Goal: Information Seeking & Learning: Learn about a topic

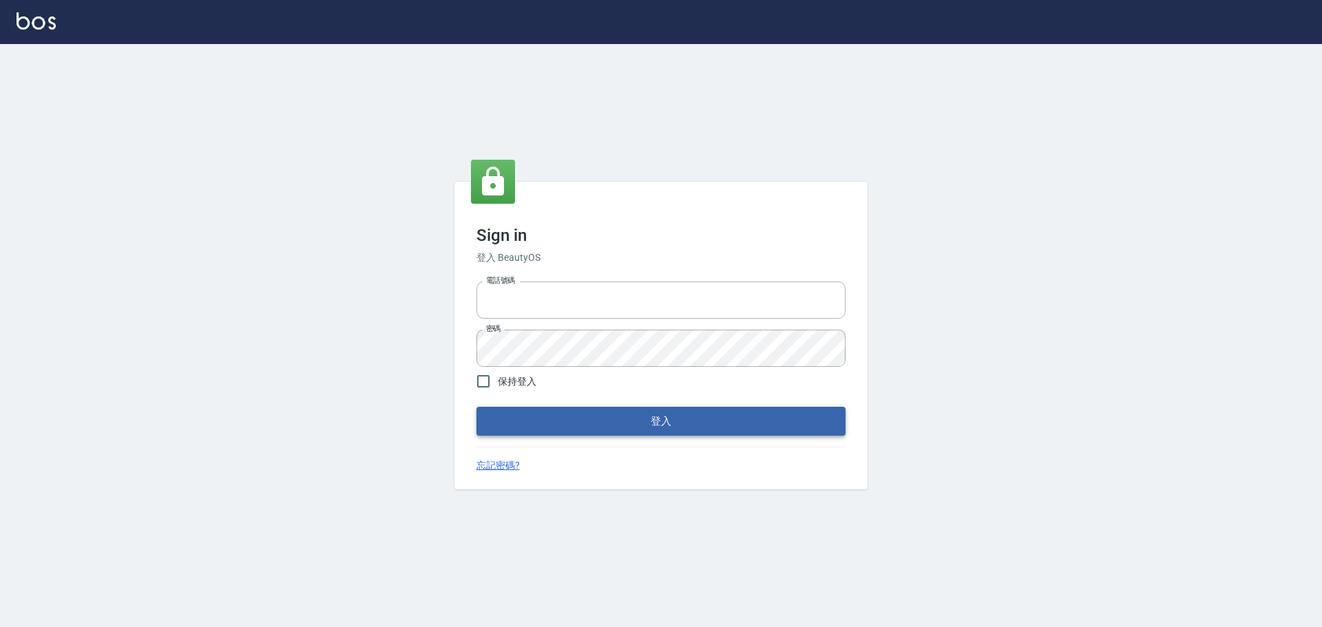
type input "0976821822"
click at [638, 428] on button "登入" at bounding box center [661, 421] width 369 height 29
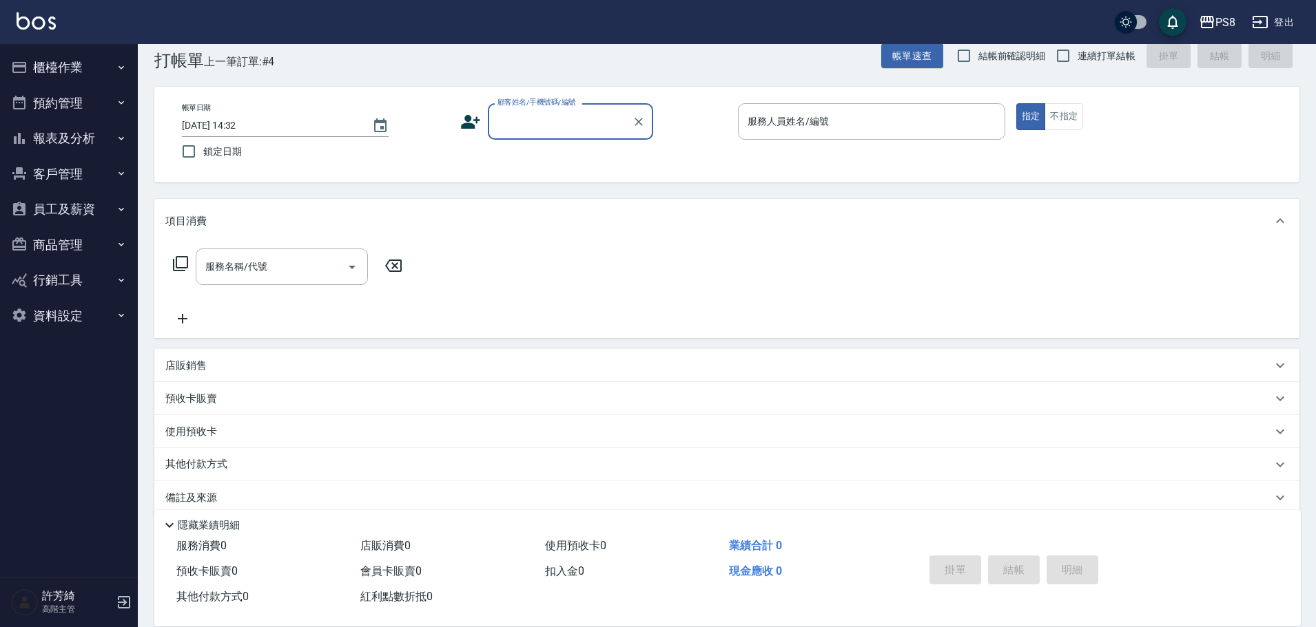
scroll to position [43, 0]
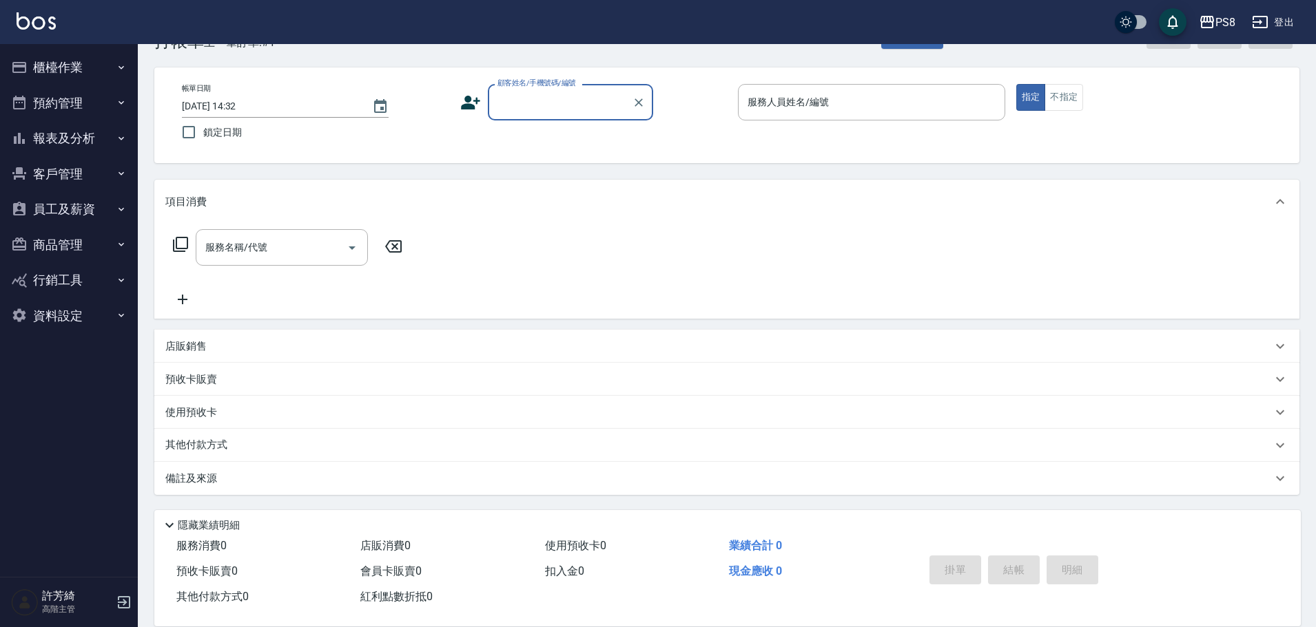
click at [66, 70] on button "櫃檯作業" at bounding box center [69, 68] width 127 height 36
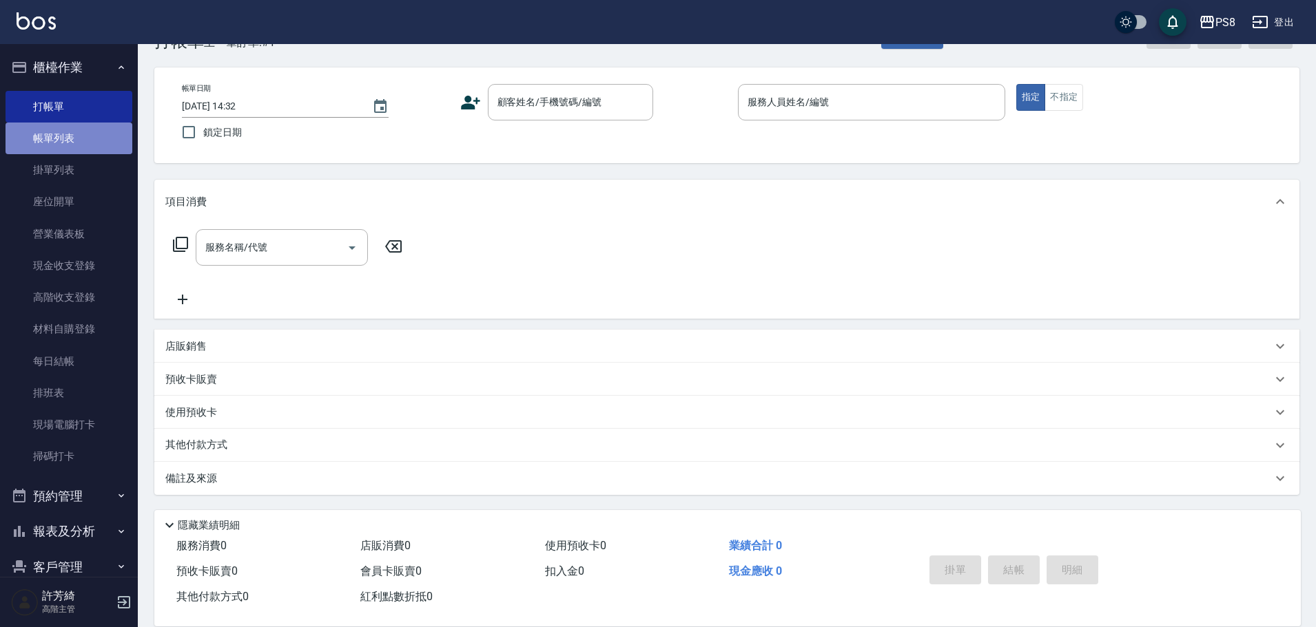
click at [78, 143] on link "帳單列表" at bounding box center [69, 139] width 127 height 32
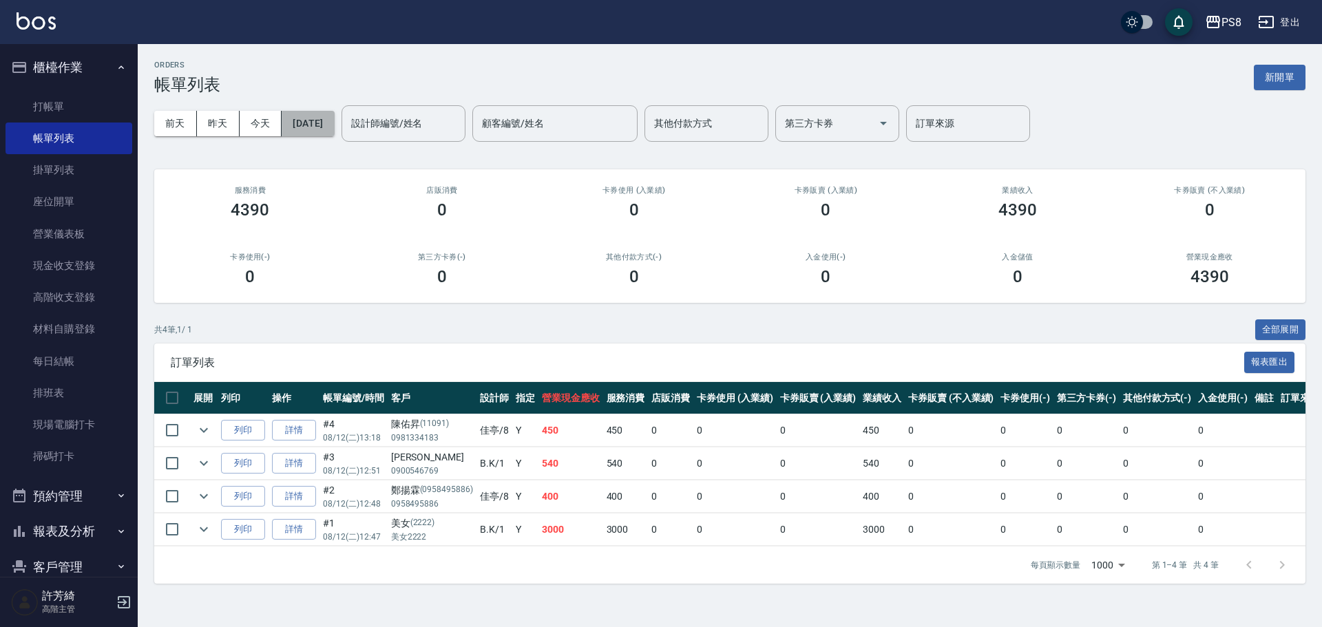
click at [329, 126] on button "[DATE]" at bounding box center [308, 123] width 52 height 25
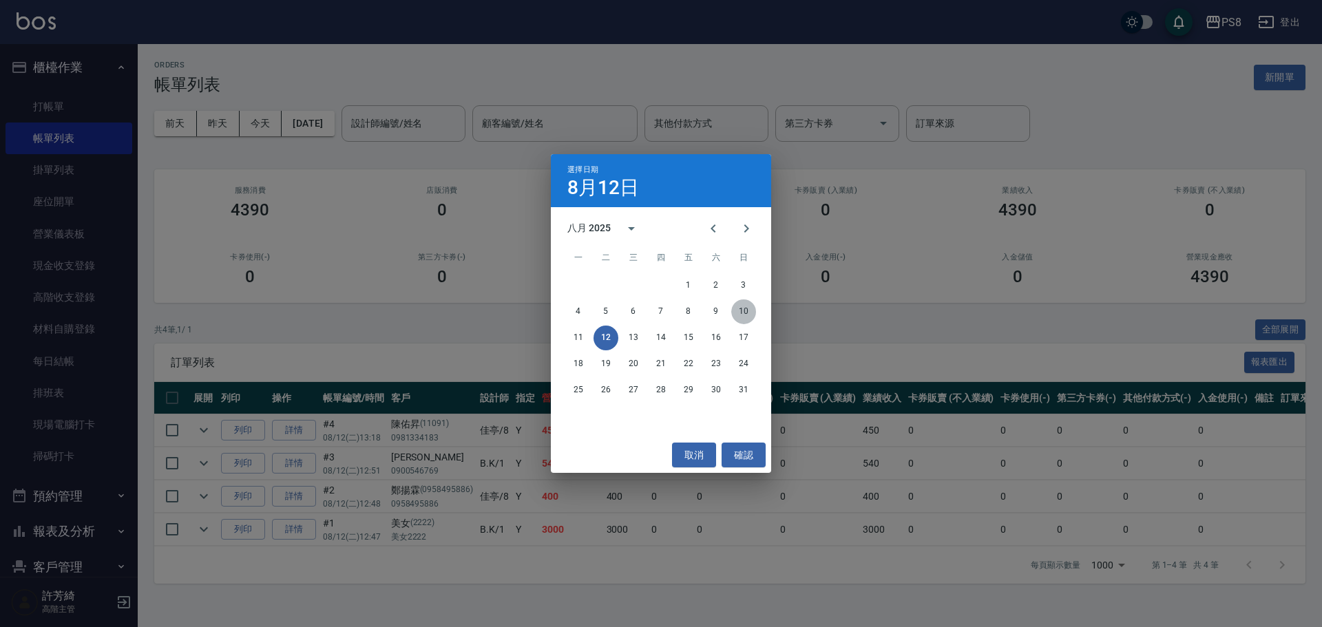
click at [745, 316] on button "10" at bounding box center [744, 312] width 25 height 25
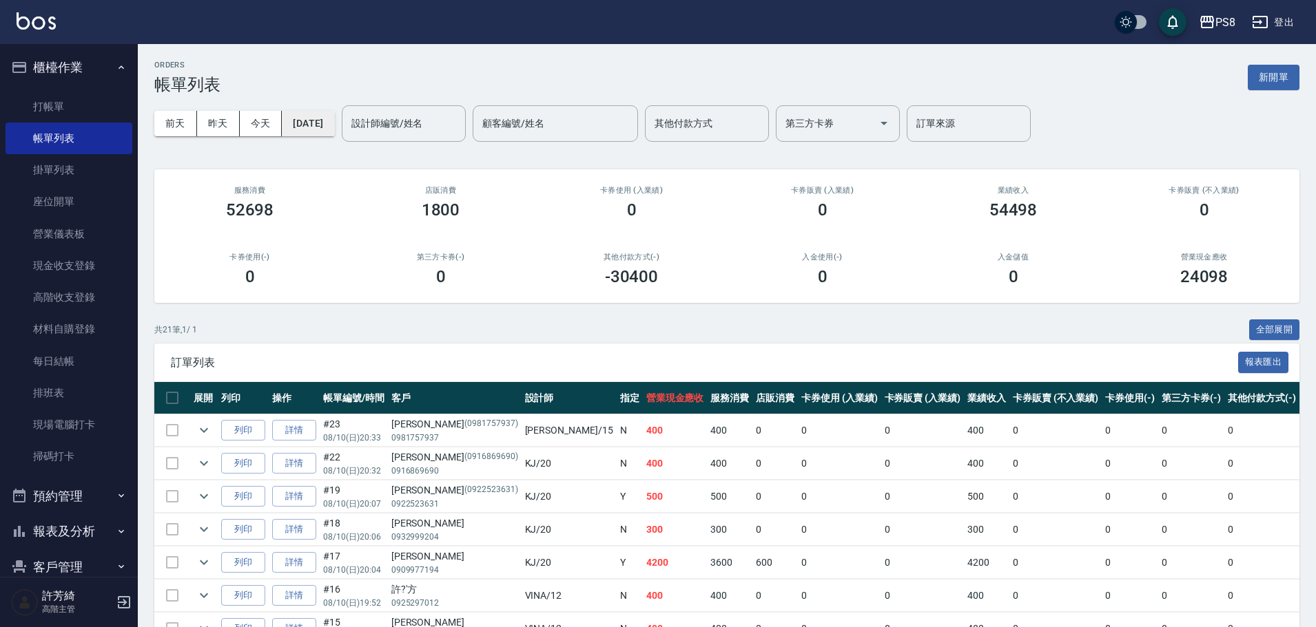
click at [334, 125] on button "[DATE]" at bounding box center [308, 123] width 52 height 25
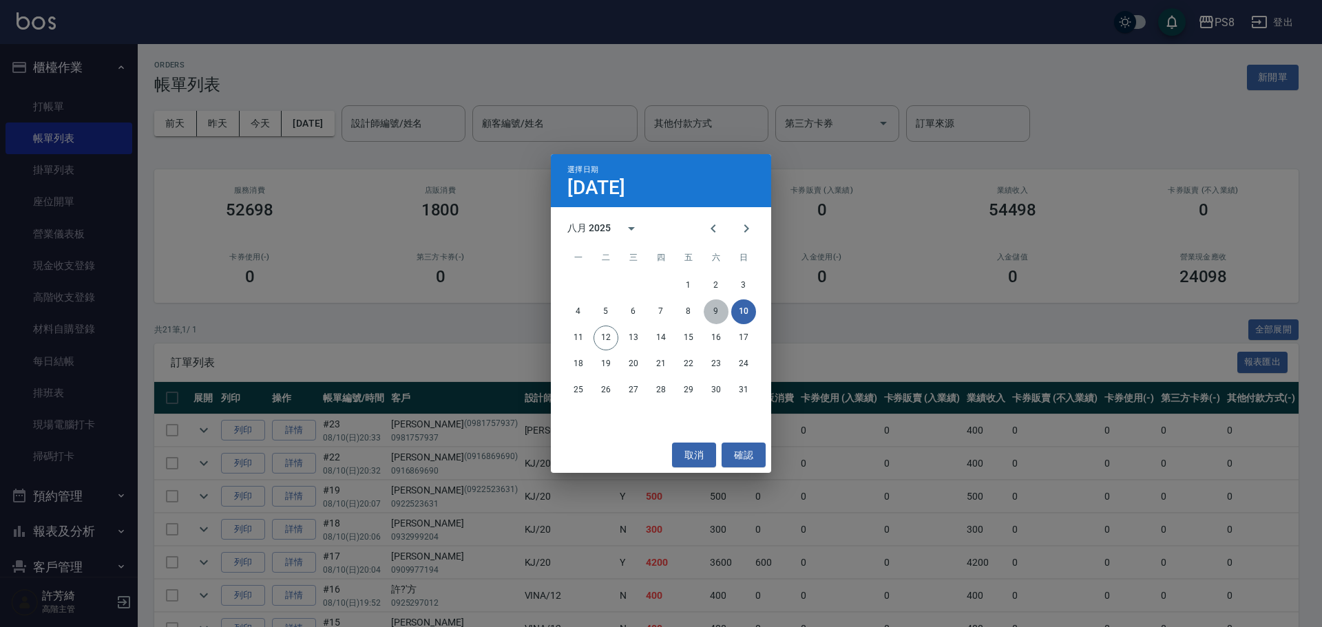
click at [712, 312] on button "9" at bounding box center [716, 312] width 25 height 25
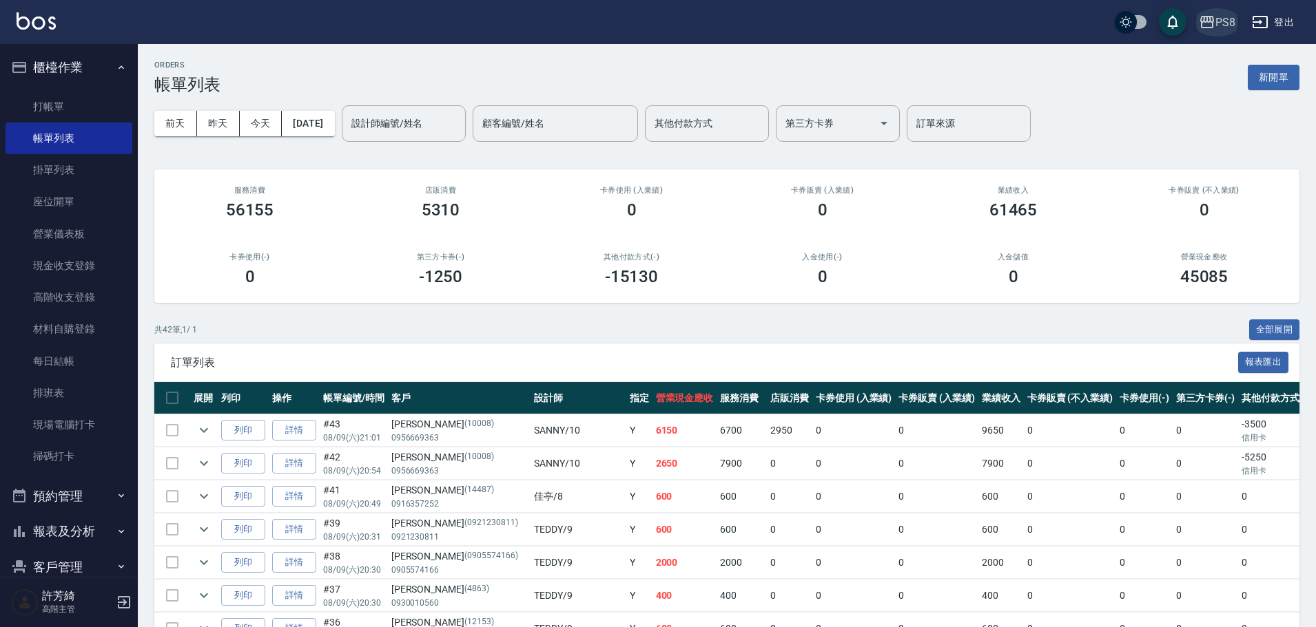
click at [1223, 16] on div "PS8" at bounding box center [1225, 22] width 20 height 17
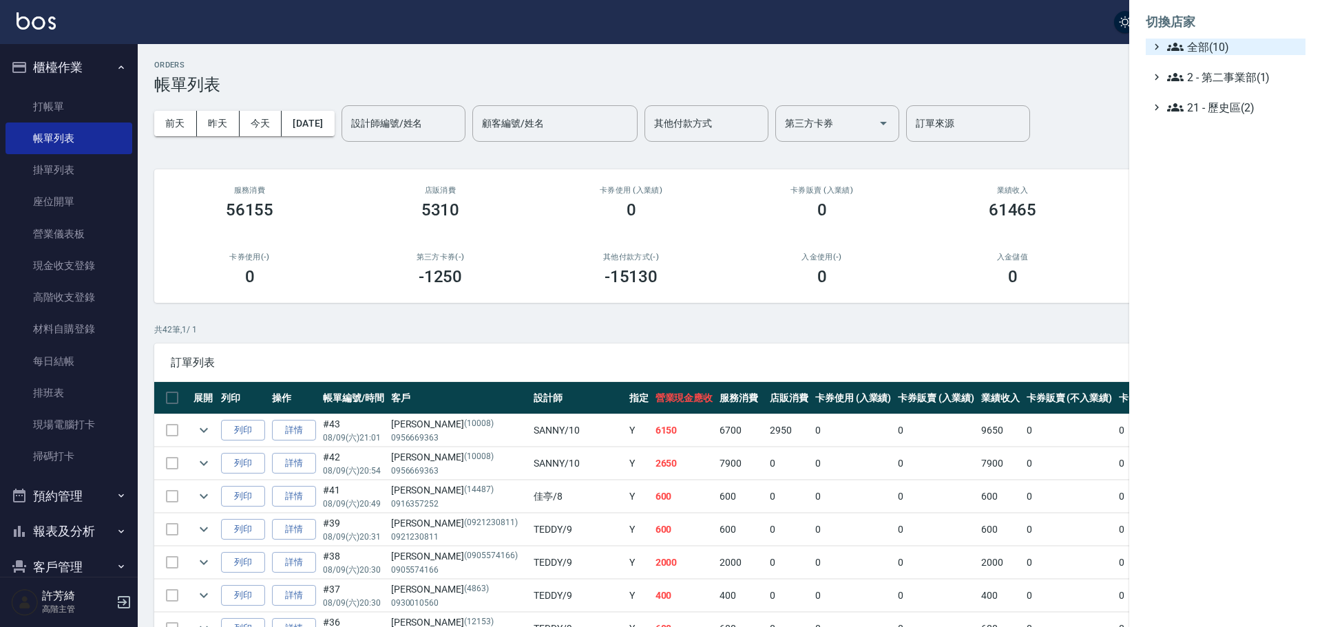
click at [1227, 39] on span "全部(10)" at bounding box center [1234, 47] width 133 height 17
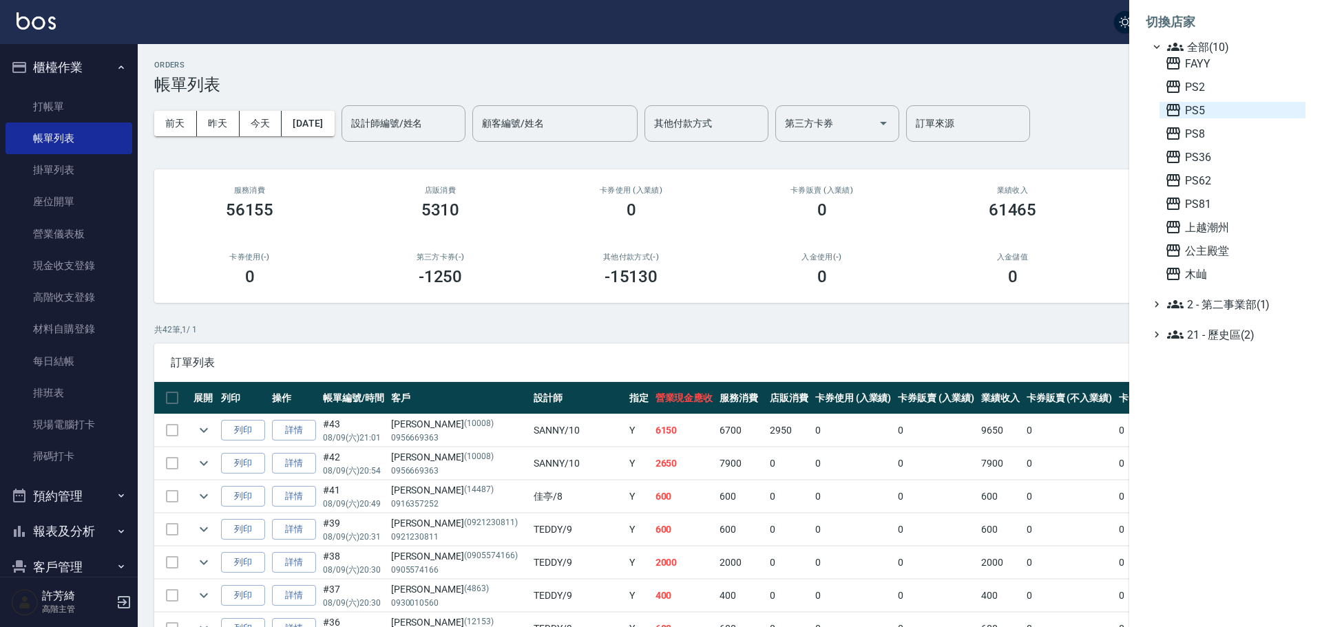
click at [1196, 109] on span "PS5" at bounding box center [1232, 110] width 135 height 17
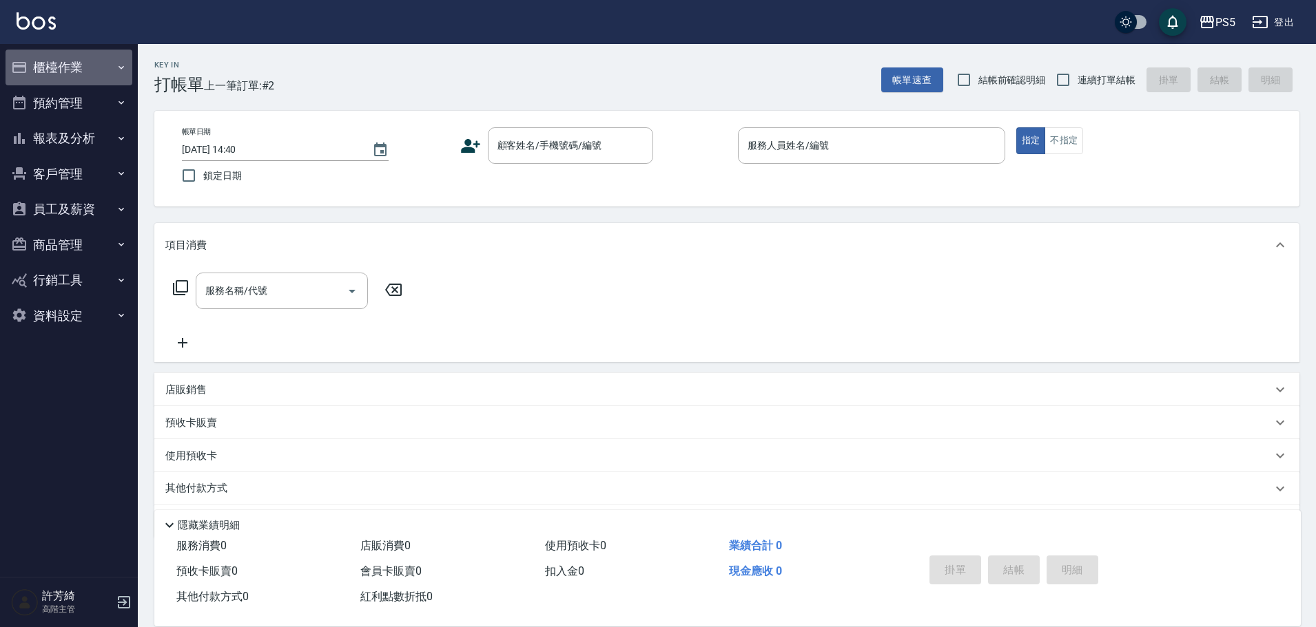
click at [47, 63] on button "櫃檯作業" at bounding box center [69, 68] width 127 height 36
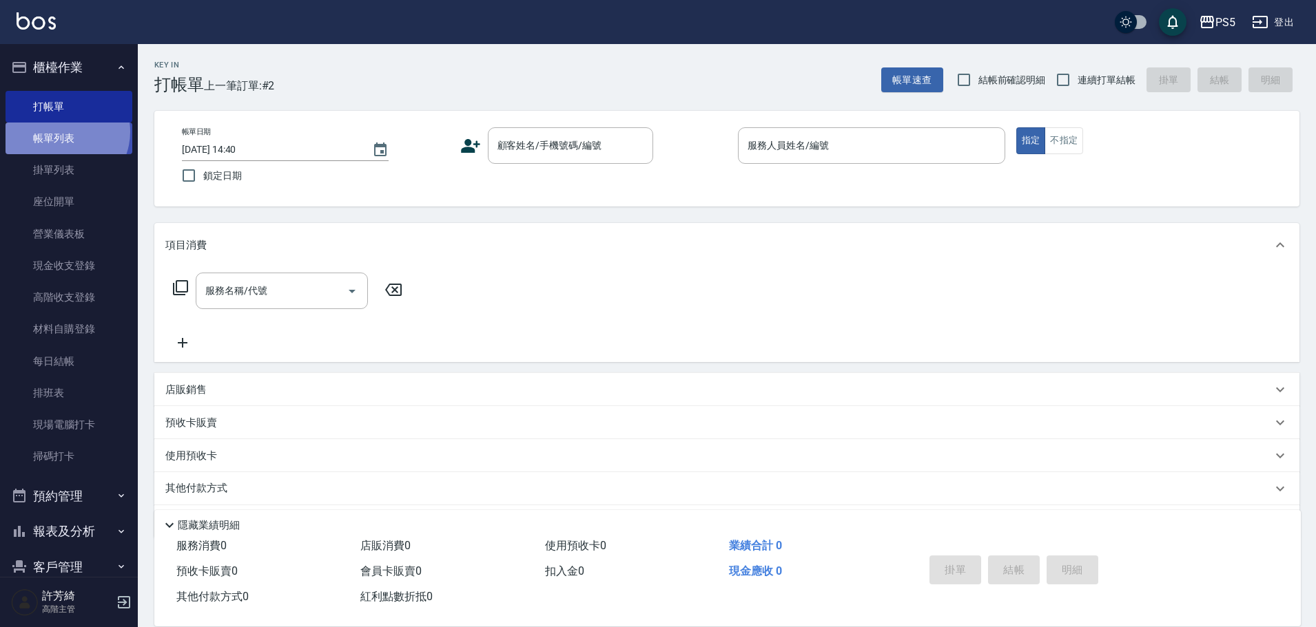
click at [62, 132] on link "帳單列表" at bounding box center [69, 139] width 127 height 32
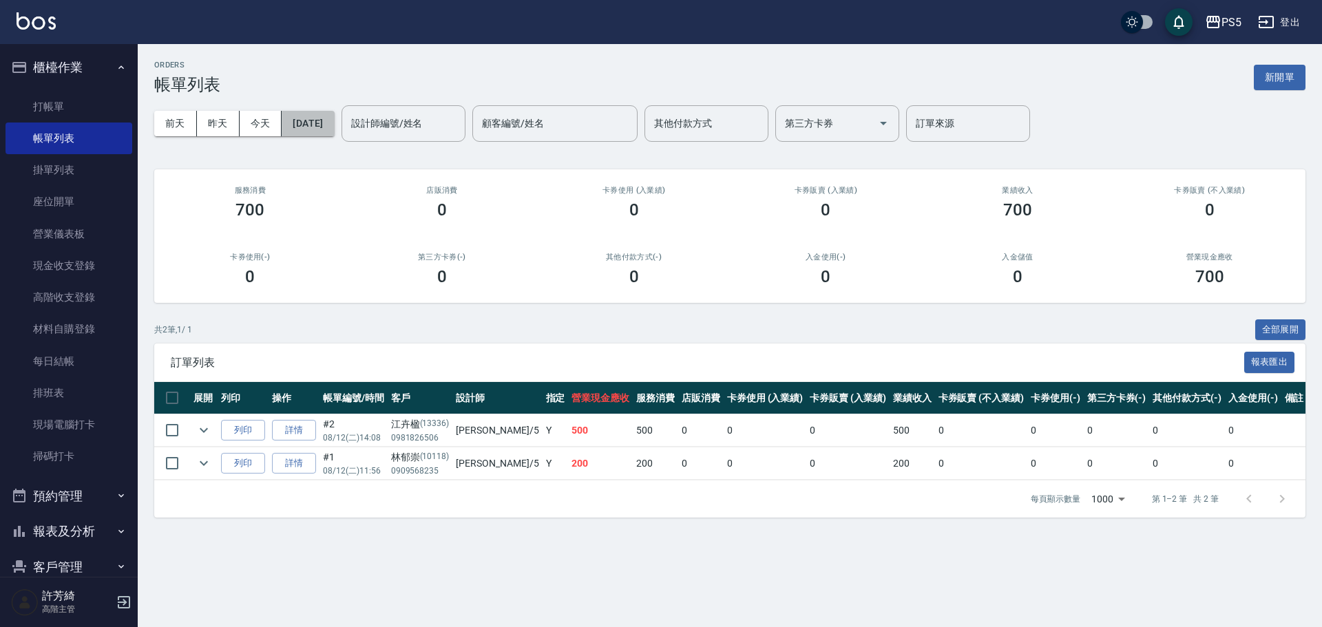
click at [313, 120] on button "[DATE]" at bounding box center [308, 123] width 52 height 25
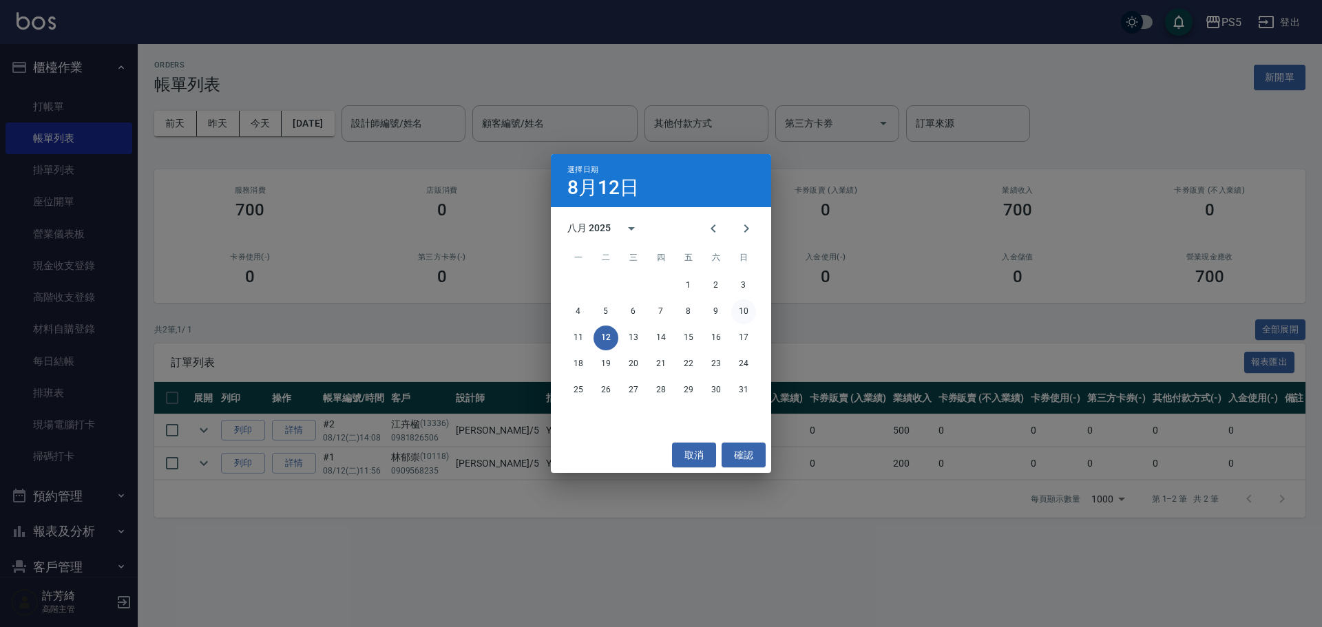
click at [746, 311] on button "10" at bounding box center [744, 312] width 25 height 25
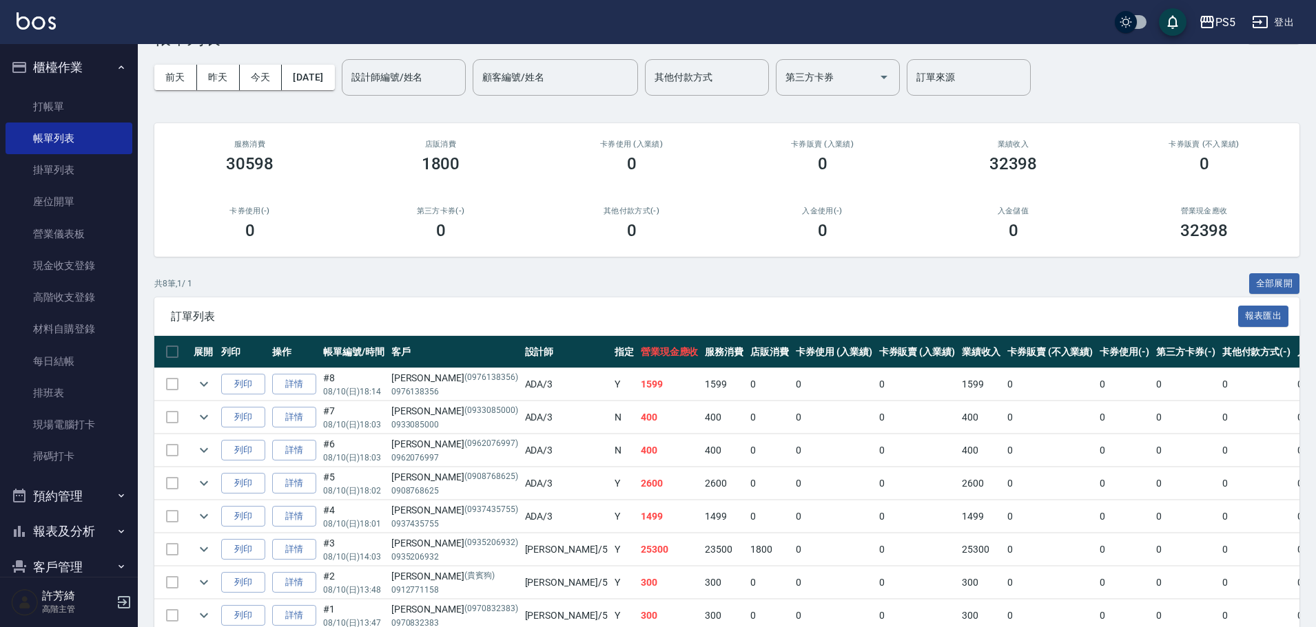
scroll to position [69, 0]
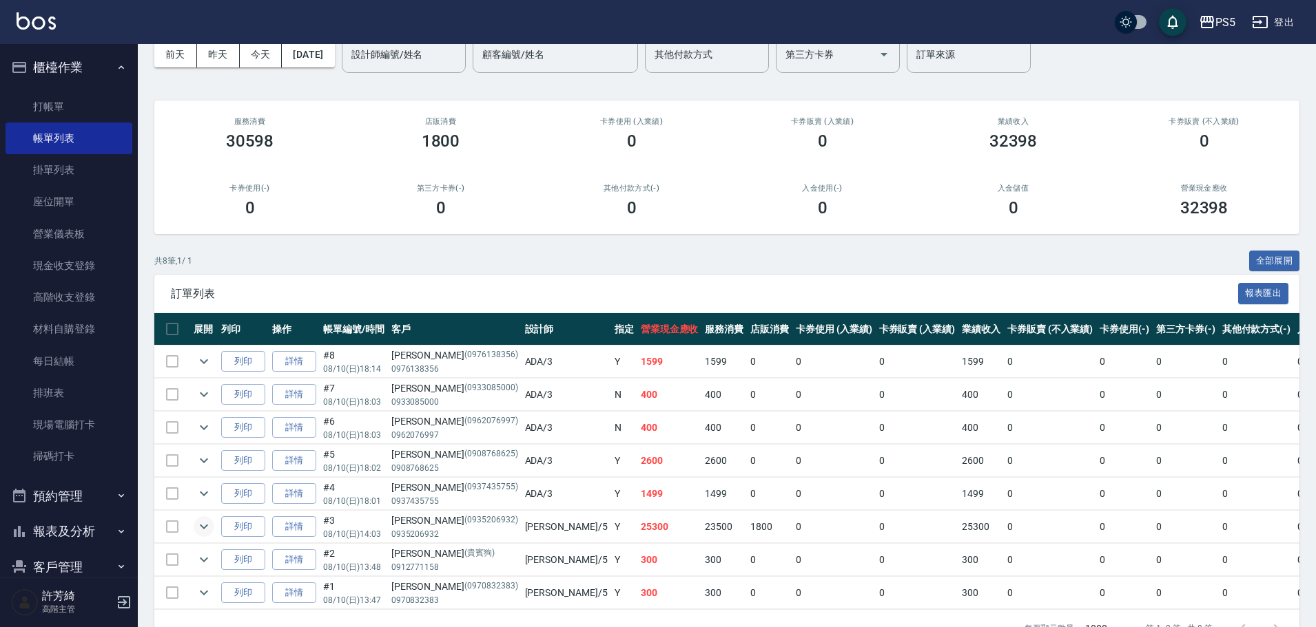
click at [205, 527] on icon "expand row" at bounding box center [204, 527] width 17 height 17
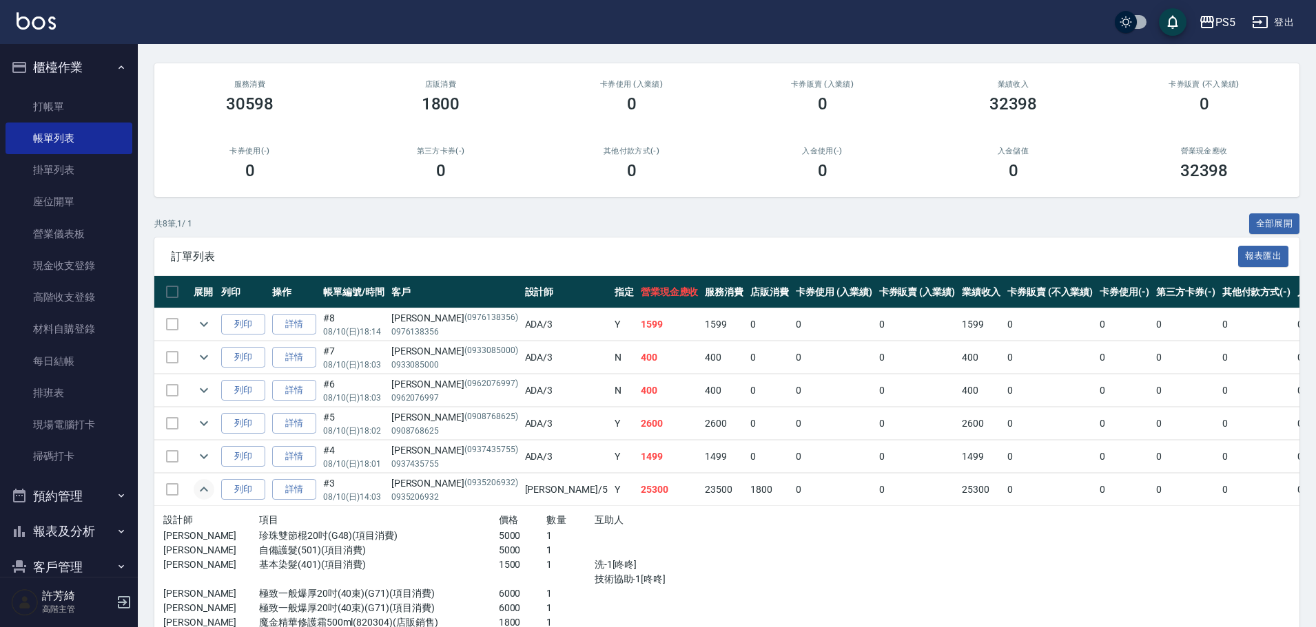
scroll to position [0, 0]
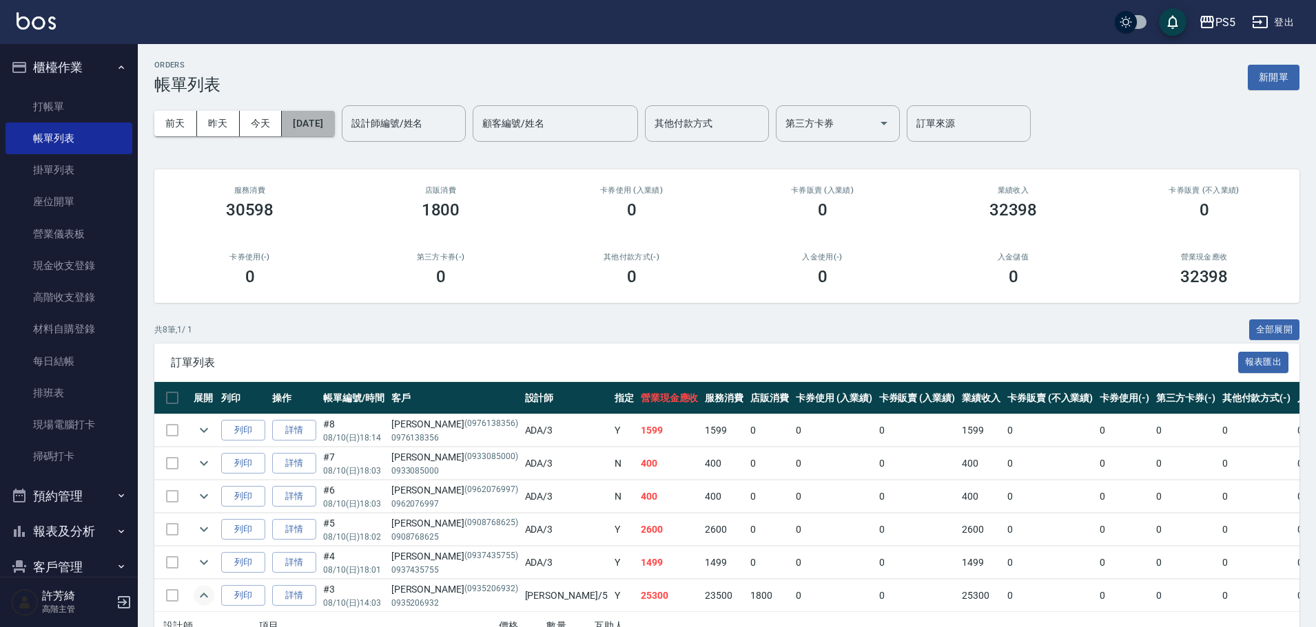
click at [334, 129] on button "[DATE]" at bounding box center [308, 123] width 52 height 25
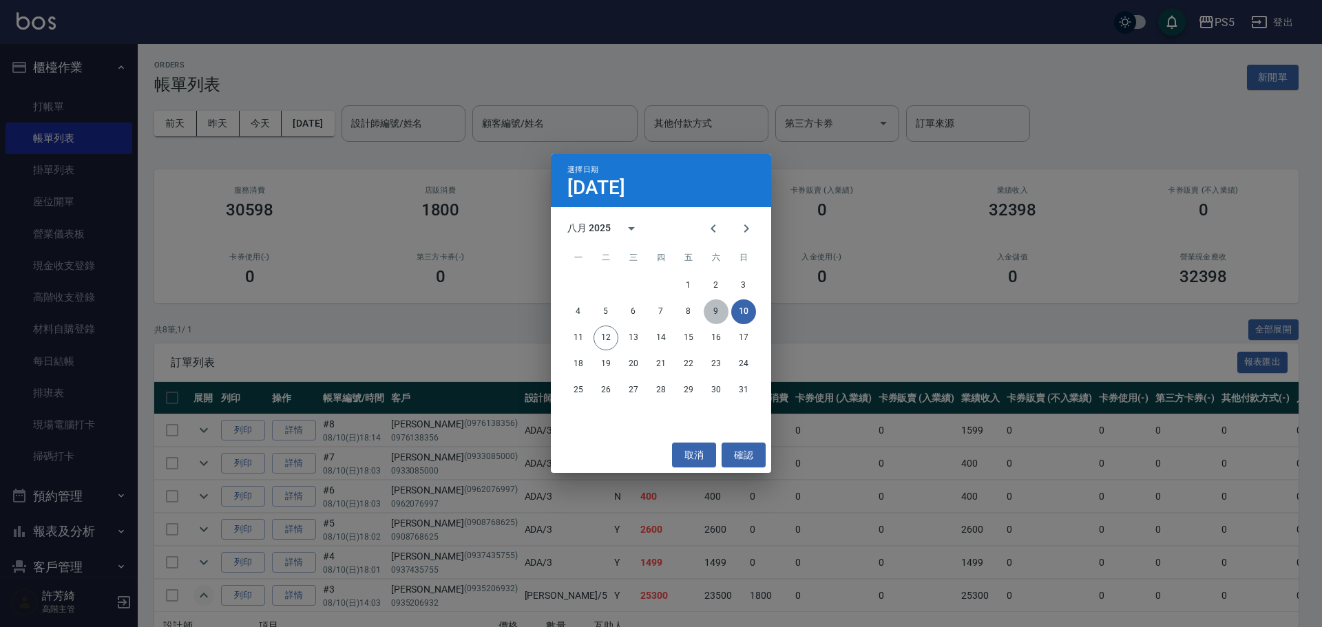
click at [720, 305] on button "9" at bounding box center [716, 312] width 25 height 25
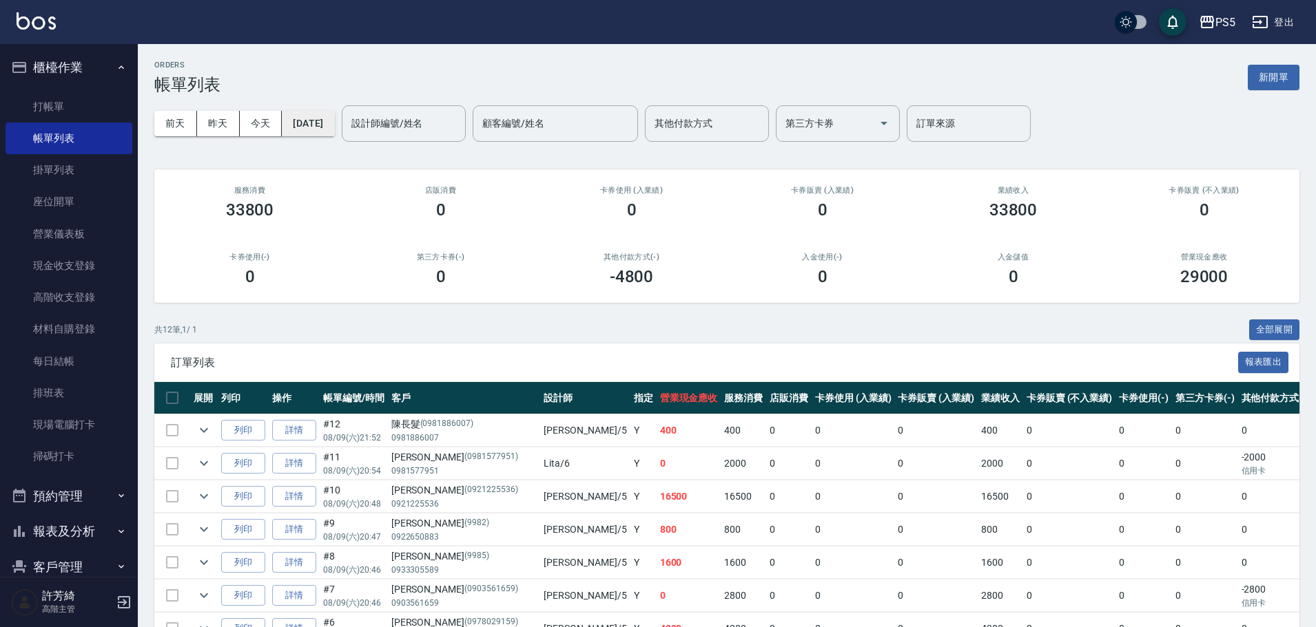
click at [334, 122] on button "[DATE]" at bounding box center [308, 123] width 52 height 25
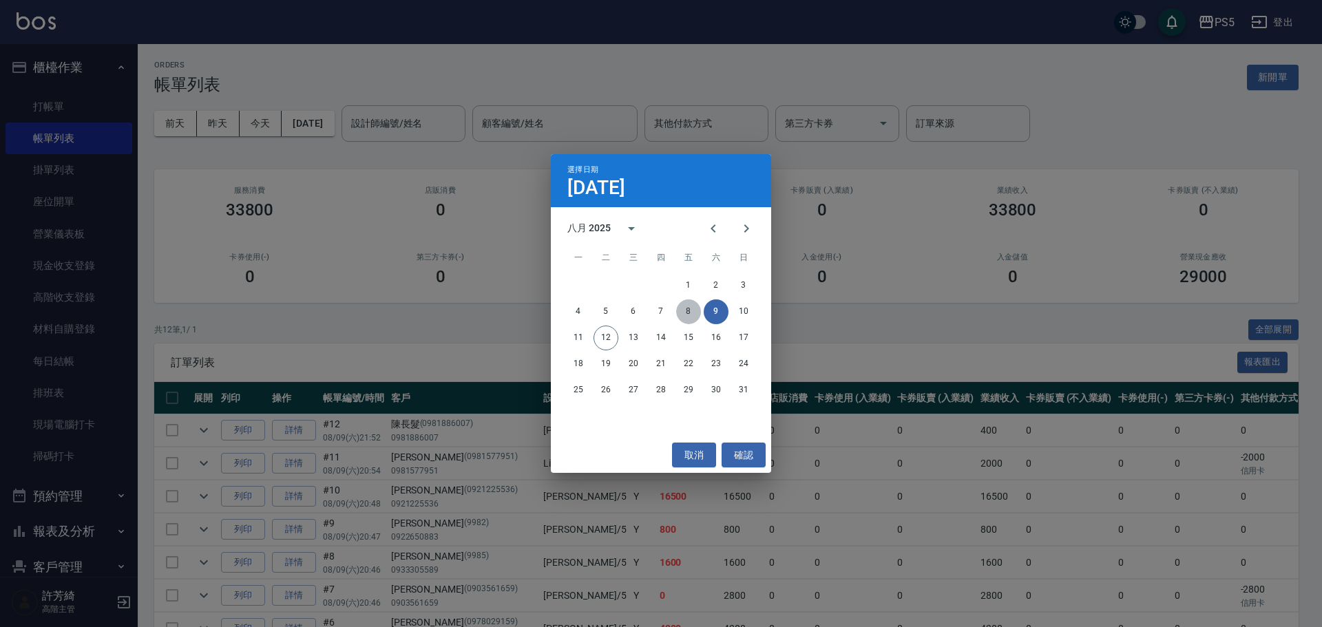
click at [692, 309] on button "8" at bounding box center [688, 312] width 25 height 25
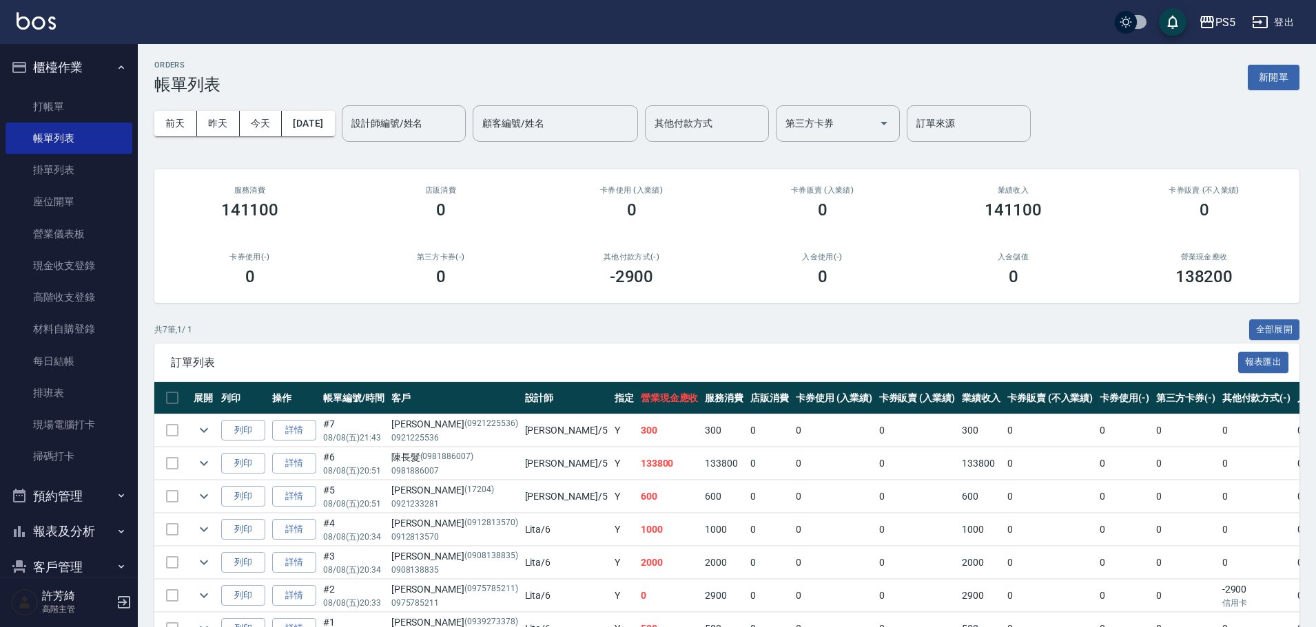
scroll to position [83, 0]
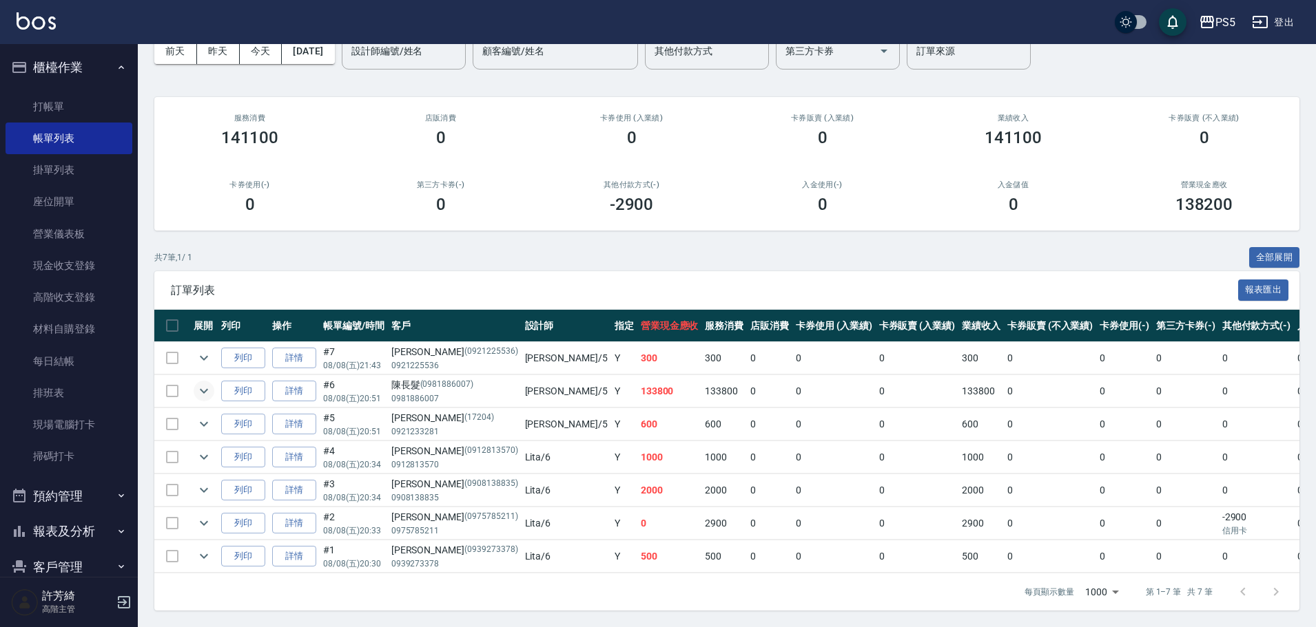
click at [205, 383] on icon "expand row" at bounding box center [204, 391] width 17 height 17
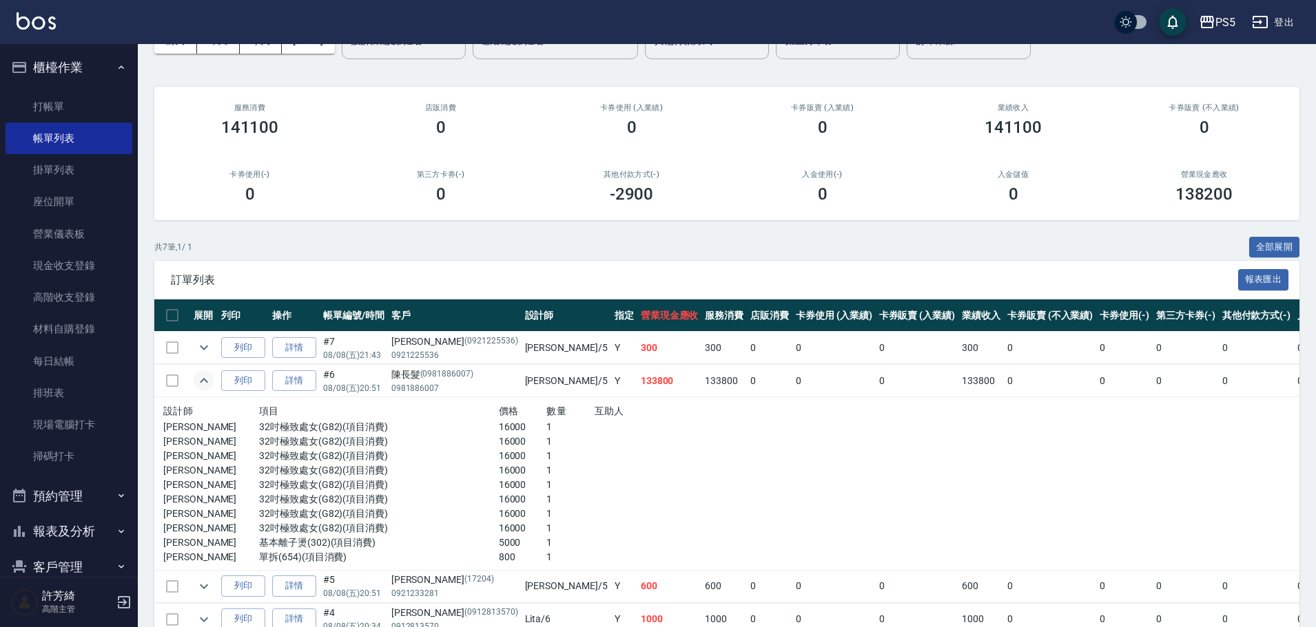
click at [259, 442] on p "32吋極致處女(G82)(項目消費)" at bounding box center [379, 442] width 240 height 14
click at [259, 453] on p "32吋極致處女(G82)(項目消費)" at bounding box center [379, 456] width 240 height 14
click at [259, 423] on p "32吋極致處女(G82)(項目消費)" at bounding box center [379, 427] width 240 height 14
click at [259, 441] on p "32吋極致處女(G82)(項目消費)" at bounding box center [379, 442] width 240 height 14
click at [259, 457] on p "32吋極致處女(G82)(項目消費)" at bounding box center [379, 456] width 240 height 14
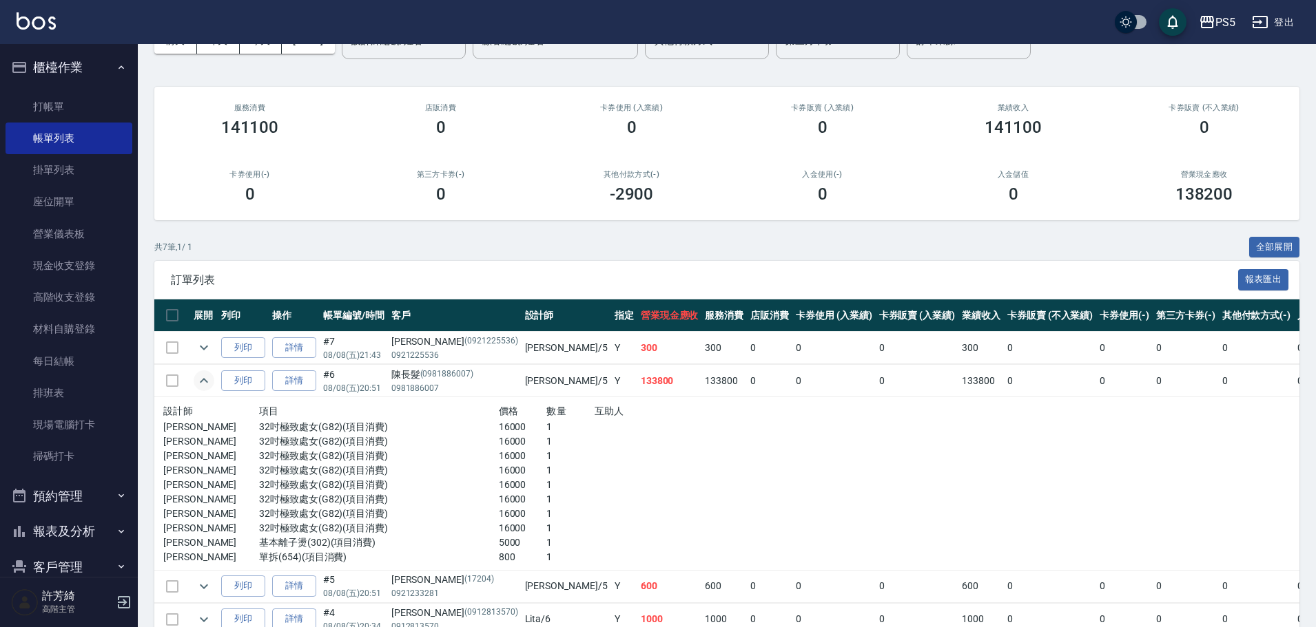
click at [259, 472] on p "32吋極致處女(G82)(項目消費)" at bounding box center [379, 471] width 240 height 14
drag, startPoint x: 257, startPoint y: 484, endPoint x: 256, endPoint y: 497, distance: 12.5
click at [259, 485] on p "32吋極致處女(G82)(項目消費)" at bounding box center [379, 485] width 240 height 14
click at [259, 497] on p "32吋極致處女(G82)(項目消費)" at bounding box center [379, 499] width 240 height 14
drag, startPoint x: 256, startPoint y: 512, endPoint x: 256, endPoint y: 521, distance: 9.6
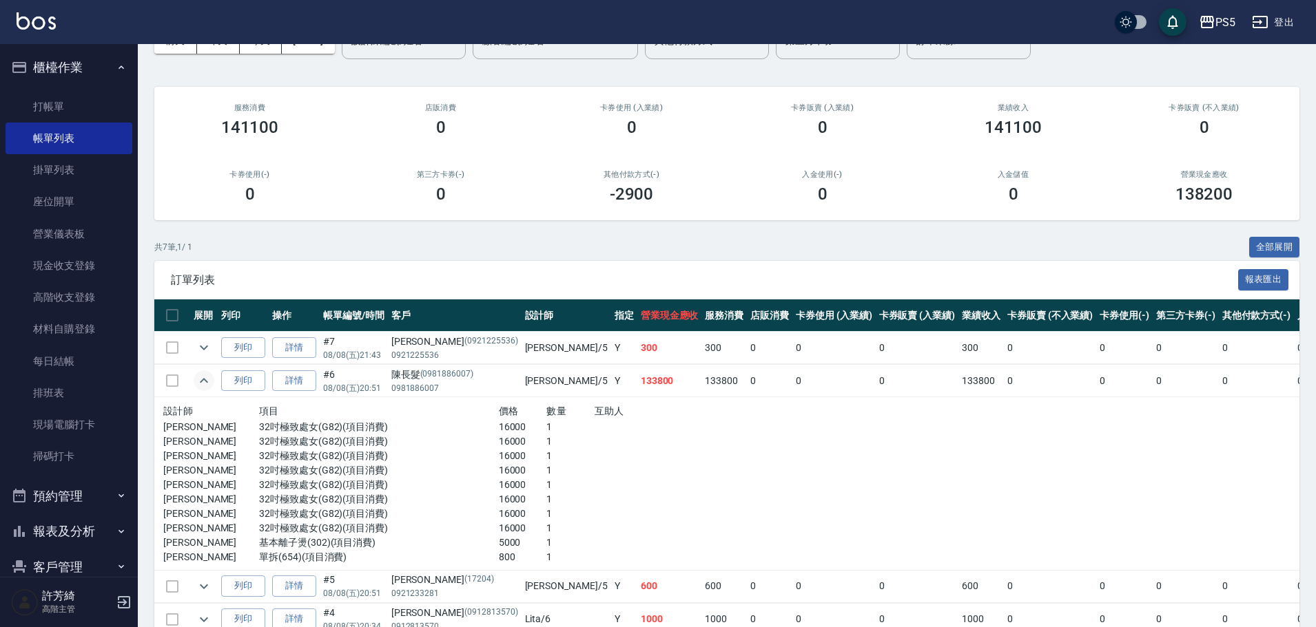
click at [259, 512] on p "32吋極致處女(G82)(項目消費)" at bounding box center [379, 514] width 240 height 14
click at [259, 528] on p "32吋極致處女(G82)(項目消費)" at bounding box center [379, 528] width 240 height 14
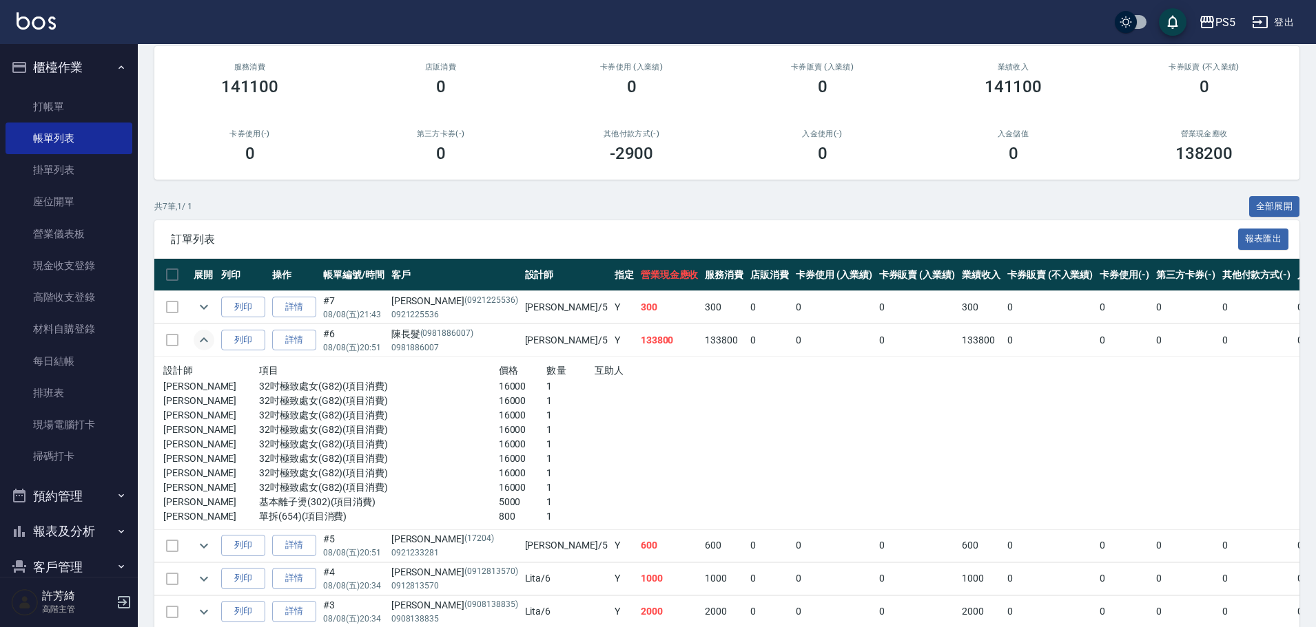
scroll to position [0, 0]
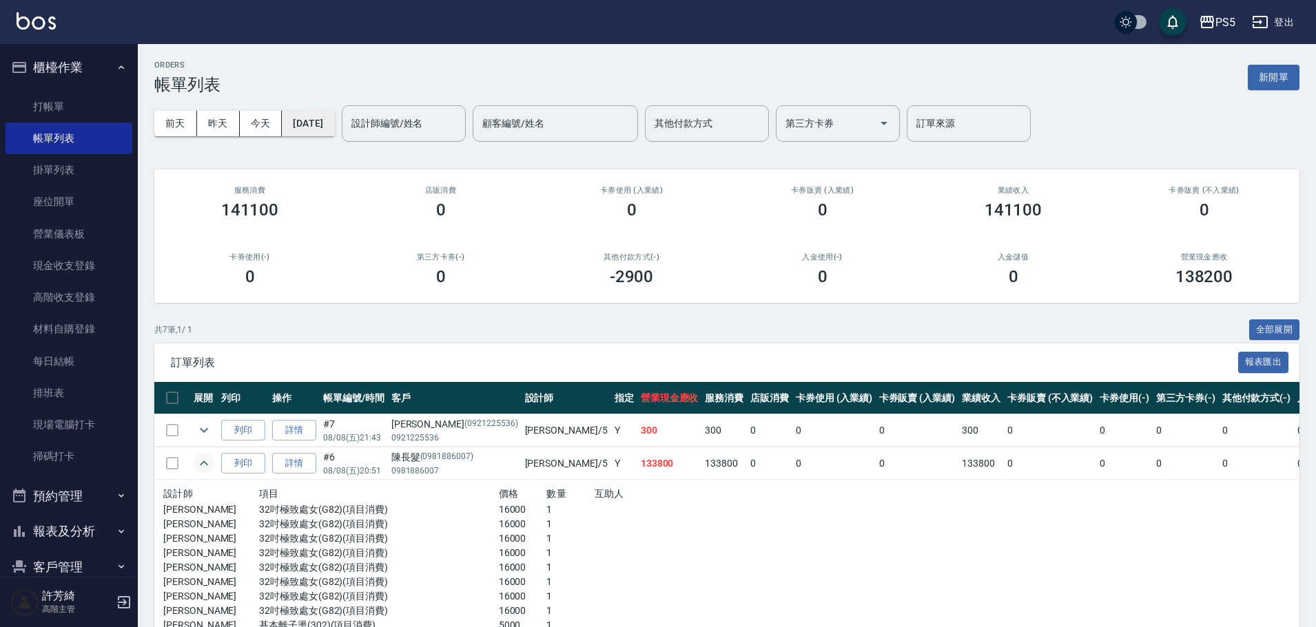
click at [334, 126] on button "[DATE]" at bounding box center [308, 123] width 52 height 25
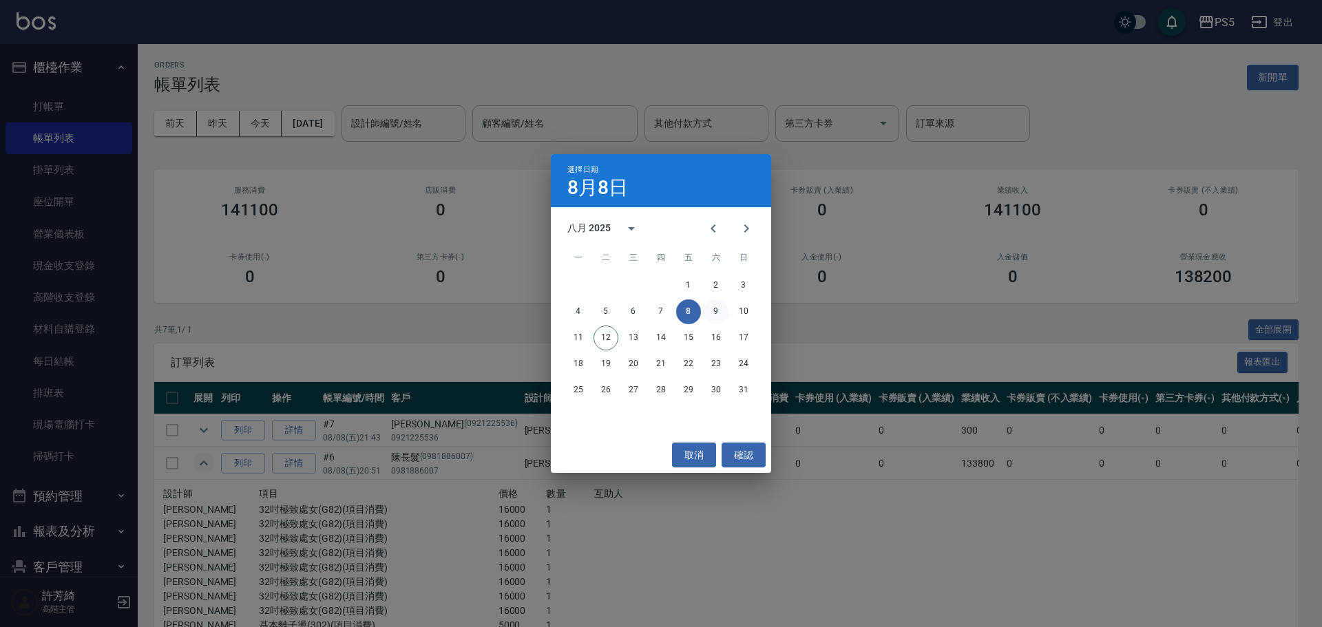
click at [720, 302] on button "9" at bounding box center [716, 312] width 25 height 25
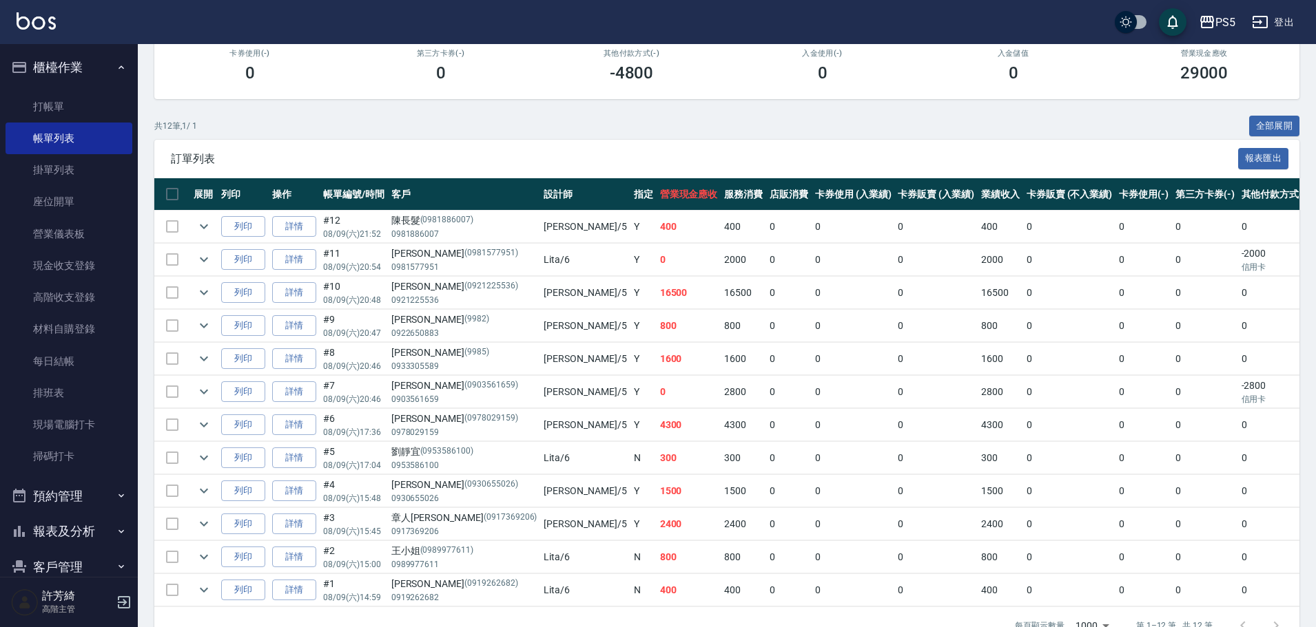
scroll to position [207, 0]
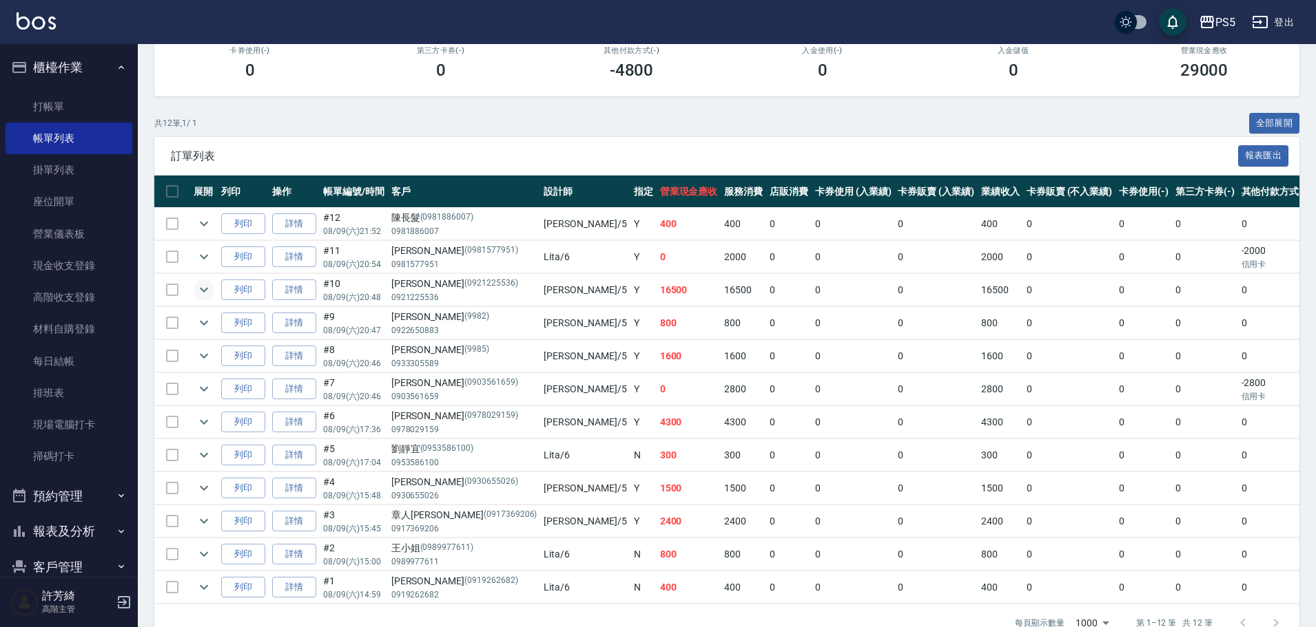
click at [201, 291] on icon "expand row" at bounding box center [204, 290] width 17 height 17
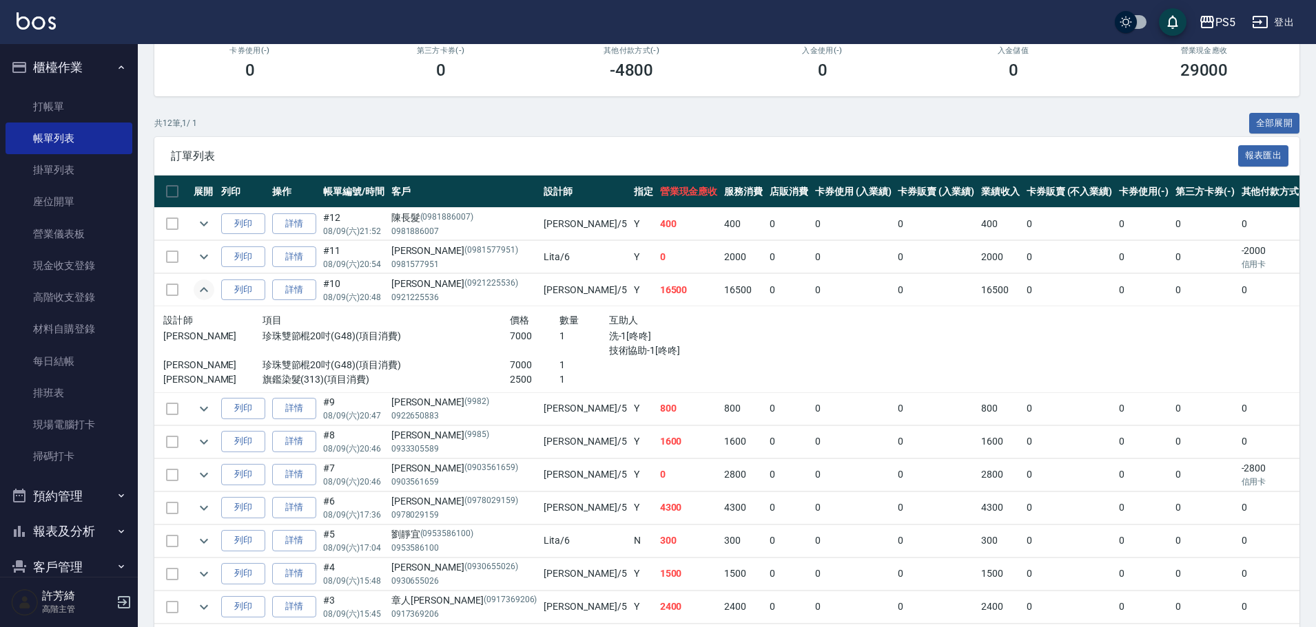
click at [201, 291] on icon "expand row" at bounding box center [204, 289] width 8 height 5
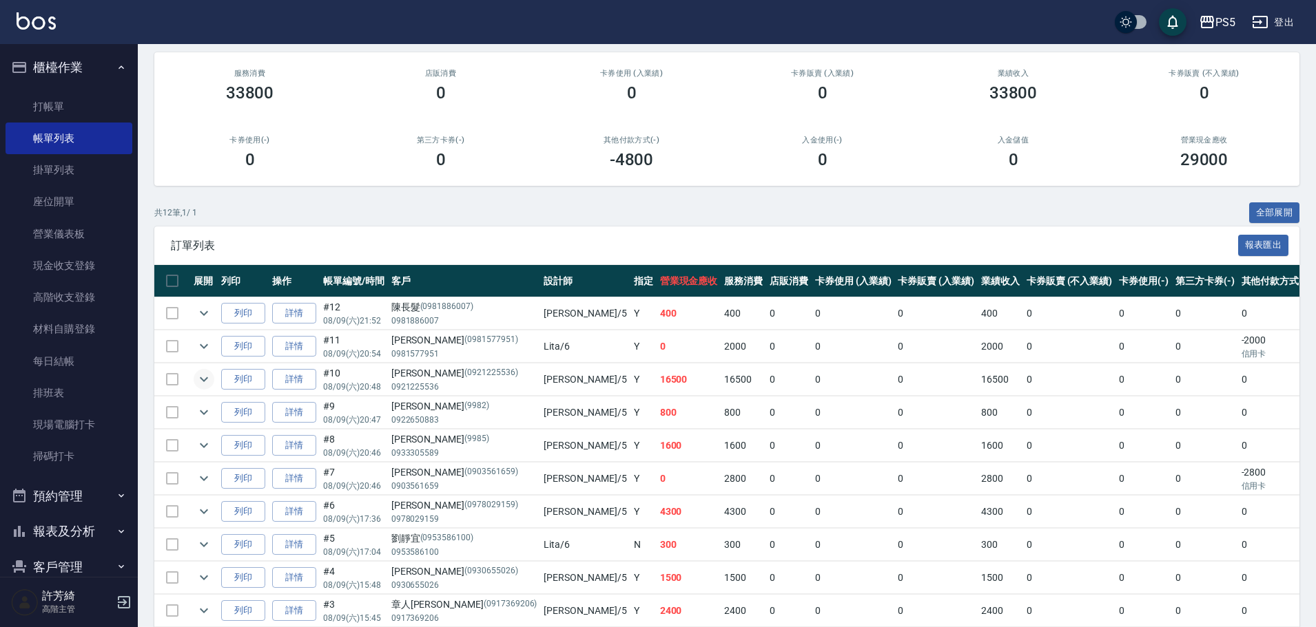
scroll to position [0, 0]
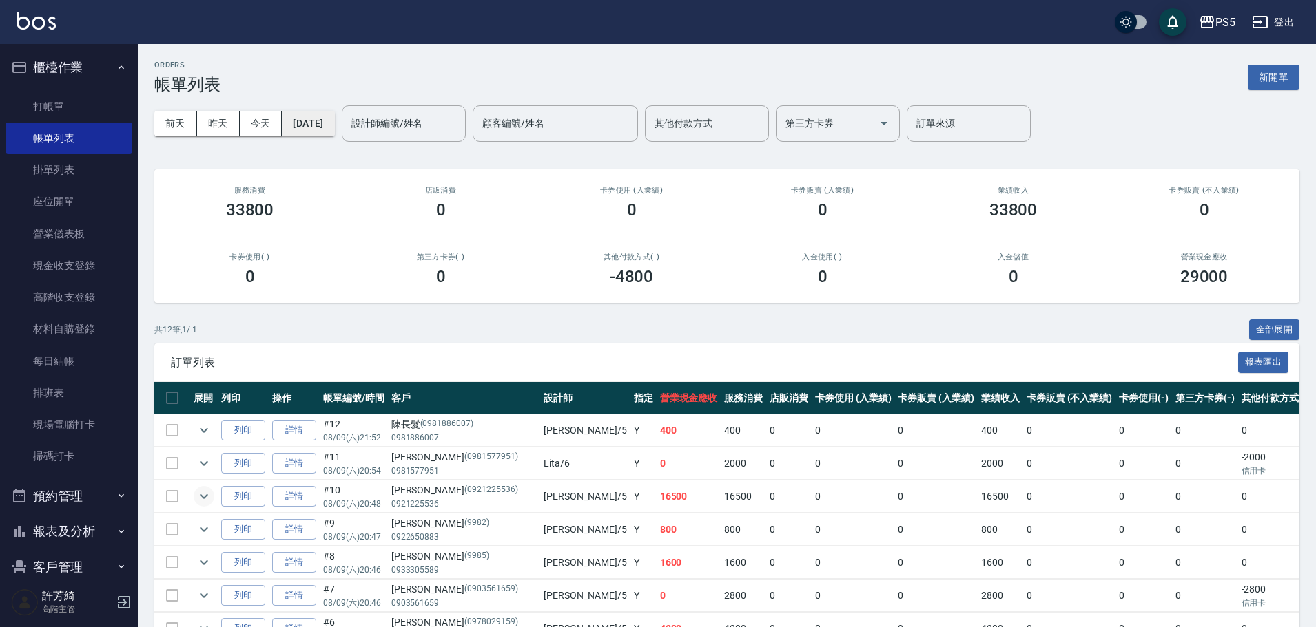
click at [334, 129] on button "[DATE]" at bounding box center [308, 123] width 52 height 25
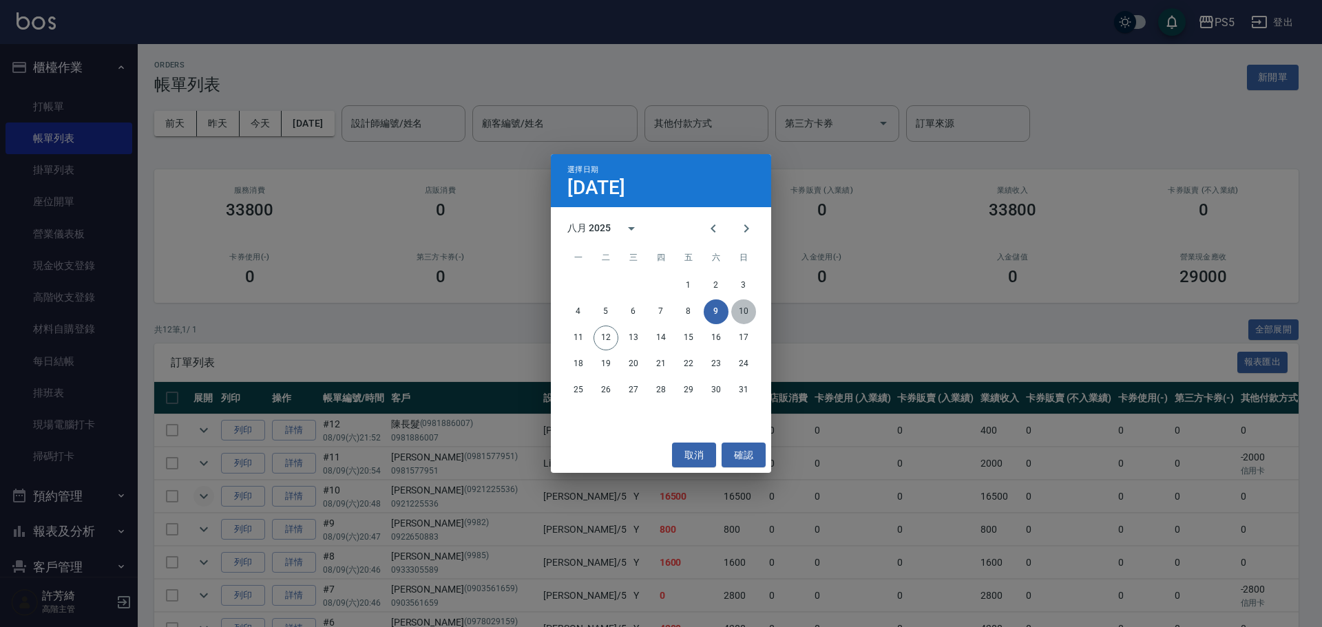
click at [743, 315] on button "10" at bounding box center [744, 312] width 25 height 25
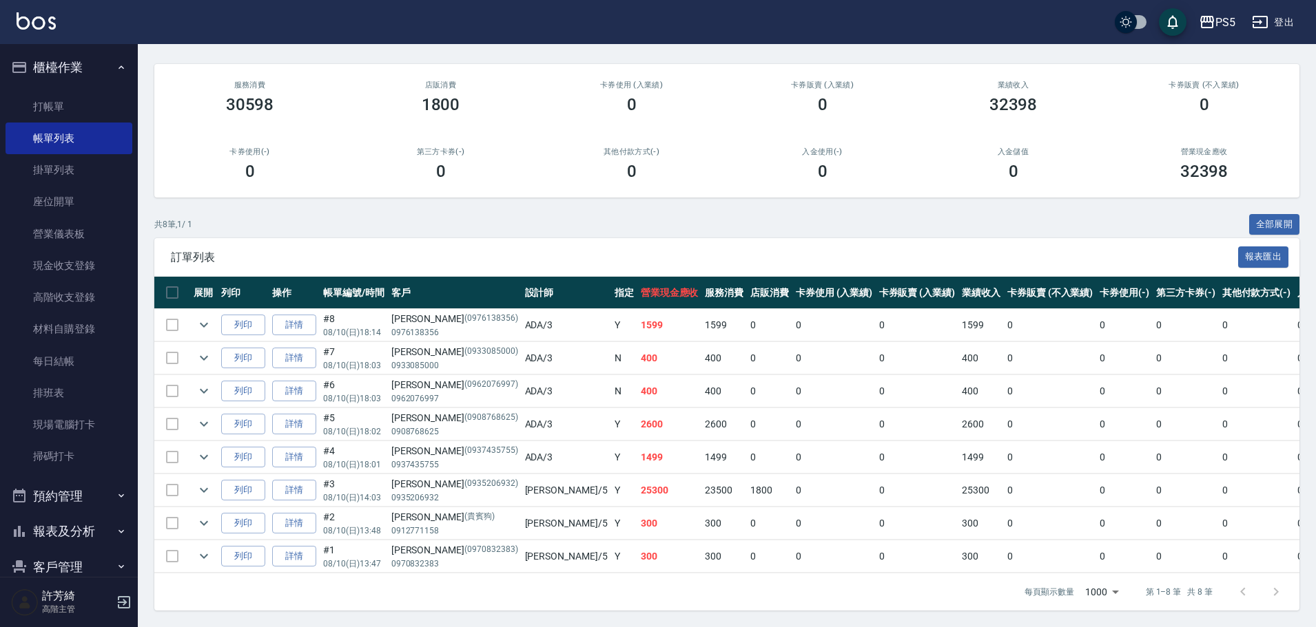
scroll to position [116, 0]
click at [207, 482] on icon "expand row" at bounding box center [204, 490] width 17 height 17
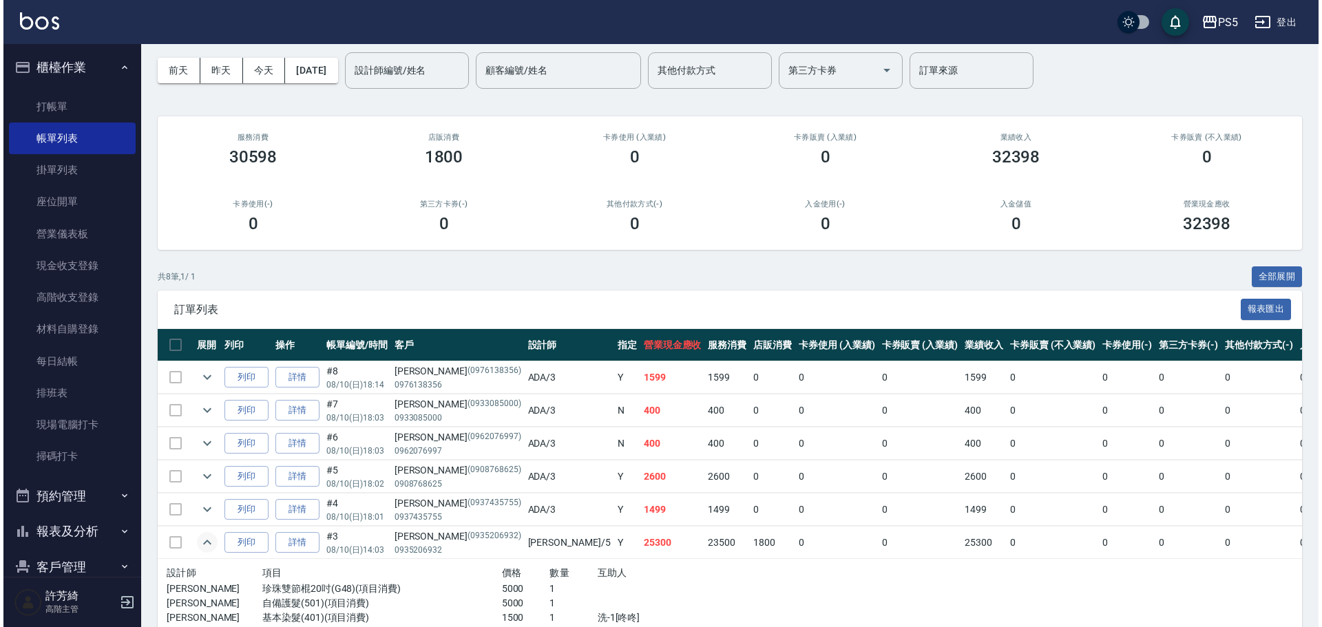
scroll to position [39, 0]
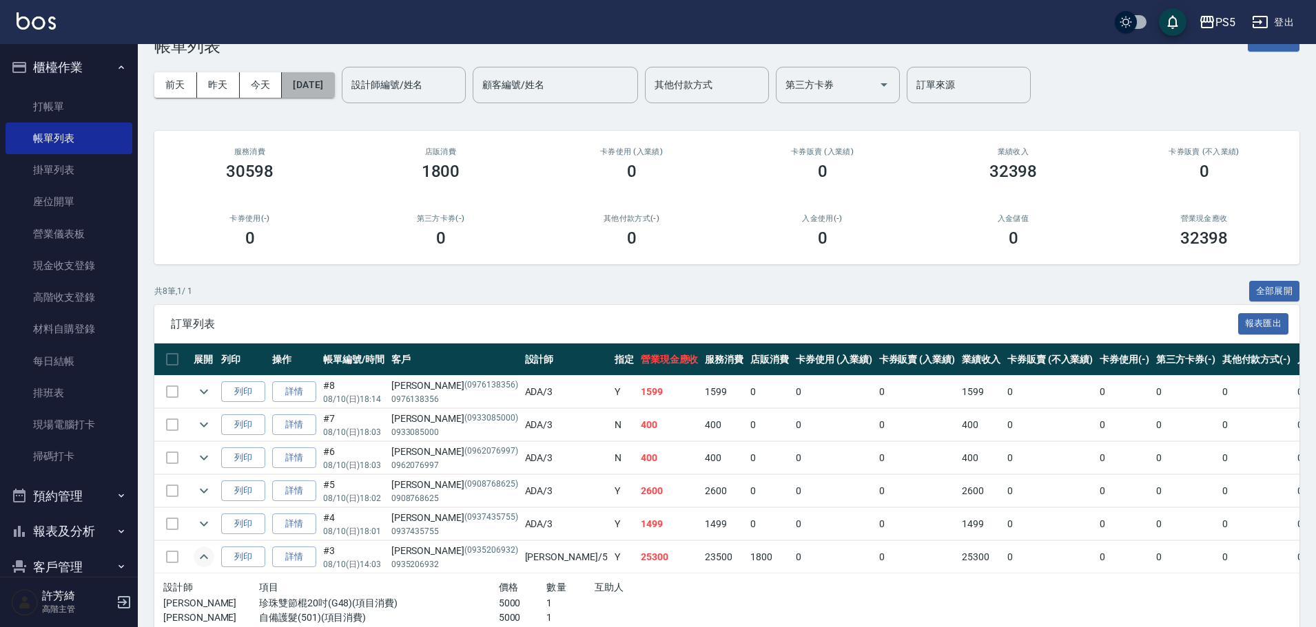
click at [334, 83] on button "[DATE]" at bounding box center [308, 84] width 52 height 25
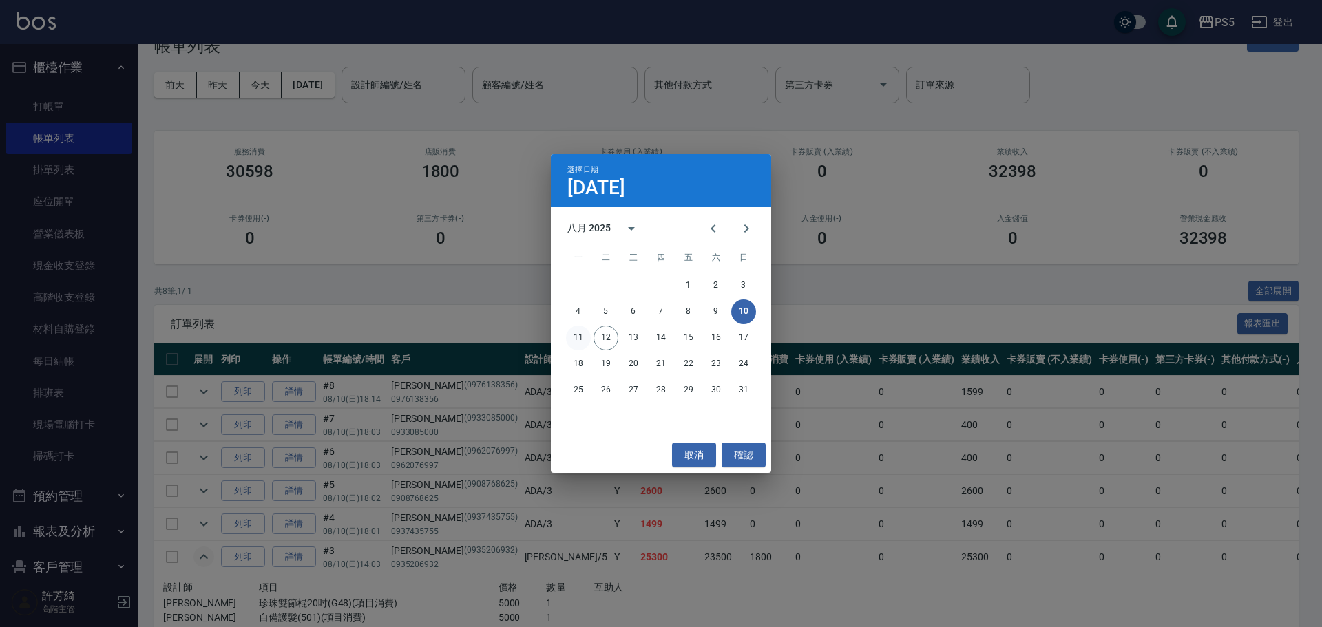
click at [577, 330] on button "11" at bounding box center [578, 338] width 25 height 25
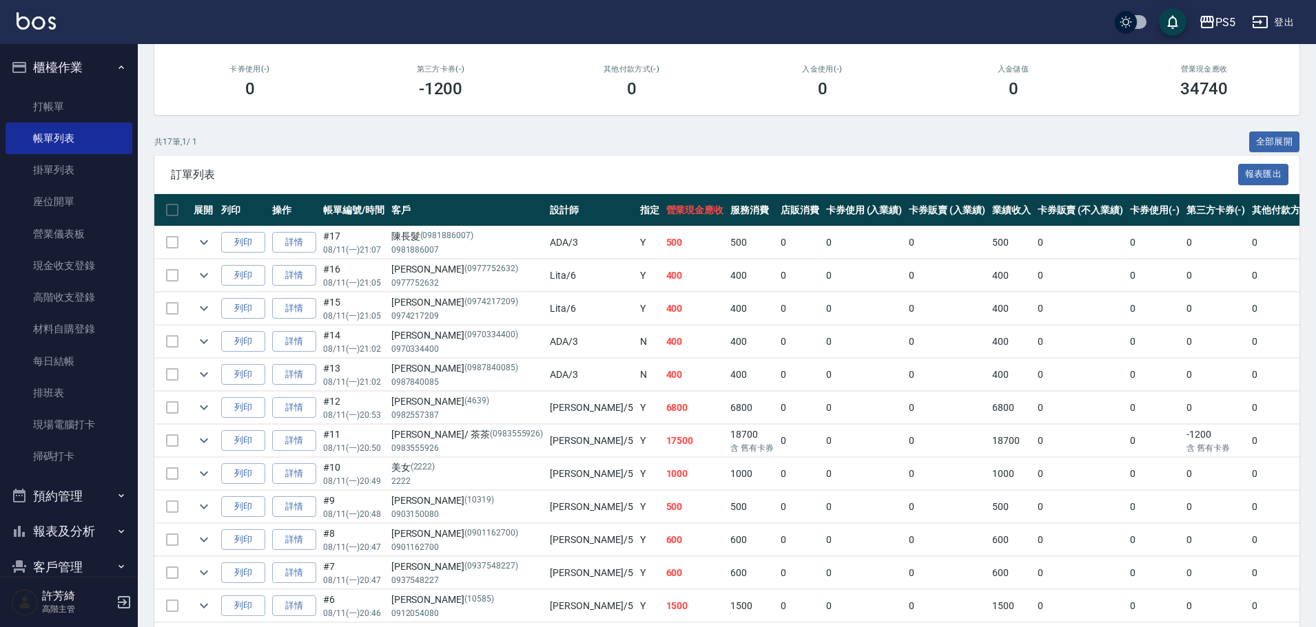
scroll to position [207, 0]
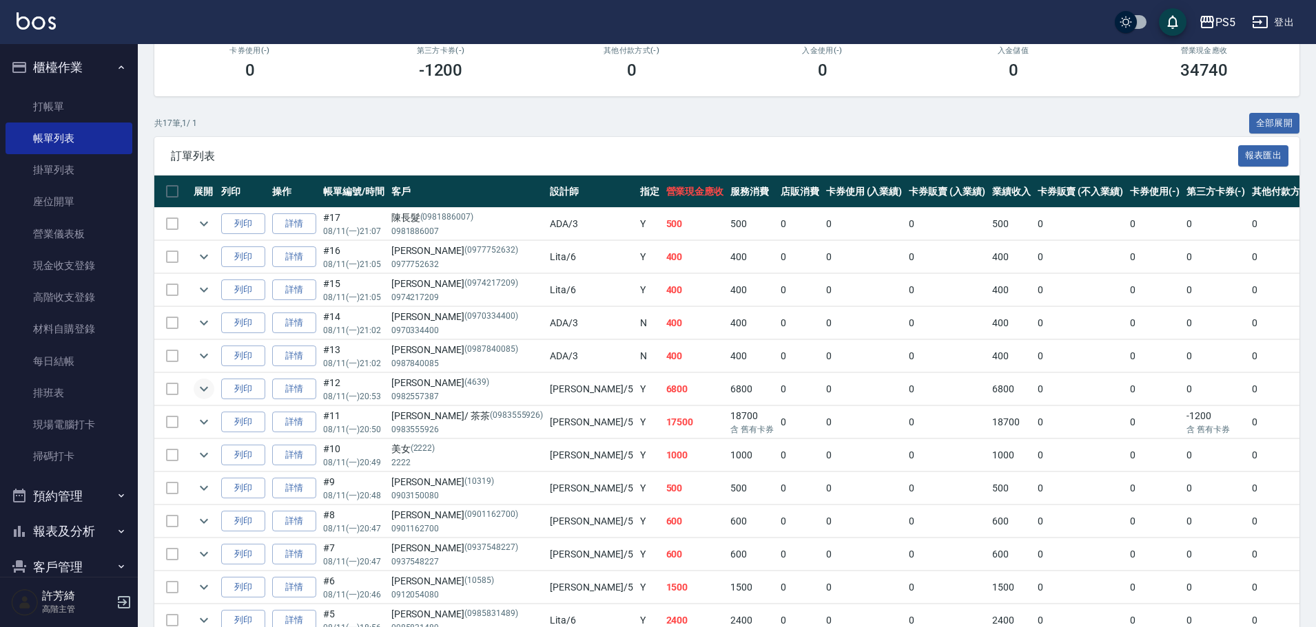
click at [208, 386] on icon "expand row" at bounding box center [204, 389] width 17 height 17
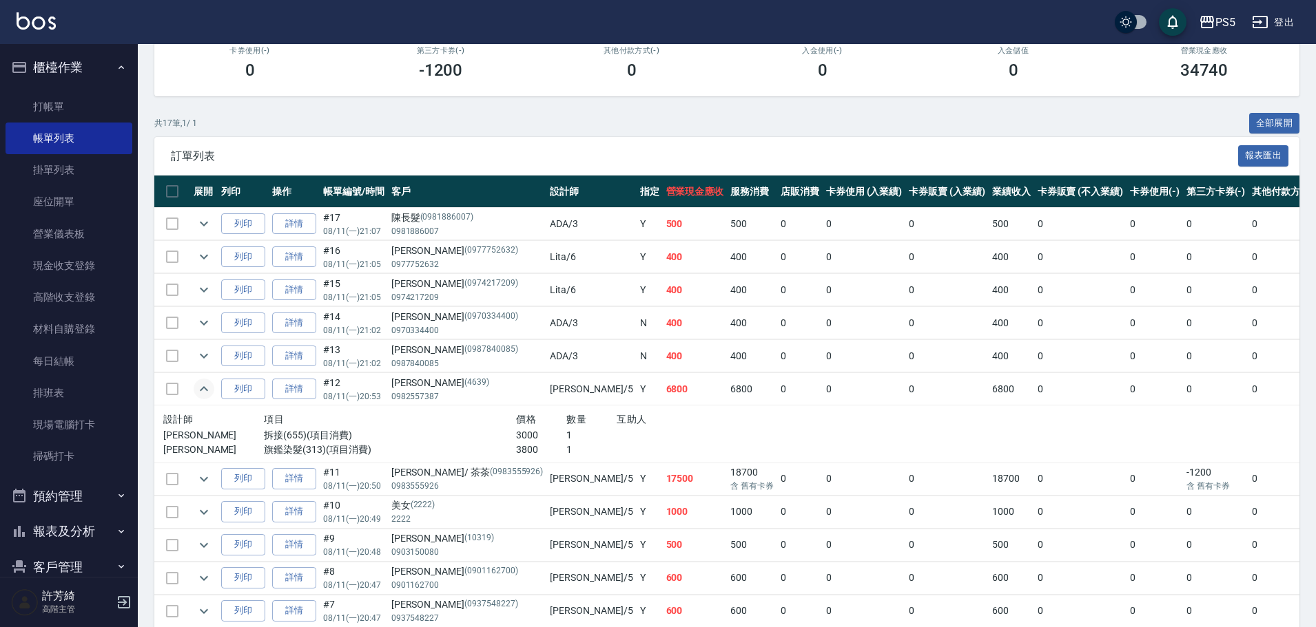
scroll to position [276, 0]
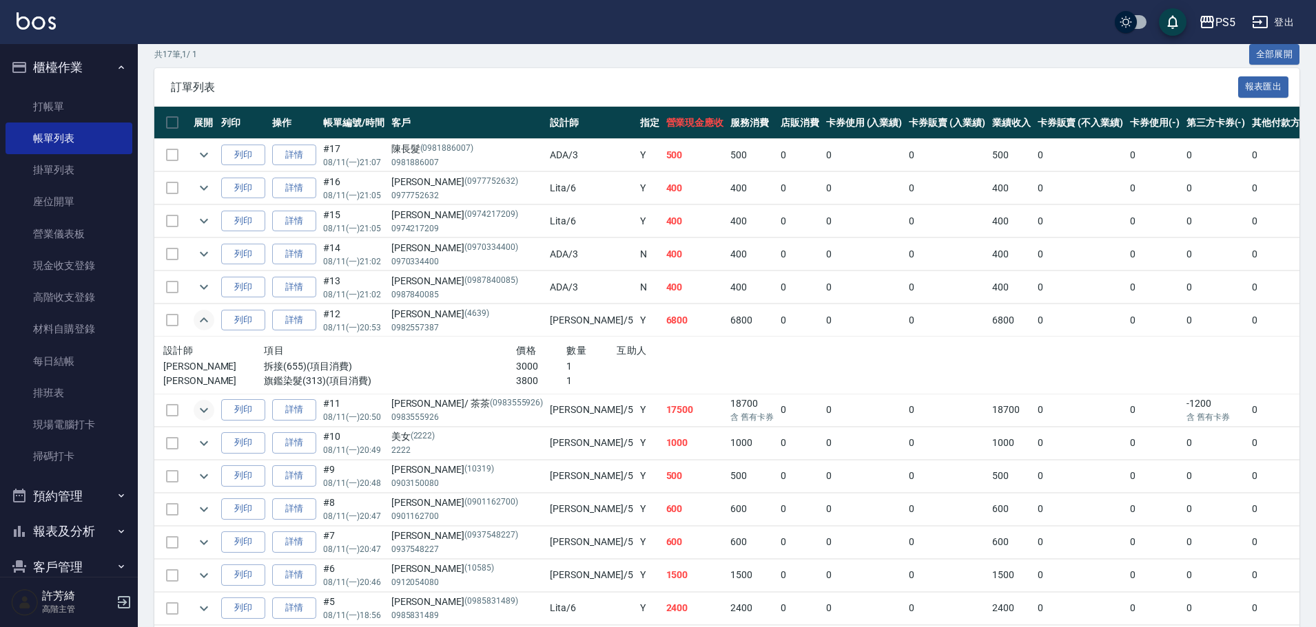
click at [204, 407] on icon "expand row" at bounding box center [204, 410] width 17 height 17
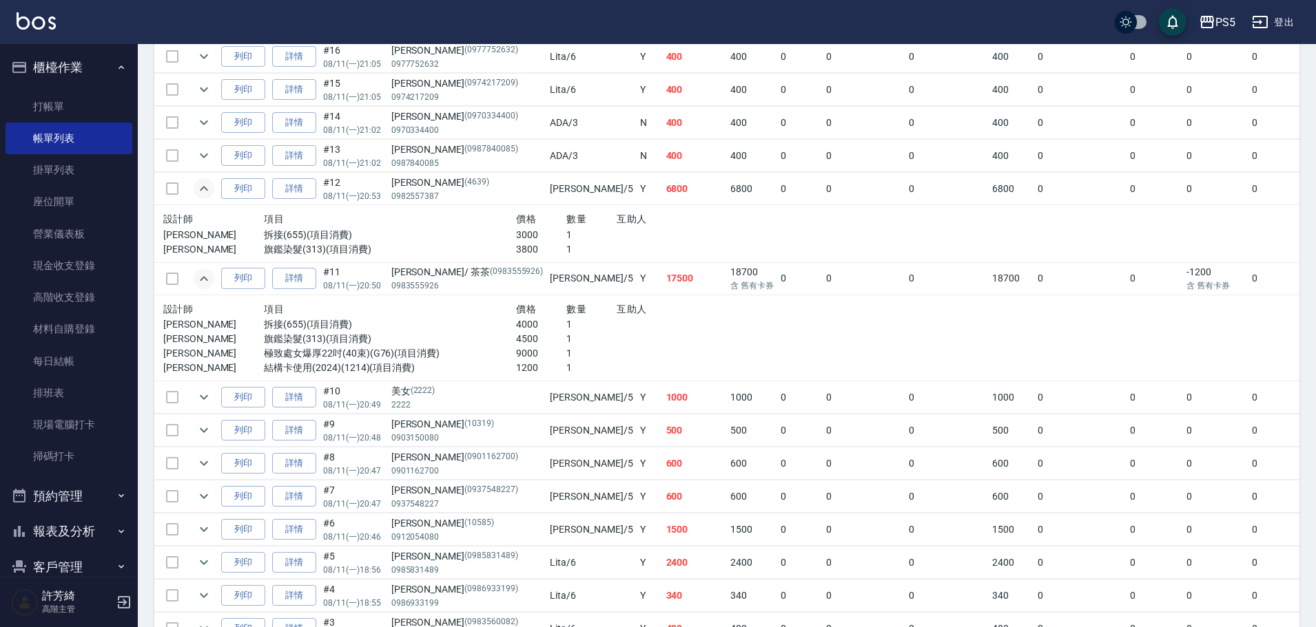
scroll to position [413, 0]
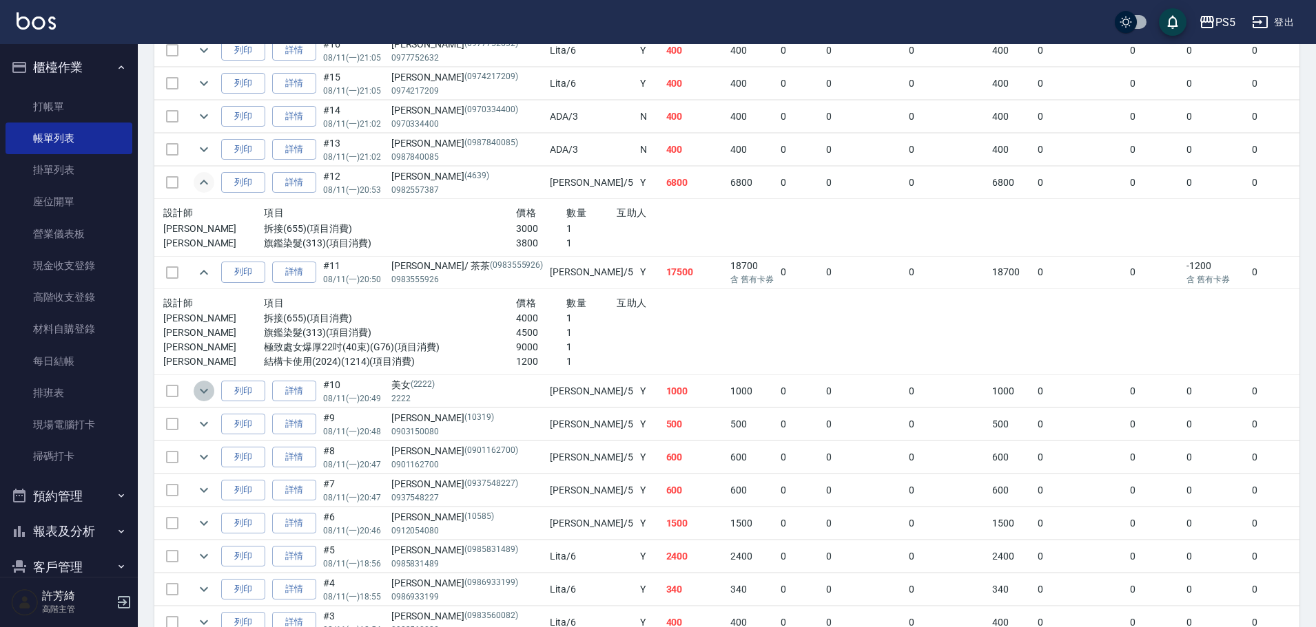
click at [207, 395] on icon "expand row" at bounding box center [204, 391] width 17 height 17
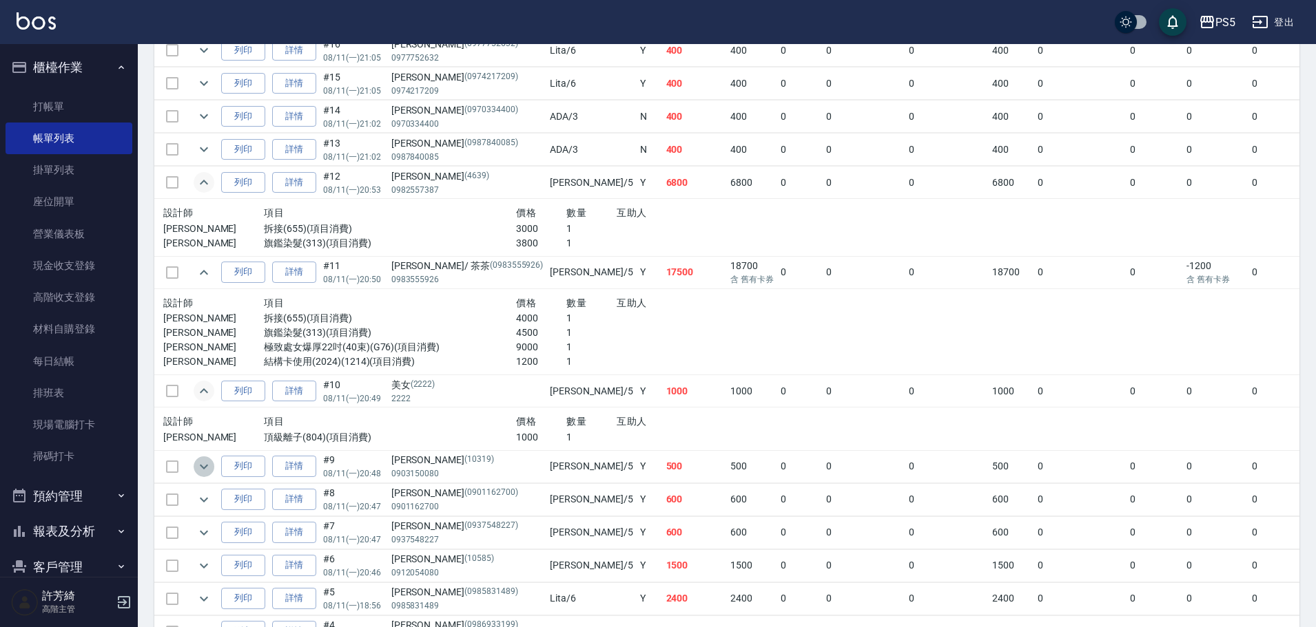
click at [206, 464] on icon "expand row" at bounding box center [204, 467] width 17 height 17
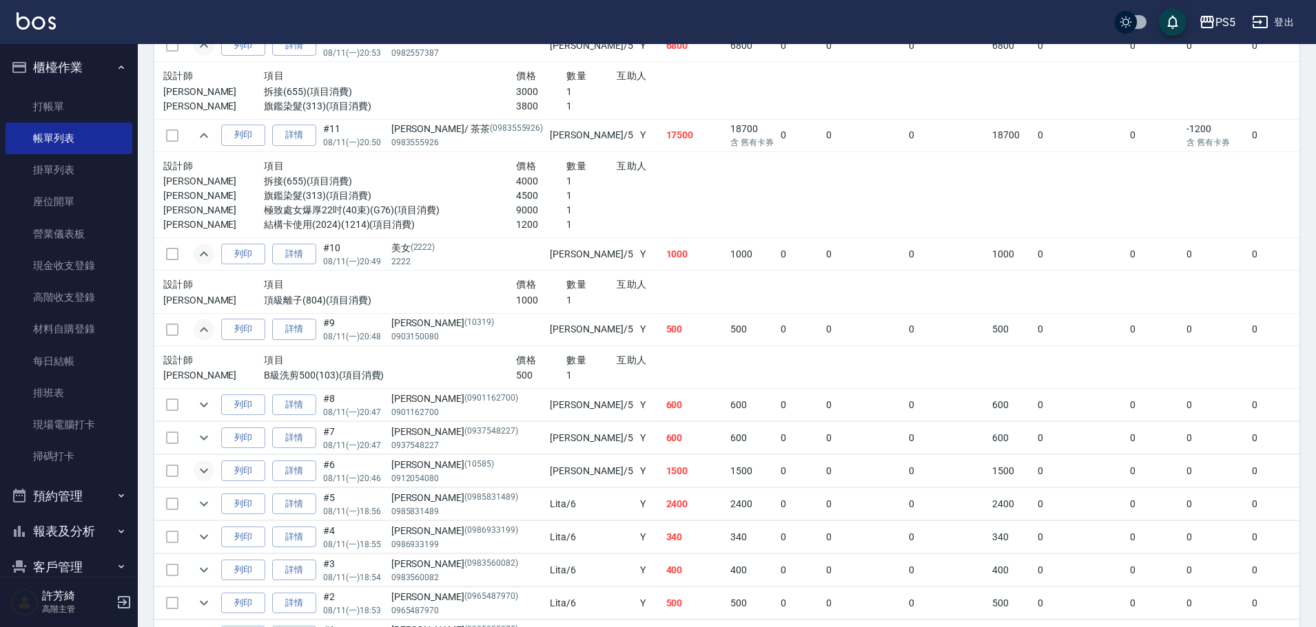
scroll to position [551, 0]
click at [205, 404] on icon "expand row" at bounding box center [204, 404] width 17 height 17
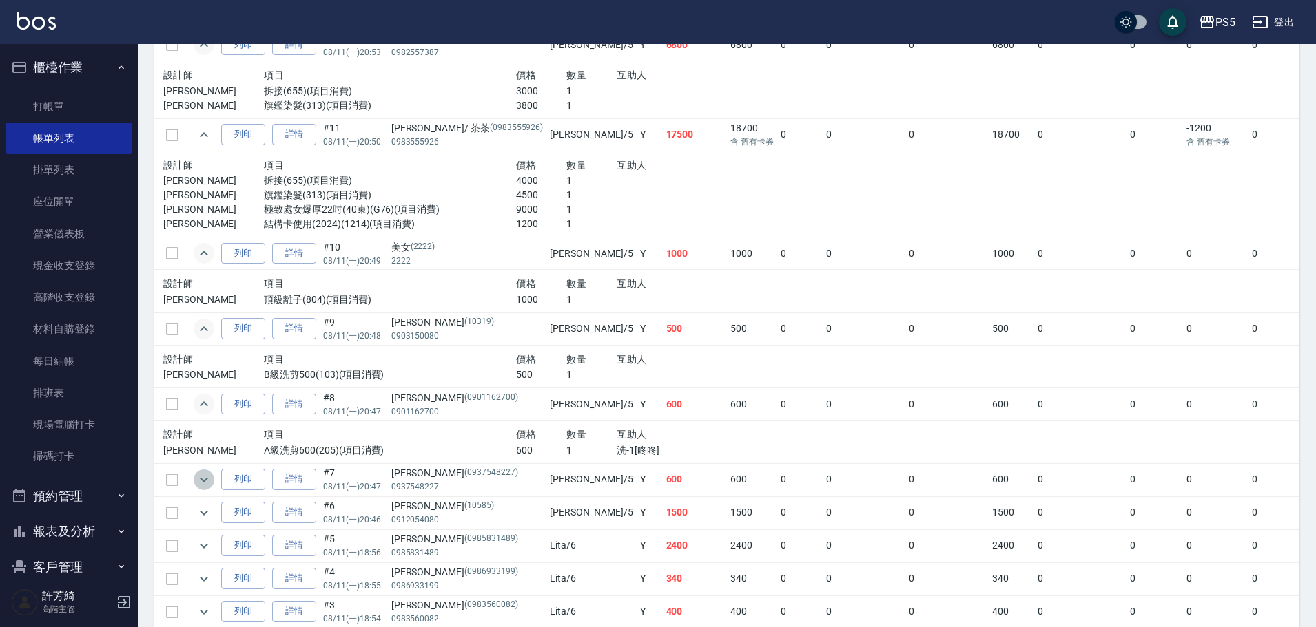
click at [200, 470] on button "expand row" at bounding box center [204, 480] width 21 height 21
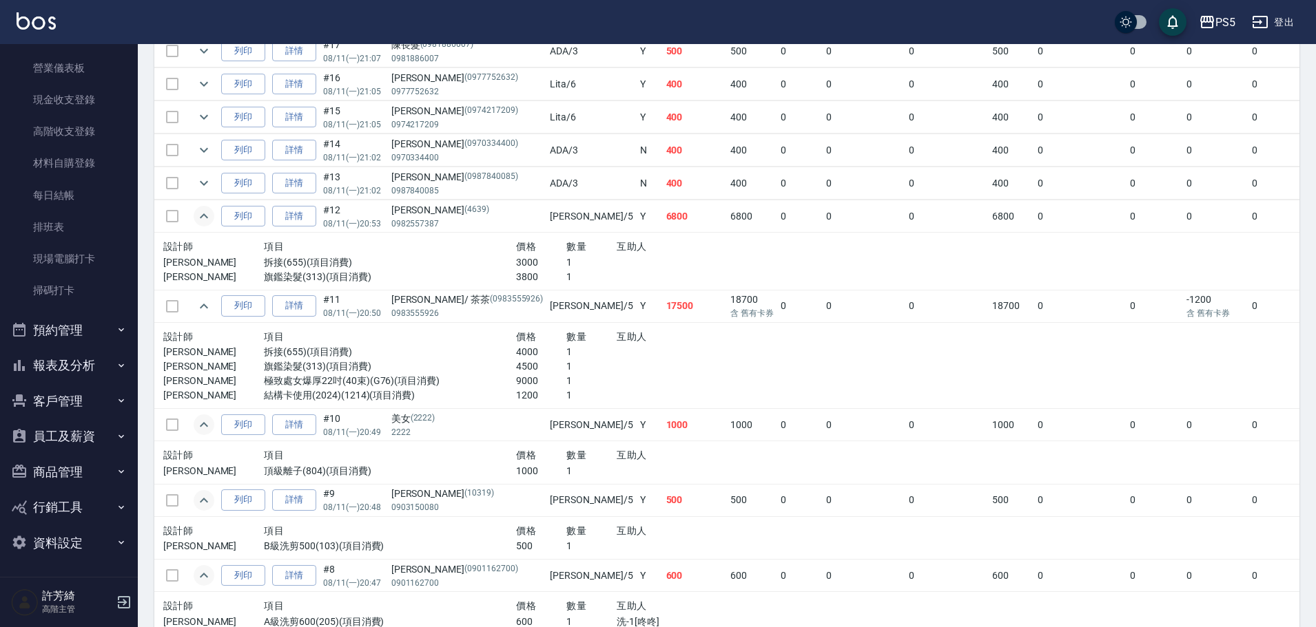
scroll to position [381, 0]
click at [59, 426] on button "員工及薪資" at bounding box center [69, 437] width 127 height 36
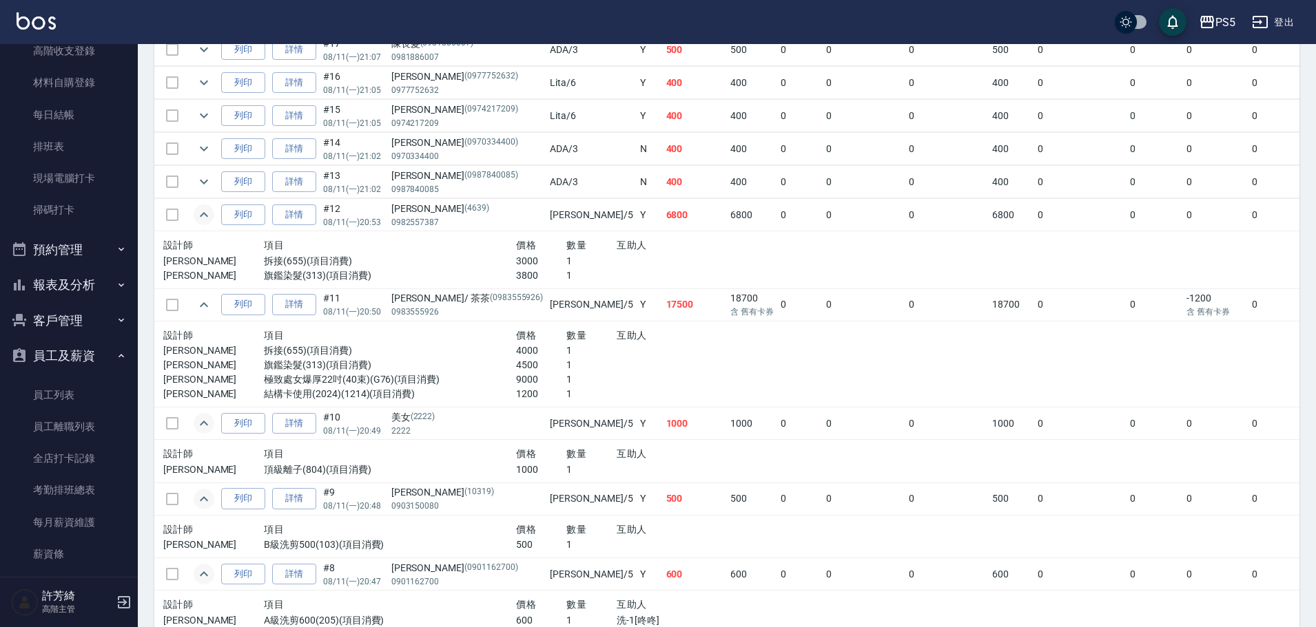
scroll to position [373, 0]
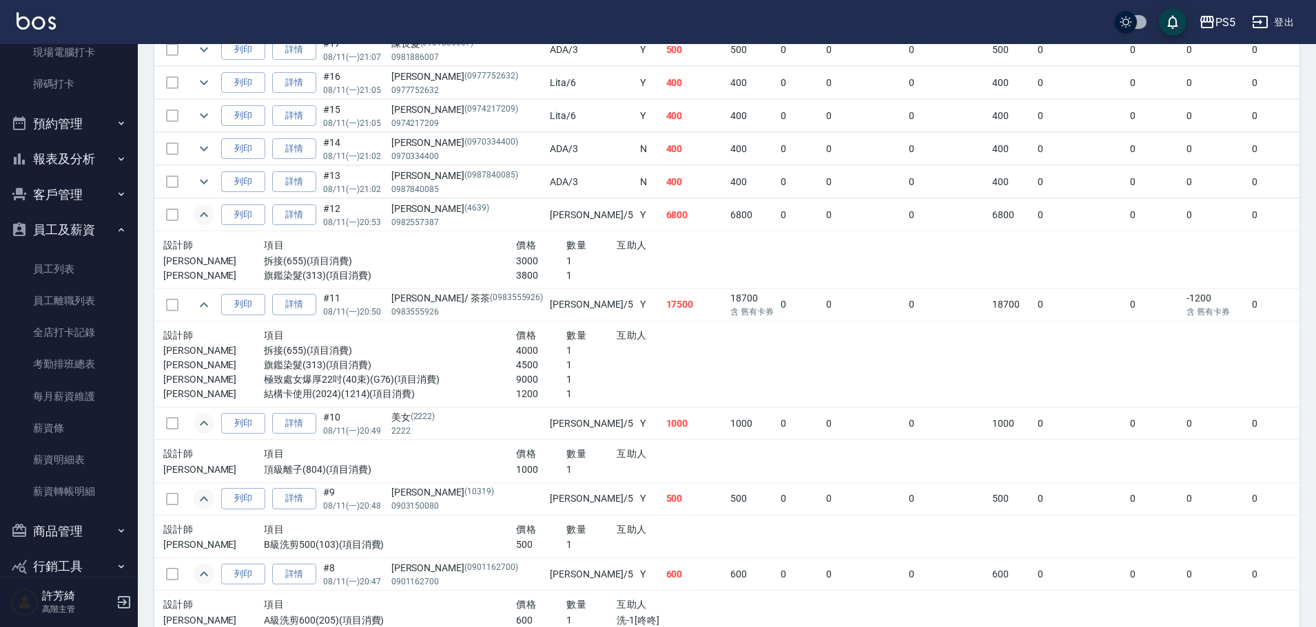
click at [72, 137] on button "預約管理" at bounding box center [69, 124] width 127 height 36
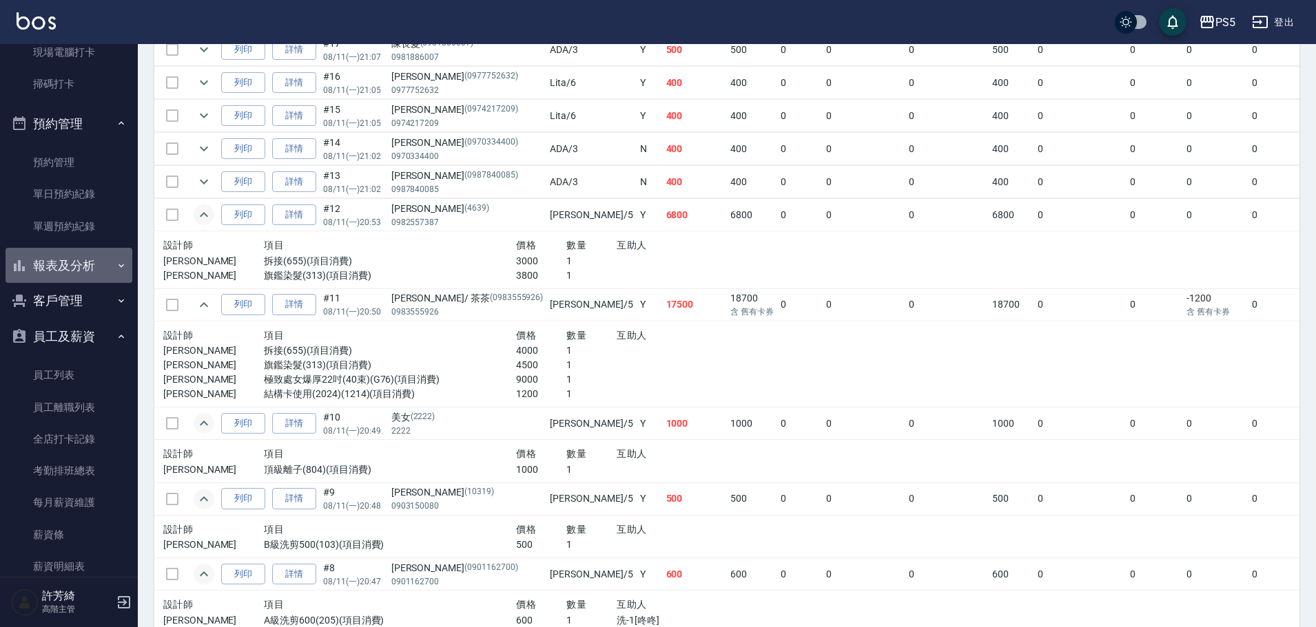
click at [72, 267] on button "報表及分析" at bounding box center [69, 266] width 127 height 36
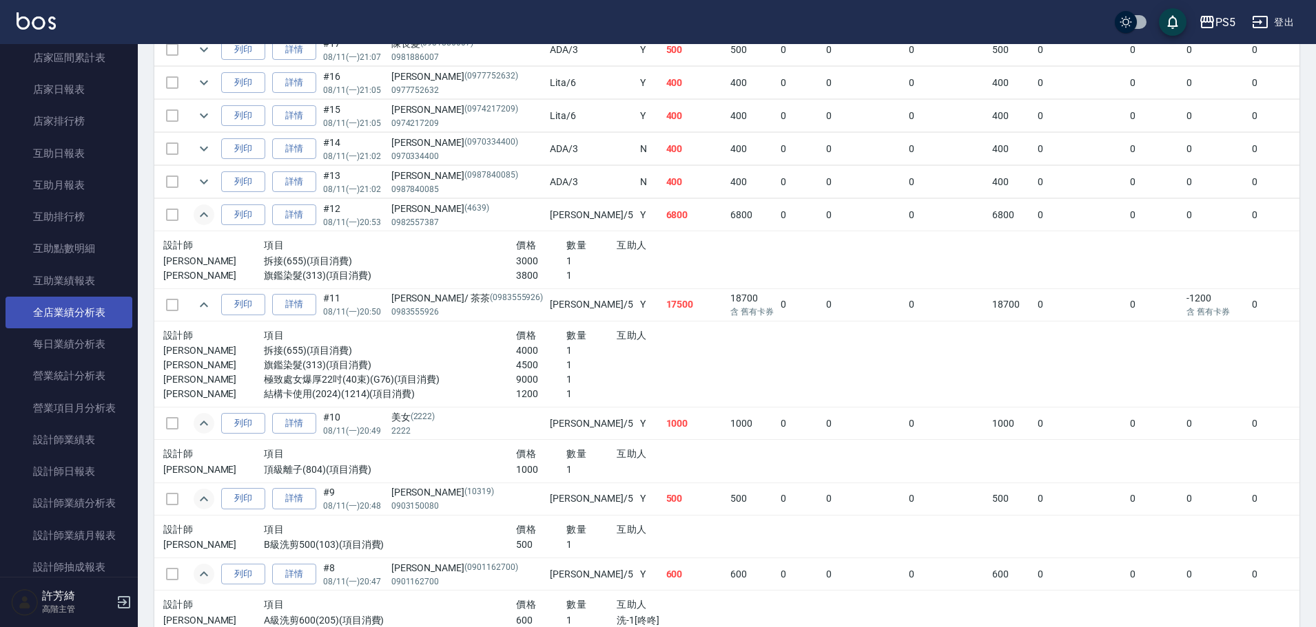
scroll to position [717, 0]
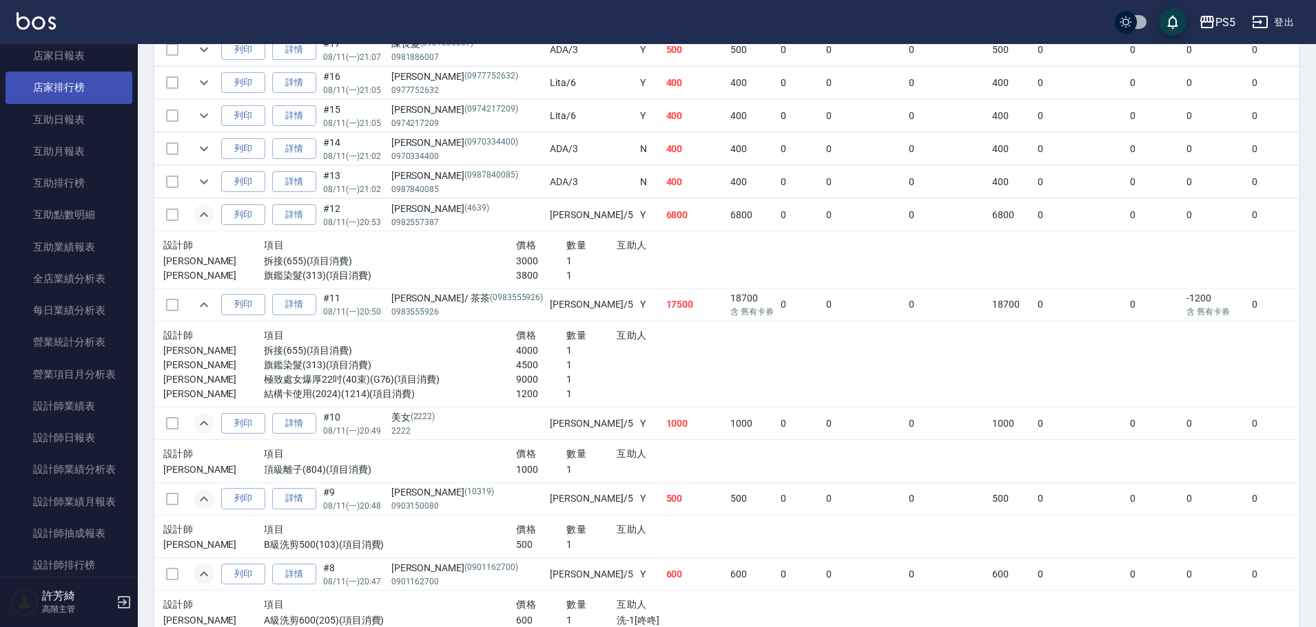
click at [81, 82] on link "店家排行榜" at bounding box center [69, 88] width 127 height 32
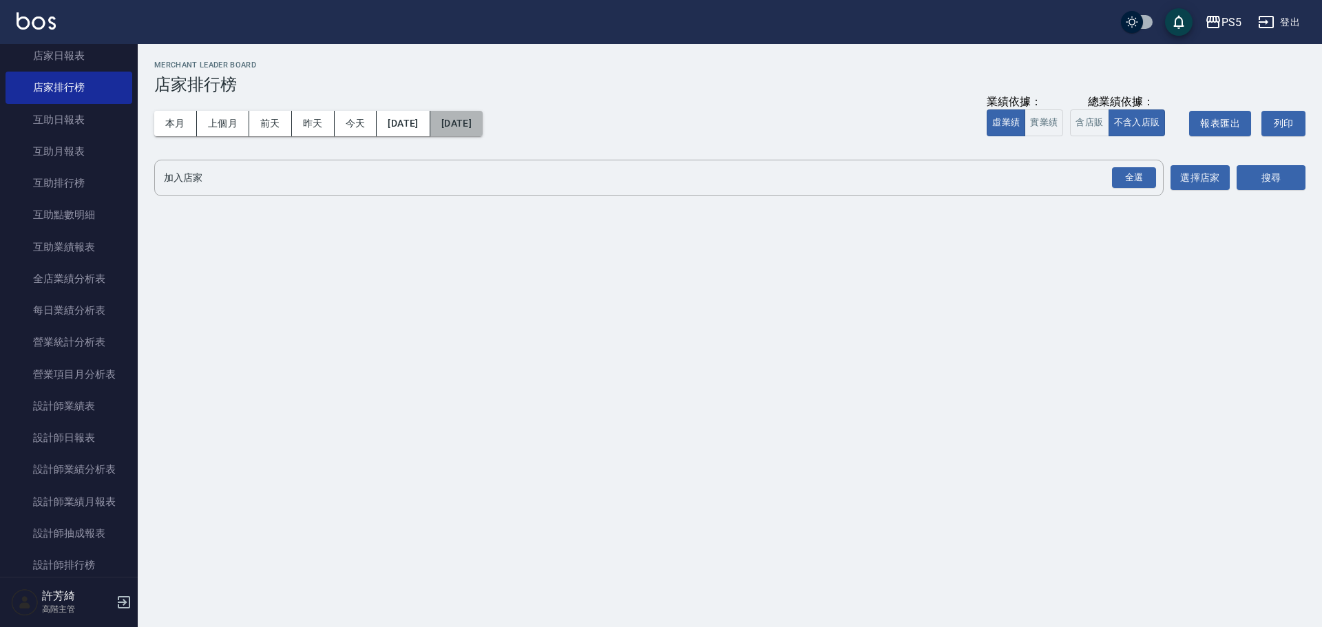
click at [483, 123] on button "[DATE]" at bounding box center [456, 123] width 52 height 25
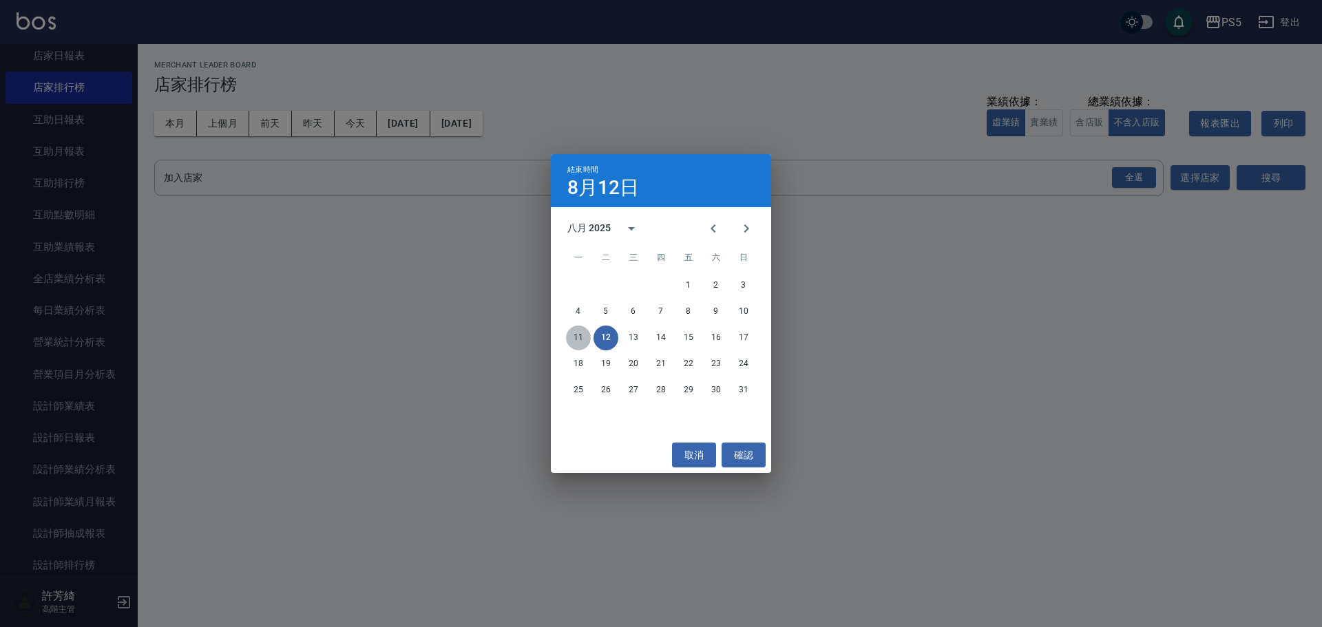
click at [581, 338] on button "11" at bounding box center [578, 338] width 25 height 25
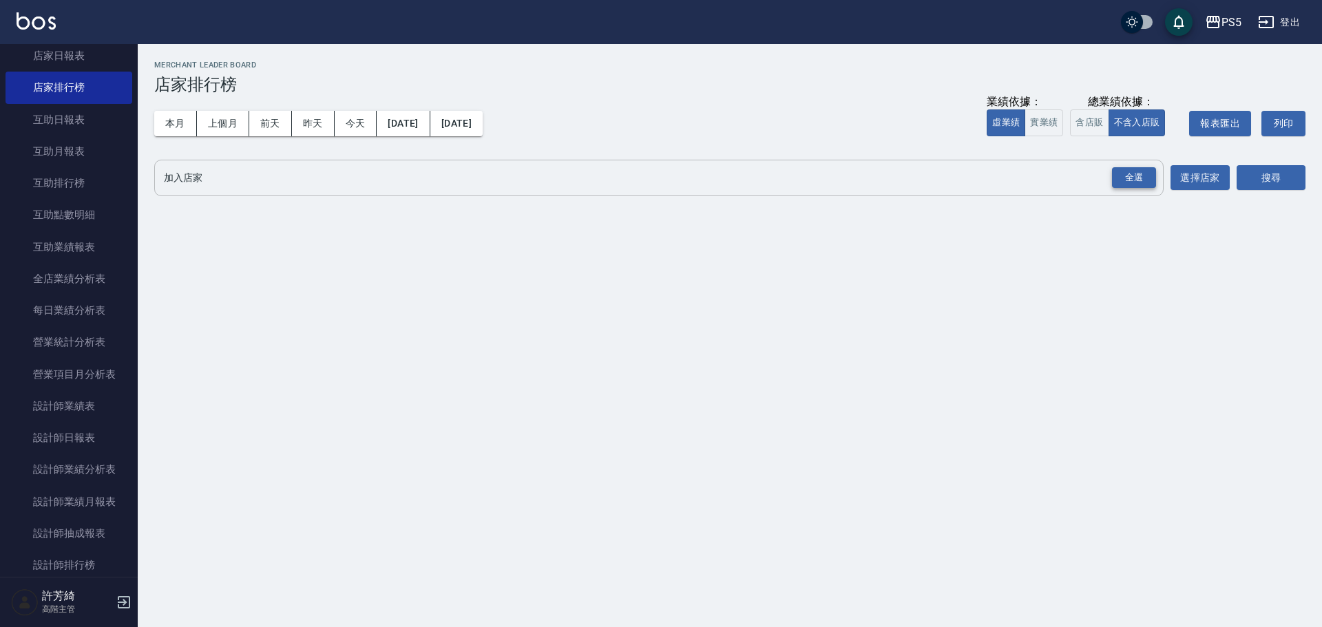
click at [1139, 174] on div "全選" at bounding box center [1134, 177] width 44 height 21
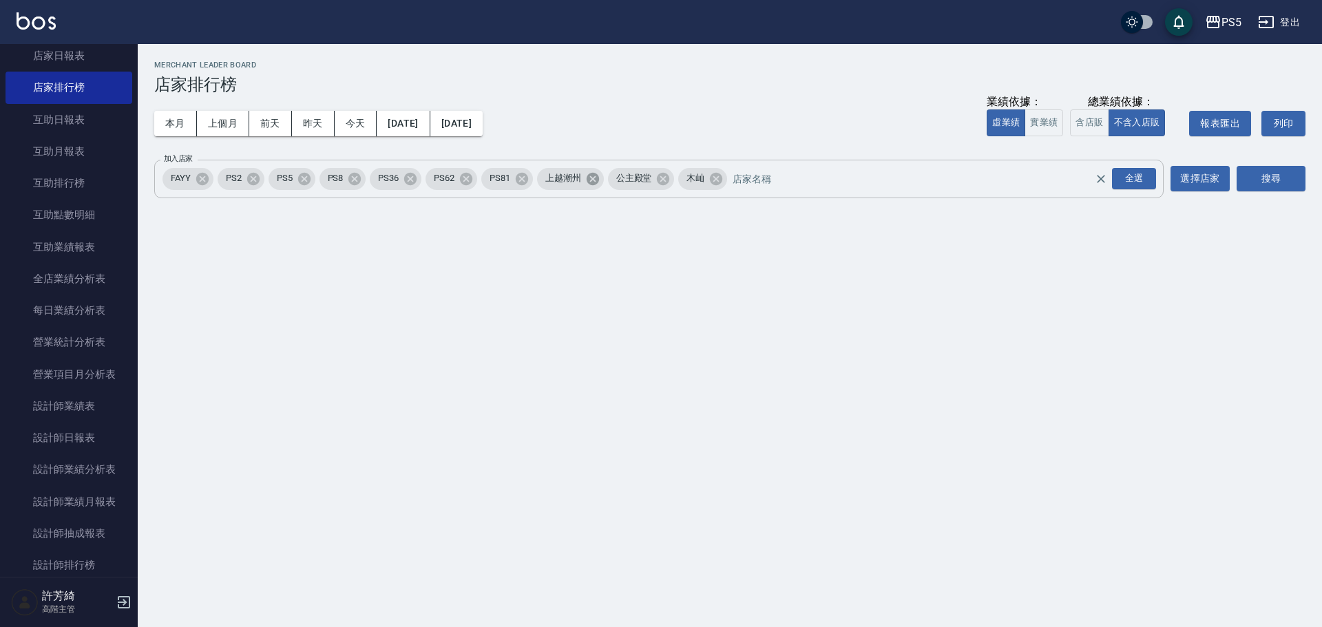
drag, startPoint x: 658, startPoint y: 176, endPoint x: 590, endPoint y: 176, distance: 68.2
click at [653, 176] on div "公主殿堂" at bounding box center [641, 179] width 67 height 22
click at [596, 176] on icon at bounding box center [592, 178] width 12 height 12
click at [207, 179] on icon at bounding box center [202, 178] width 12 height 12
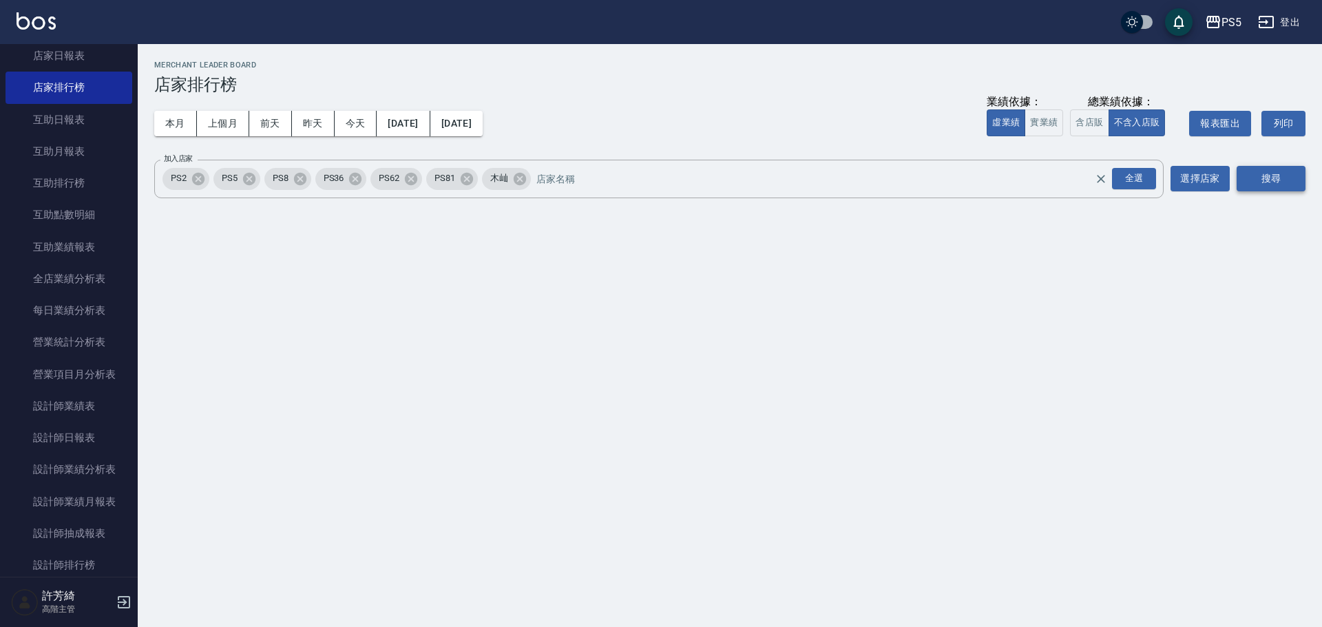
click at [1269, 180] on button "搜尋" at bounding box center [1271, 178] width 69 height 25
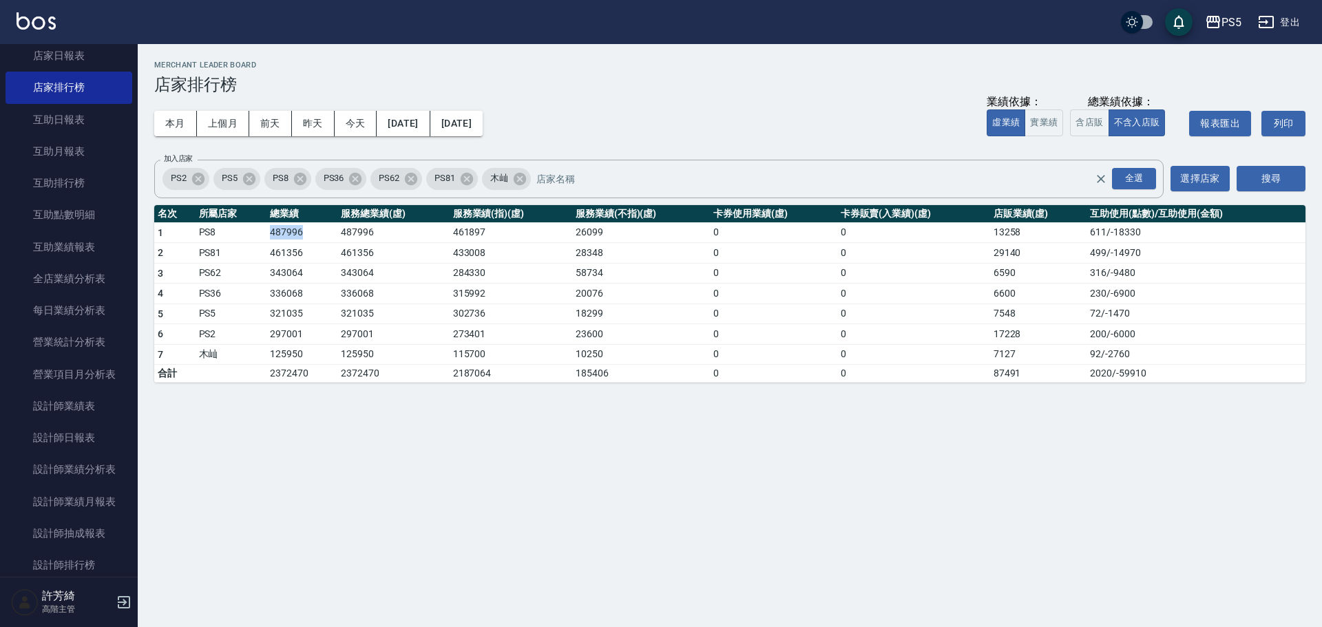
drag, startPoint x: 271, startPoint y: 234, endPoint x: 302, endPoint y: 229, distance: 30.6
click at [302, 229] on td "487996" at bounding box center [302, 232] width 71 height 21
copy td "487996"
drag, startPoint x: 991, startPoint y: 239, endPoint x: 1033, endPoint y: 233, distance: 42.5
click at [1033, 233] on td "13258" at bounding box center [1038, 232] width 97 height 21
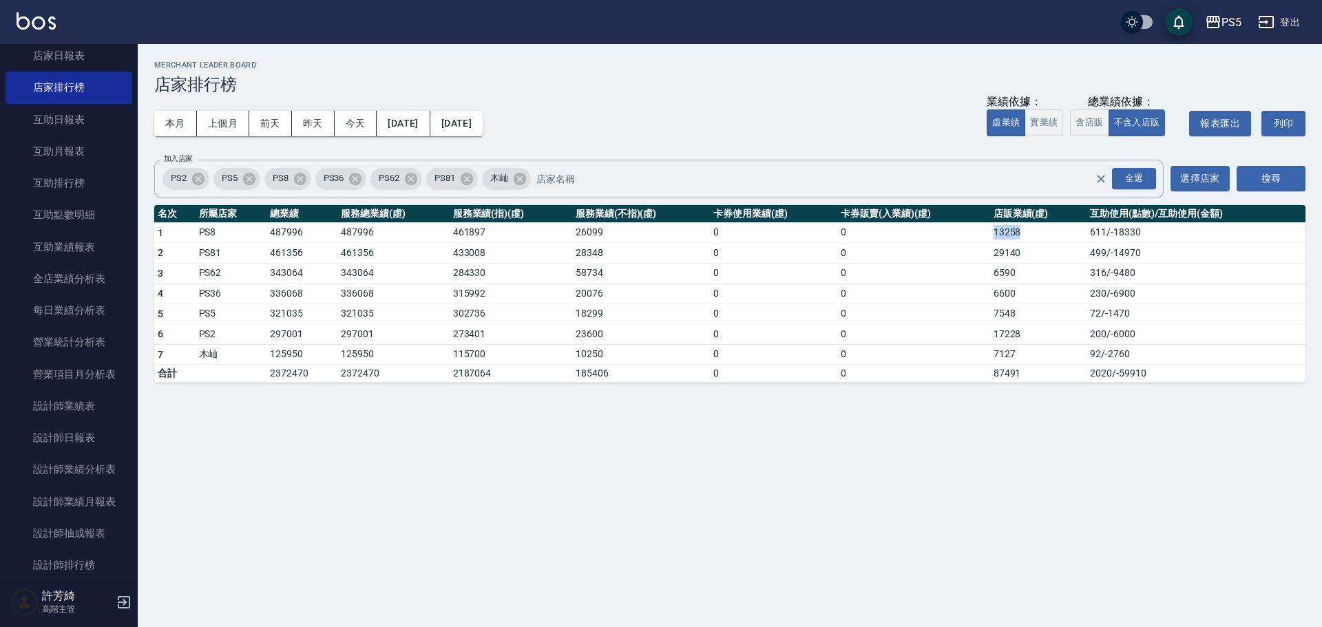
copy td "13258"
drag, startPoint x: 264, startPoint y: 251, endPoint x: 302, endPoint y: 253, distance: 38.0
click at [302, 253] on tr "2 PS81 461356 461356 433008 28348 0 0 29140 499 / -14970" at bounding box center [730, 253] width 1152 height 21
copy tr "461356"
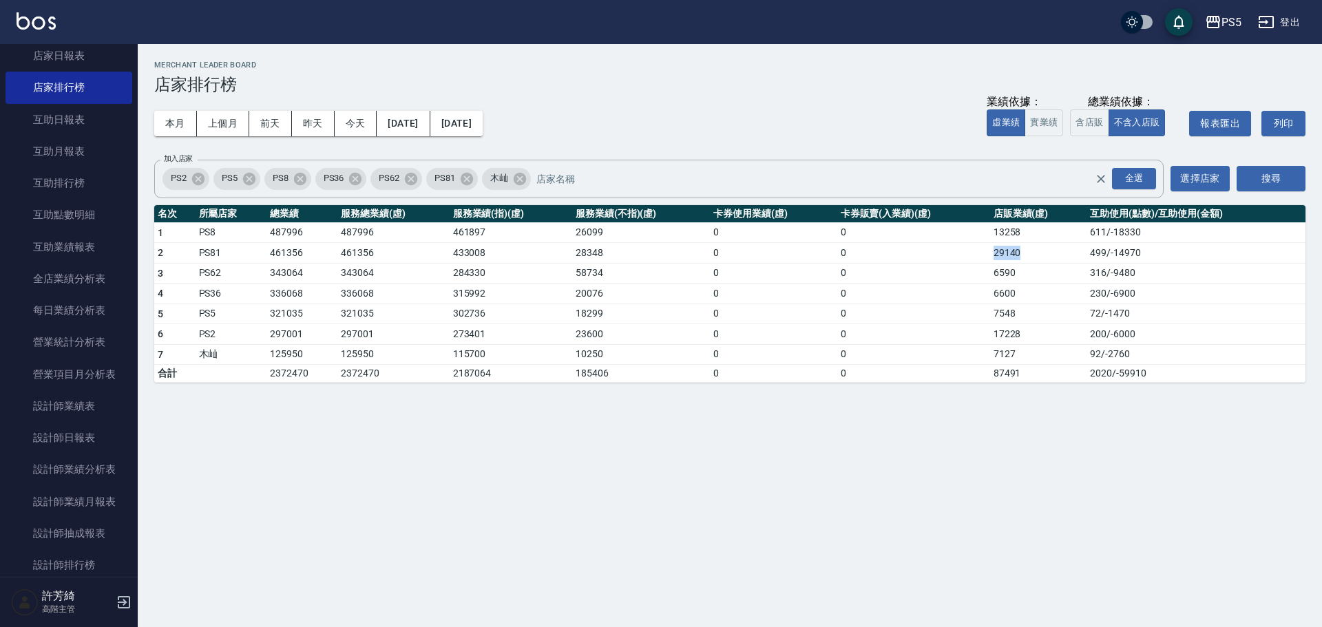
drag, startPoint x: 987, startPoint y: 249, endPoint x: 1031, endPoint y: 247, distance: 44.1
click at [1031, 247] on tr "2 PS81 461356 461356 433008 28348 0 0 29140 499 / -14970" at bounding box center [730, 253] width 1152 height 21
copy tr "29140"
drag, startPoint x: 267, startPoint y: 276, endPoint x: 307, endPoint y: 272, distance: 40.8
click at [307, 272] on td "343064" at bounding box center [302, 273] width 71 height 21
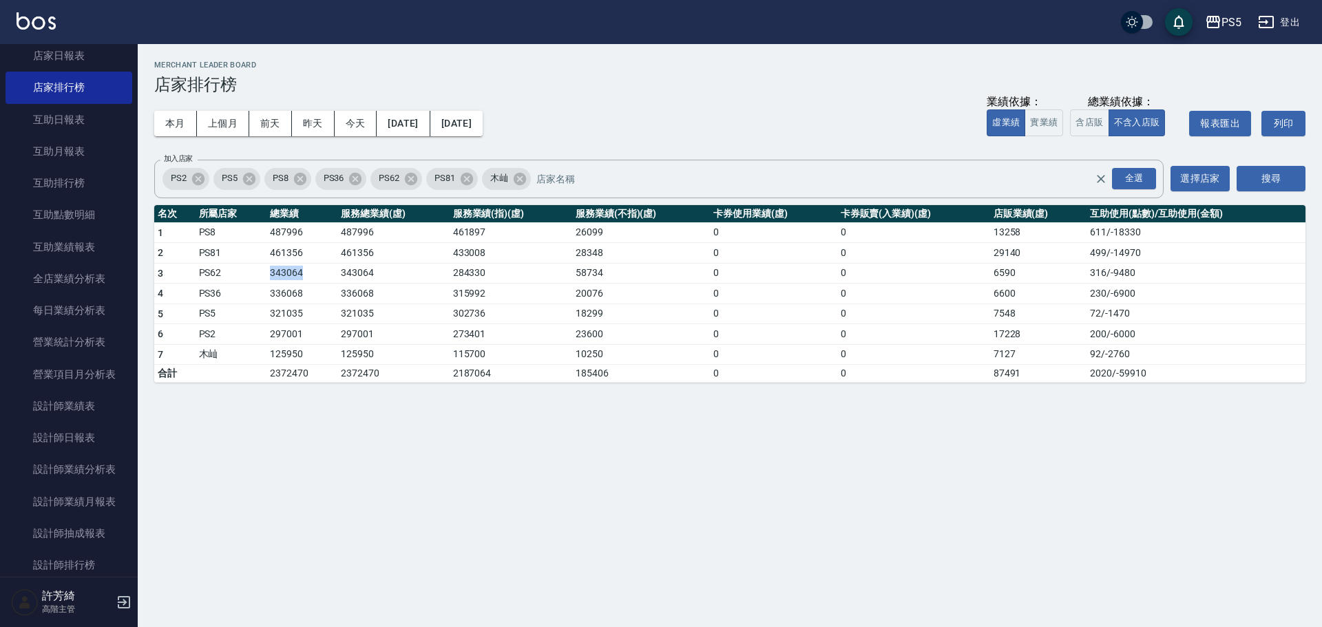
copy td "343064"
drag, startPoint x: 993, startPoint y: 271, endPoint x: 1032, endPoint y: 271, distance: 39.3
click at [1032, 271] on tr "3 PS62 343064 343064 284330 58734 0 0 6590 316 / -9480" at bounding box center [730, 273] width 1152 height 21
copy tr "6590"
drag, startPoint x: 258, startPoint y: 291, endPoint x: 318, endPoint y: 293, distance: 59.9
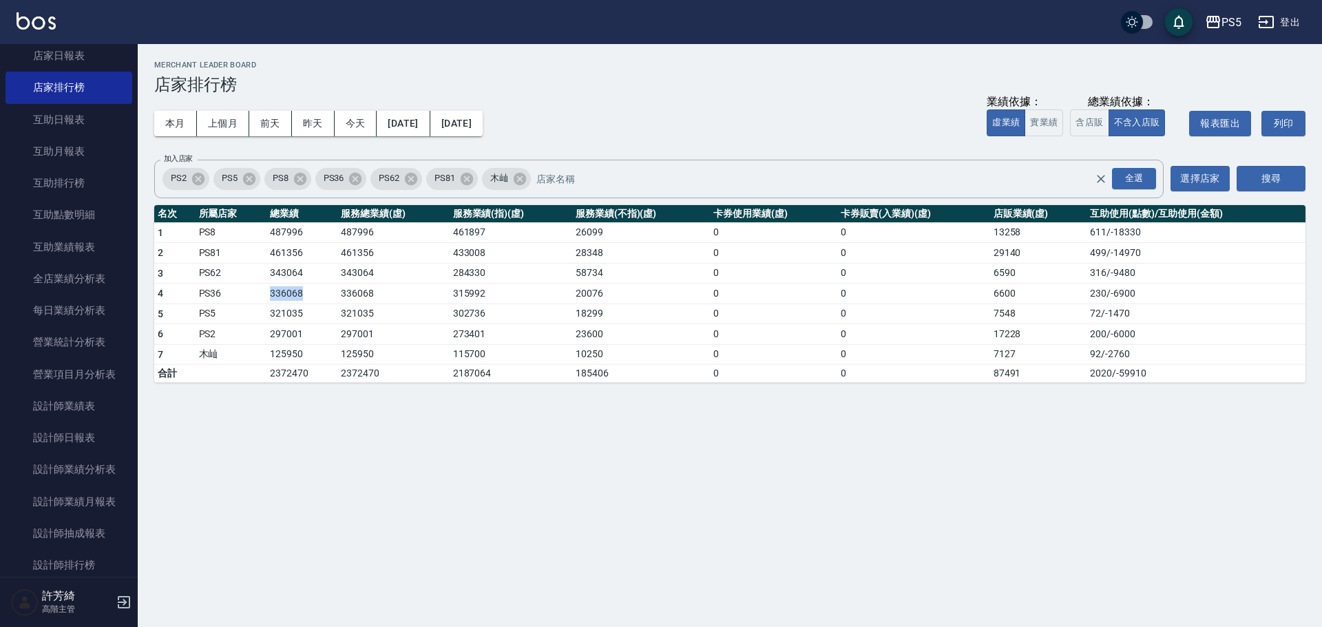
click at [318, 293] on tr "4 PS36 336068 336068 315992 20076 0 0 6600 230 / -6900" at bounding box center [730, 294] width 1152 height 21
copy tr "336068"
drag, startPoint x: 987, startPoint y: 289, endPoint x: 1016, endPoint y: 291, distance: 29.0
click at [1016, 291] on tr "4 PS36 336068 336068 315992 20076 0 0 6600 230 / -6900" at bounding box center [730, 294] width 1152 height 21
copy tr "6600"
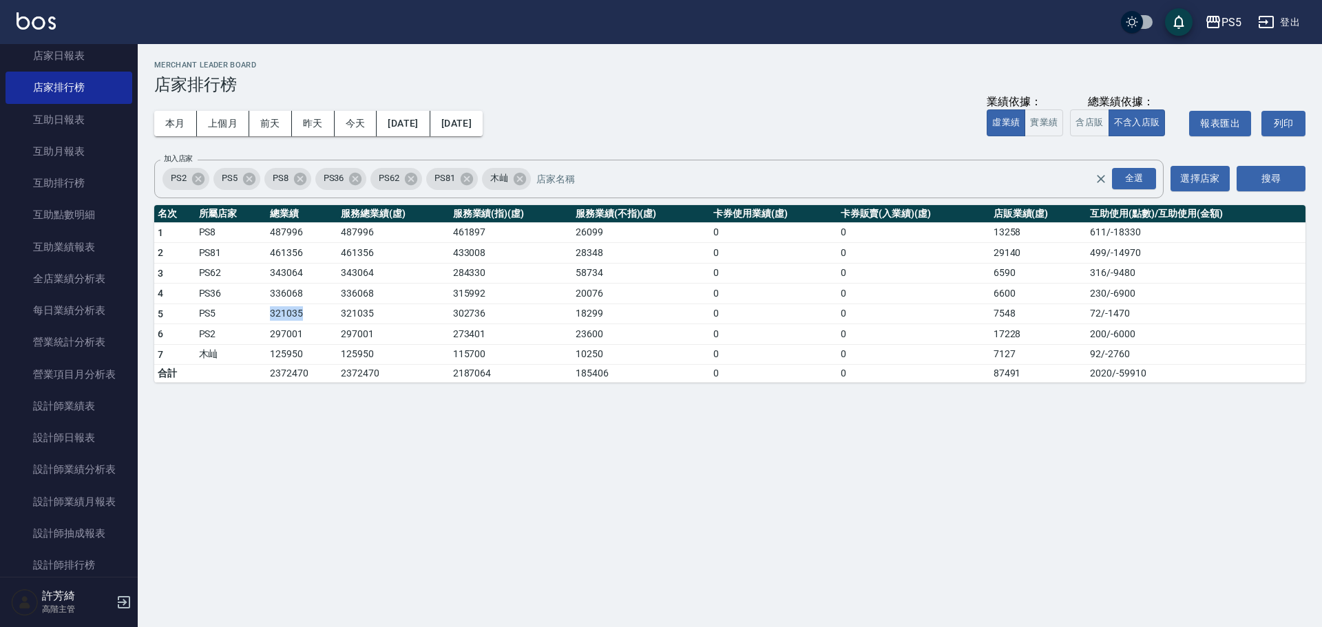
drag, startPoint x: 265, startPoint y: 311, endPoint x: 304, endPoint y: 312, distance: 39.3
click at [304, 312] on tr "5 PS5 321035 321035 302736 18299 0 0 7548 72 / -1470" at bounding box center [730, 314] width 1152 height 21
copy tr "321035"
drag, startPoint x: 991, startPoint y: 320, endPoint x: 1020, endPoint y: 315, distance: 29.3
click at [1020, 315] on td "7548" at bounding box center [1038, 314] width 97 height 21
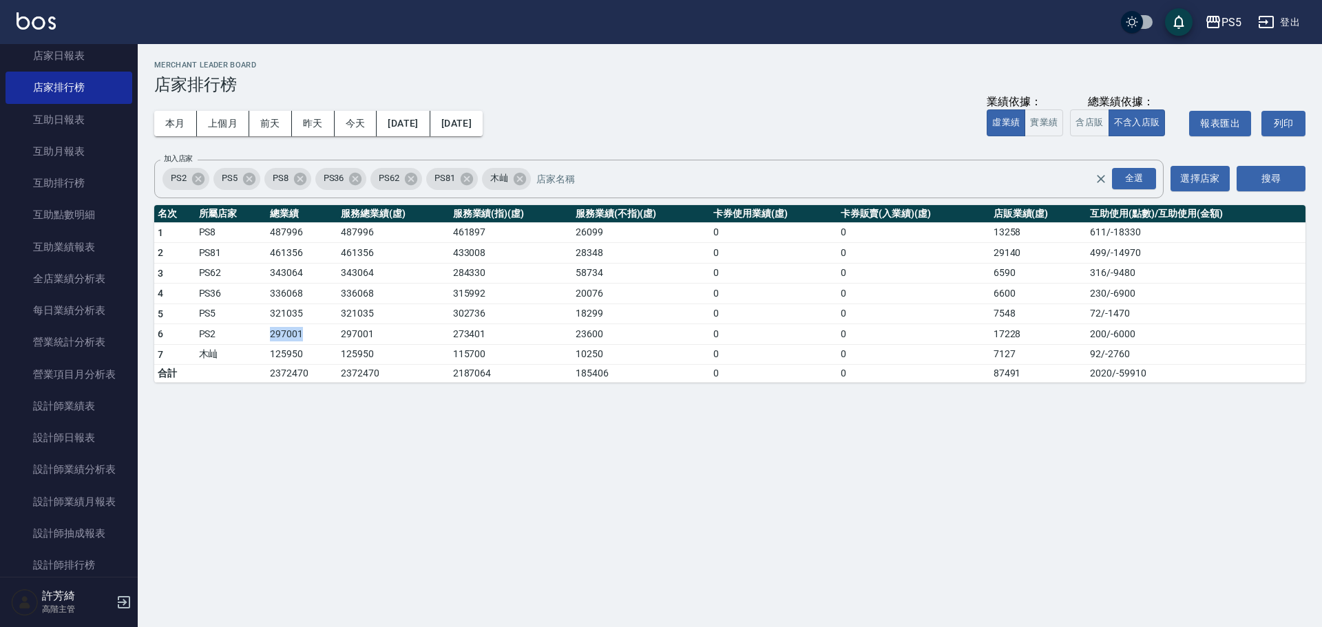
drag, startPoint x: 266, startPoint y: 333, endPoint x: 321, endPoint y: 333, distance: 55.1
click at [321, 333] on tr "6 PS2 297001 297001 273401 23600 0 0 17228 200 / -6000" at bounding box center [730, 334] width 1152 height 21
drag, startPoint x: 982, startPoint y: 335, endPoint x: 1026, endPoint y: 334, distance: 44.1
click at [1026, 334] on tr "6 PS2 297001 297001 273401 23600 0 0 17228 200 / -6000" at bounding box center [730, 334] width 1152 height 21
drag, startPoint x: 264, startPoint y: 353, endPoint x: 309, endPoint y: 350, distance: 44.2
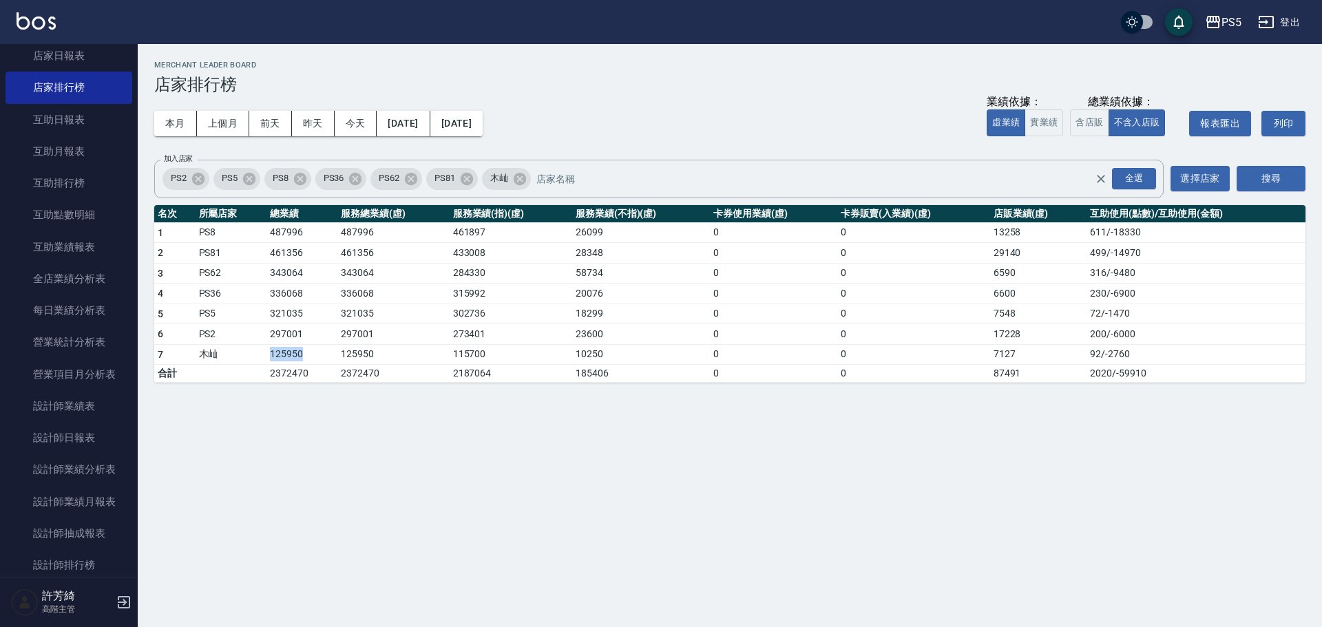
click at [309, 350] on tr "7 木屾 125950 125950 115700 10250 0 0 7127 92 / -2760" at bounding box center [730, 354] width 1152 height 21
drag, startPoint x: 1002, startPoint y: 353, endPoint x: 1024, endPoint y: 352, distance: 22.1
click at [1024, 352] on tr "7 木屾 125950 125950 115700 10250 0 0 7127 92 / -2760" at bounding box center [730, 354] width 1152 height 21
click at [231, 126] on button "上個月" at bounding box center [223, 123] width 52 height 25
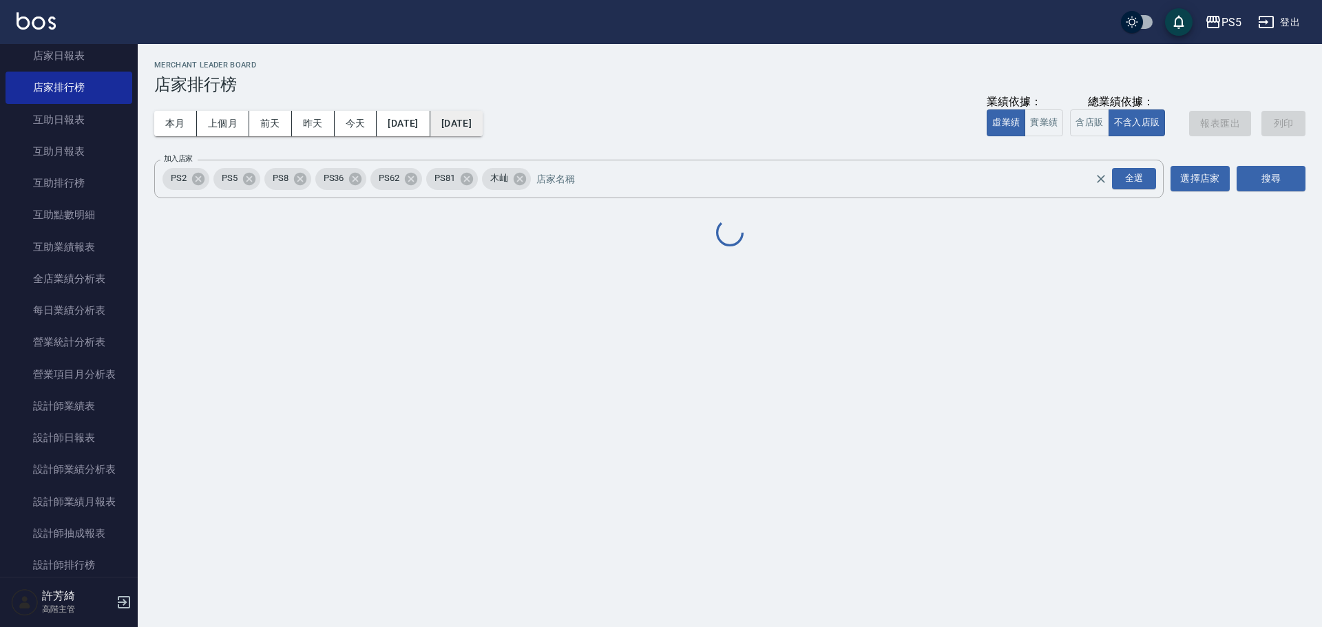
click at [483, 131] on button "[DATE]" at bounding box center [456, 123] width 52 height 25
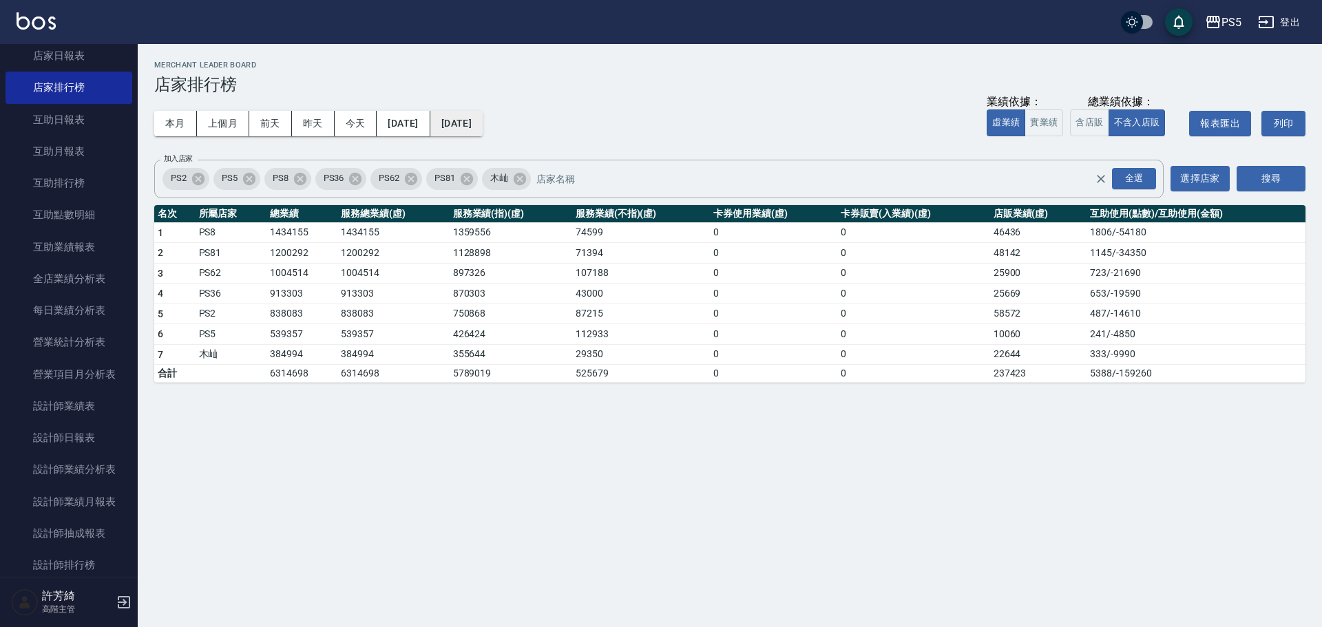
click at [483, 122] on button "[DATE]" at bounding box center [456, 123] width 52 height 25
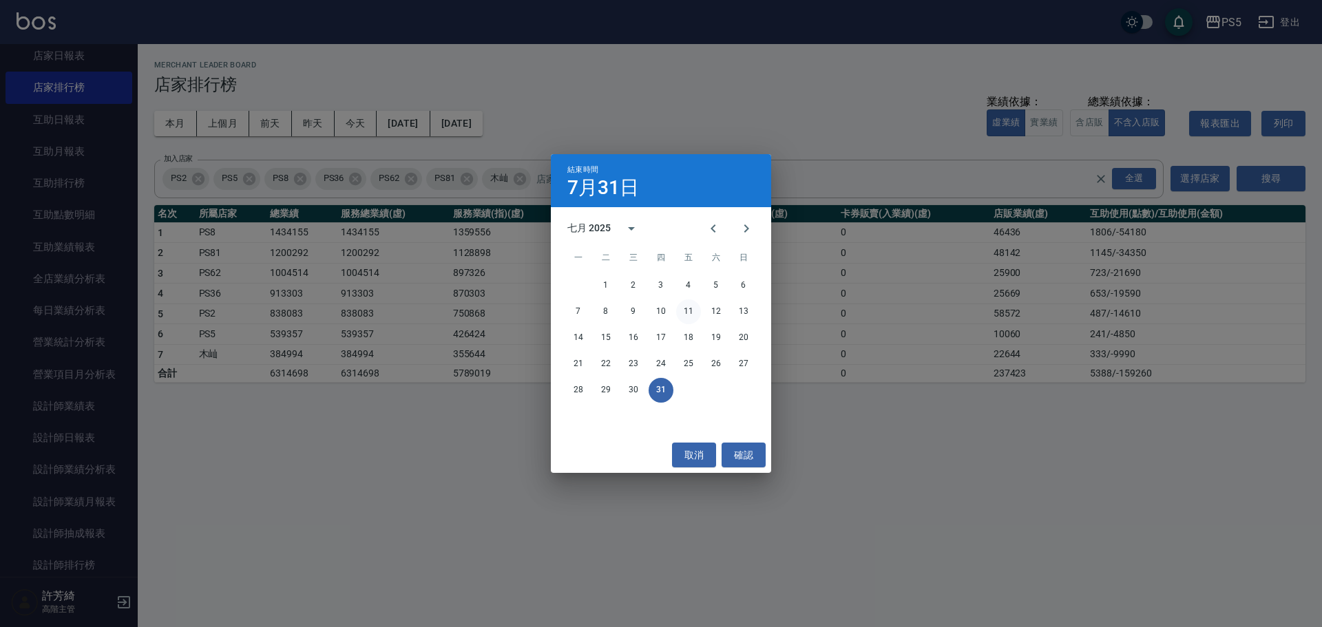
click at [683, 310] on button "11" at bounding box center [688, 312] width 25 height 25
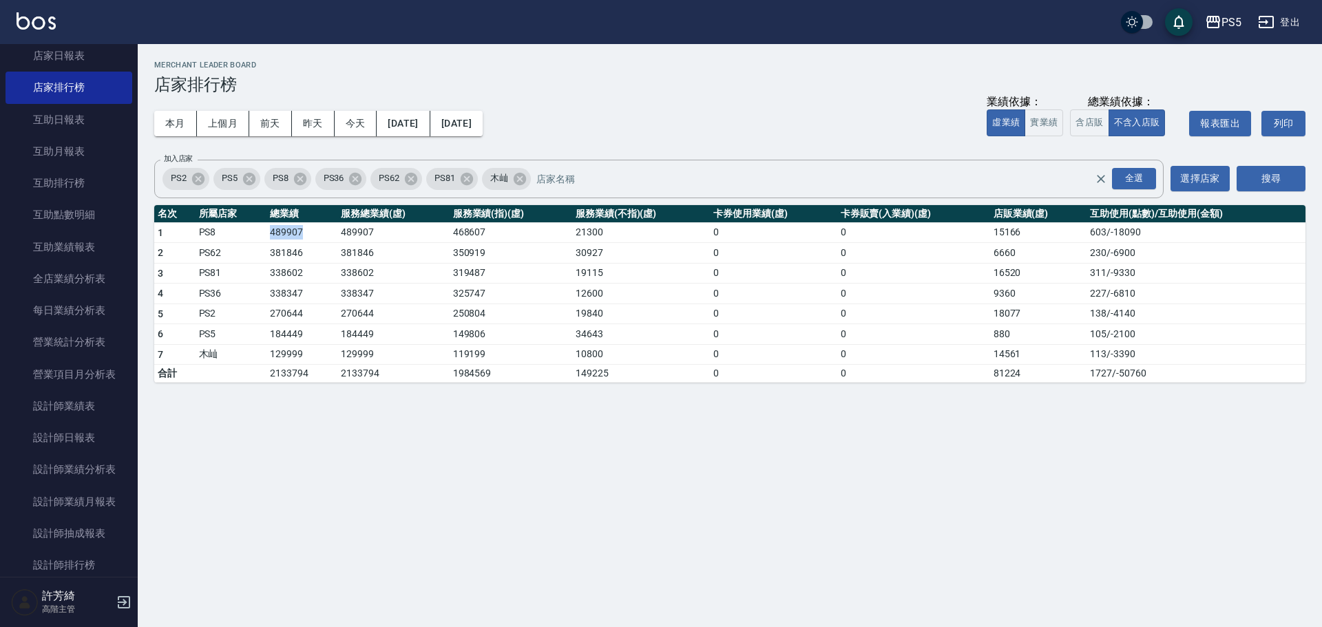
drag, startPoint x: 266, startPoint y: 234, endPoint x: 313, endPoint y: 229, distance: 47.1
click at [313, 229] on tr "1 PS8 489907 489907 468607 21300 0 0 15166 603 / -18090" at bounding box center [730, 232] width 1152 height 21
drag, startPoint x: 977, startPoint y: 234, endPoint x: 1038, endPoint y: 240, distance: 61.0
click at [1038, 240] on tr "1 PS8 489907 489907 468607 21300 0 0 15166 603 / -18090" at bounding box center [730, 232] width 1152 height 21
drag, startPoint x: 264, startPoint y: 249, endPoint x: 307, endPoint y: 251, distance: 43.4
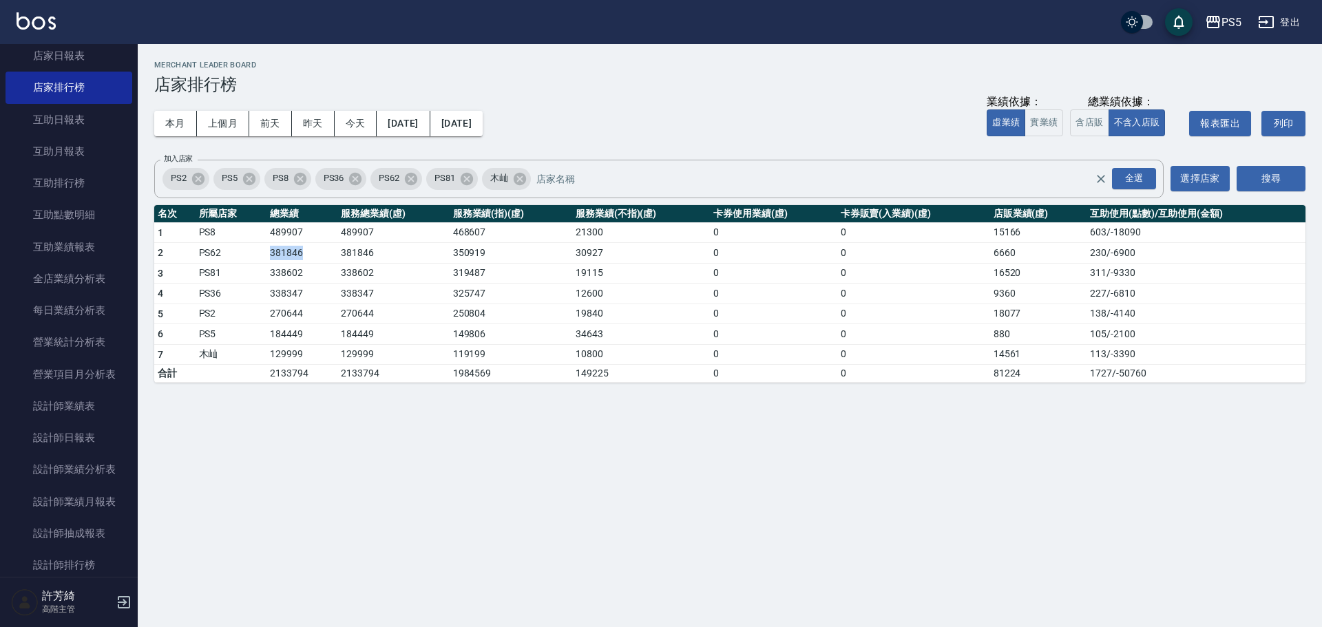
click at [307, 251] on tr "2 PS62 381846 381846 350919 30927 0 0 6660 230 / -6900" at bounding box center [730, 253] width 1152 height 21
drag, startPoint x: 994, startPoint y: 253, endPoint x: 1017, endPoint y: 253, distance: 22.7
click at [1017, 253] on td "6660" at bounding box center [1038, 253] width 97 height 21
drag, startPoint x: 262, startPoint y: 278, endPoint x: 302, endPoint y: 275, distance: 40.0
click at [302, 275] on tr "3 PS81 338602 338602 319487 19115 0 0 16520 311 / -9330" at bounding box center [730, 273] width 1152 height 21
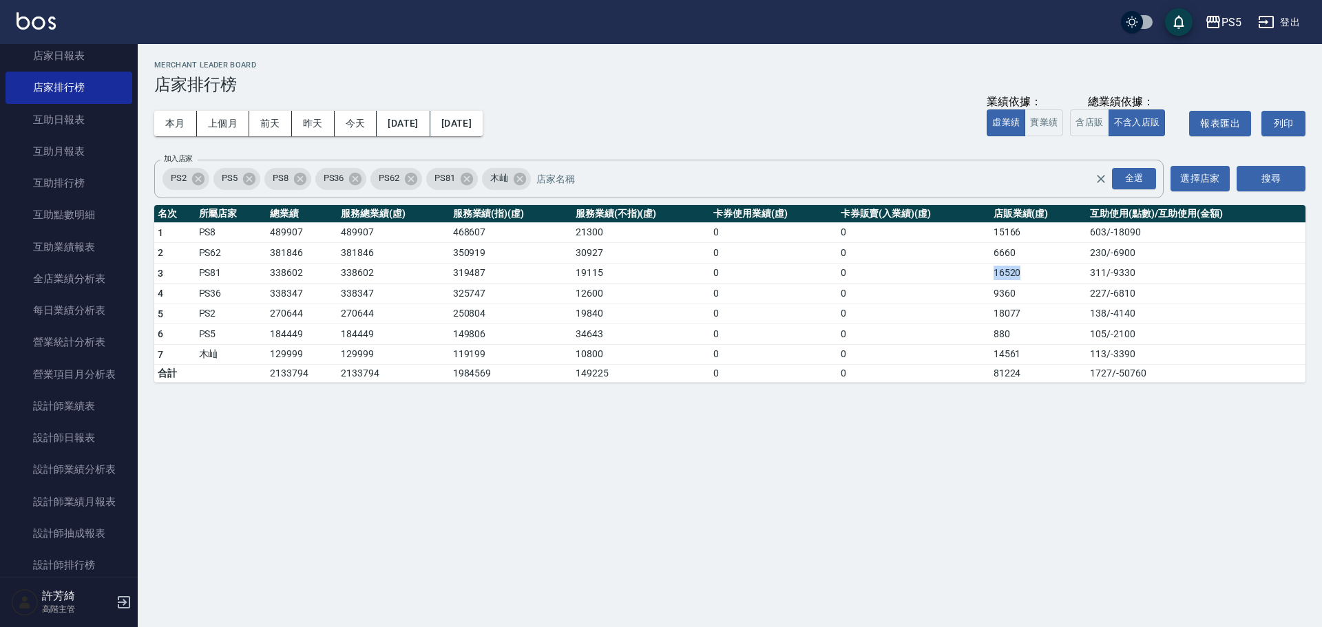
drag, startPoint x: 988, startPoint y: 276, endPoint x: 1037, endPoint y: 276, distance: 48.9
click at [1037, 276] on tr "3 PS81 338602 338602 319487 19115 0 0 16520 311 / -9330" at bounding box center [730, 273] width 1152 height 21
drag, startPoint x: 251, startPoint y: 291, endPoint x: 307, endPoint y: 295, distance: 56.0
click at [307, 295] on tr "4 PS36 338347 338347 325747 12600 0 0 9360 227 / -6810" at bounding box center [730, 294] width 1152 height 21
drag, startPoint x: 994, startPoint y: 286, endPoint x: 1020, endPoint y: 290, distance: 26.5
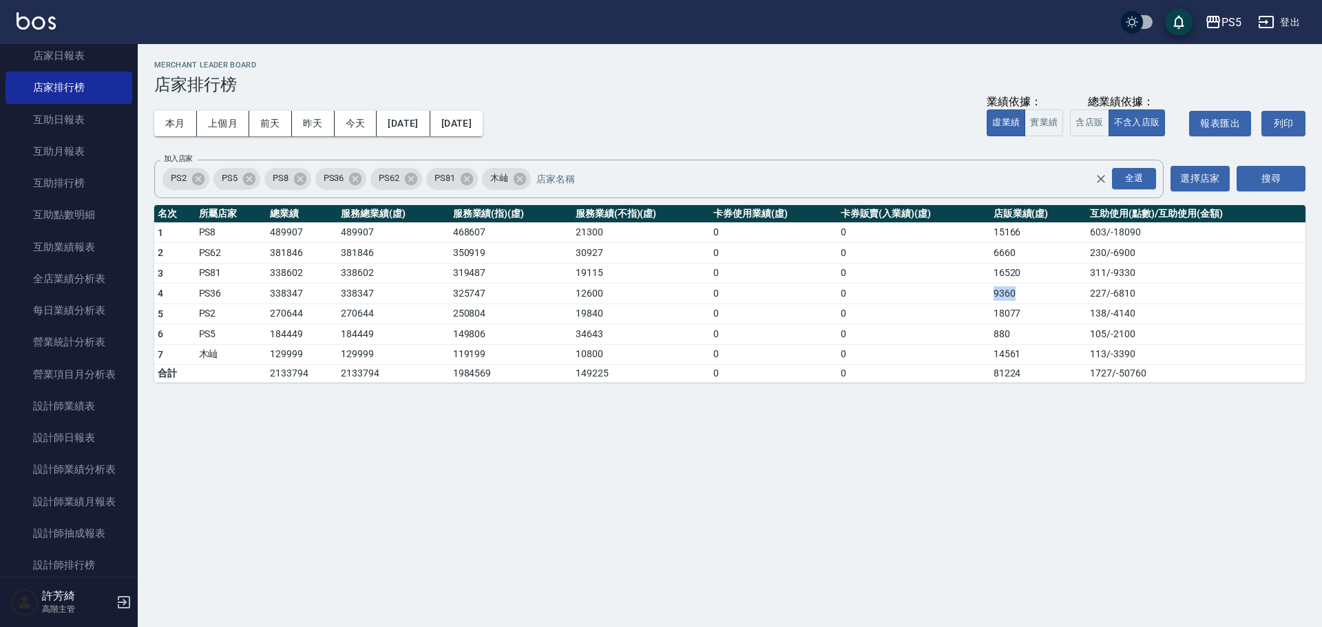
click at [1020, 290] on td "9360" at bounding box center [1038, 294] width 97 height 21
drag, startPoint x: 265, startPoint y: 312, endPoint x: 304, endPoint y: 315, distance: 39.4
click at [304, 315] on tr "5 PS2 270644 270644 250804 19840 0 0 18077 138 / -4140" at bounding box center [730, 314] width 1152 height 21
drag, startPoint x: 993, startPoint y: 315, endPoint x: 1019, endPoint y: 315, distance: 26.9
click at [1019, 315] on td "18077" at bounding box center [1038, 314] width 97 height 21
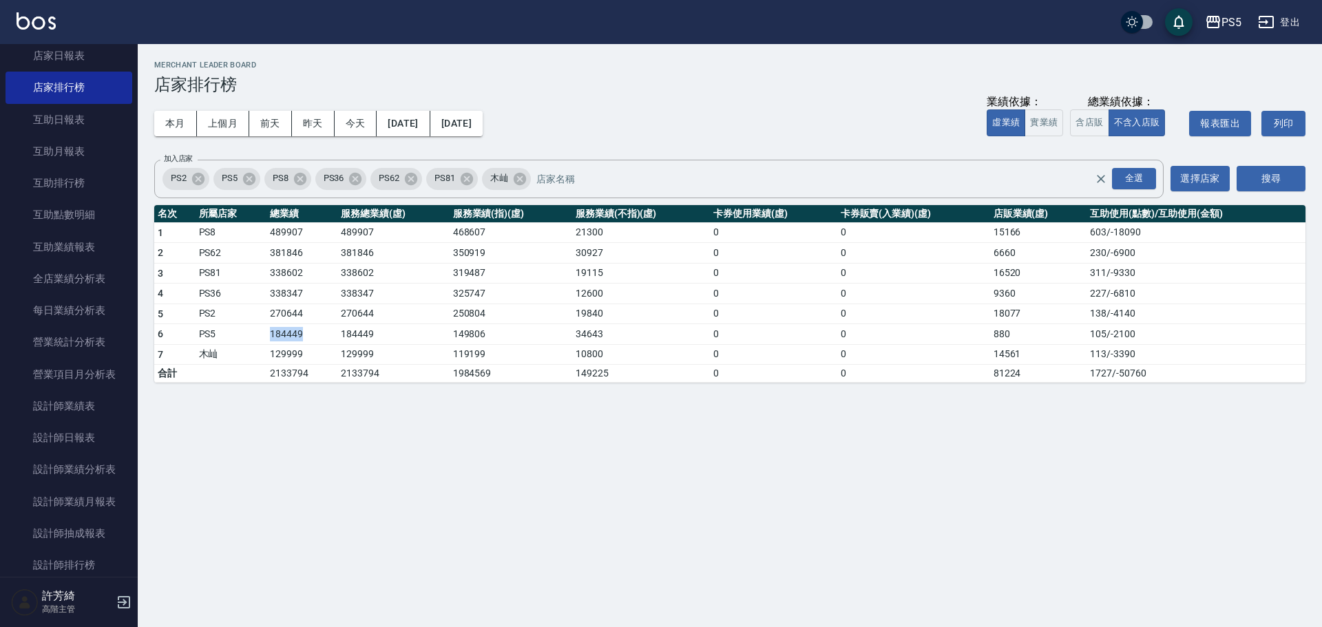
drag, startPoint x: 261, startPoint y: 338, endPoint x: 309, endPoint y: 338, distance: 47.5
click at [309, 338] on tr "6 PS5 184449 184449 149806 34643 0 0 880 105 / -2100" at bounding box center [730, 334] width 1152 height 21
drag, startPoint x: 986, startPoint y: 335, endPoint x: 1017, endPoint y: 335, distance: 30.3
click at [1017, 335] on tr "6 PS5 184449 184449 149806 34643 0 0 880 105 / -2100" at bounding box center [730, 334] width 1152 height 21
drag, startPoint x: 262, startPoint y: 357, endPoint x: 307, endPoint y: 357, distance: 44.8
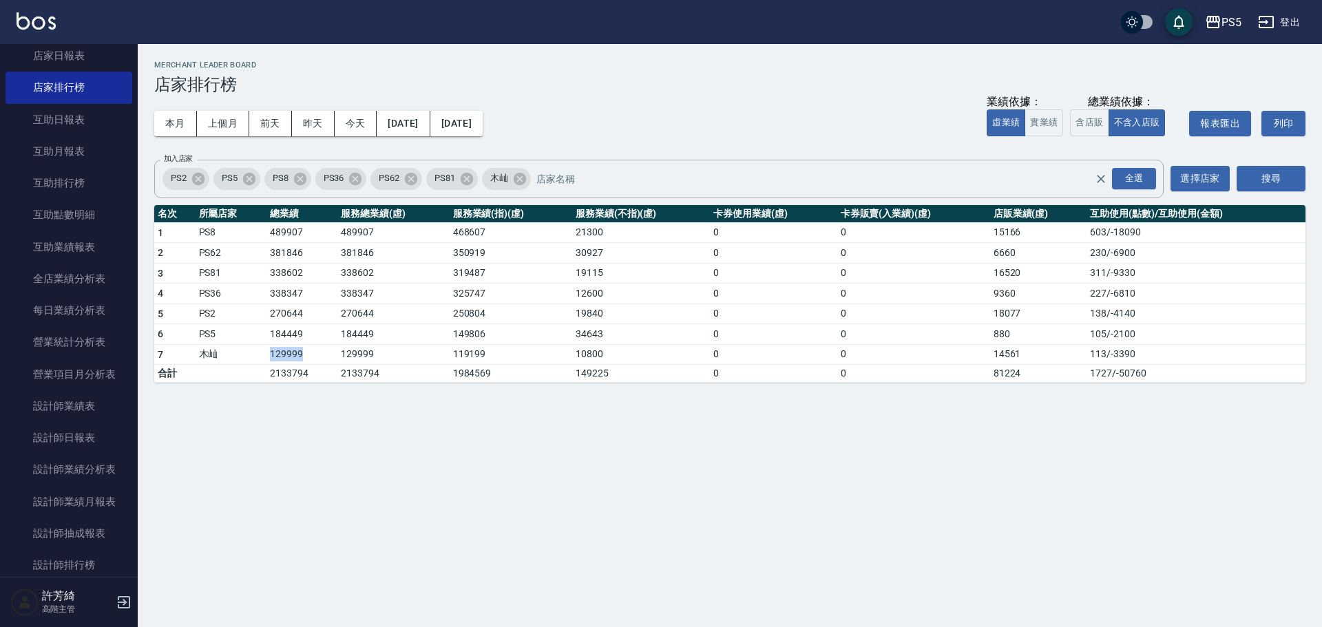
click at [307, 357] on tr "7 木屾 129999 129999 119199 10800 0 0 14561 113 / -3390" at bounding box center [730, 354] width 1152 height 21
drag, startPoint x: 992, startPoint y: 357, endPoint x: 1030, endPoint y: 357, distance: 38.6
click at [1030, 357] on td "14561" at bounding box center [1038, 354] width 97 height 21
drag, startPoint x: 988, startPoint y: 335, endPoint x: 1014, endPoint y: 337, distance: 25.5
click at [1014, 337] on tr "6 PS5 184449 184449 149806 34643 0 0 880 105 / -2100" at bounding box center [730, 334] width 1152 height 21
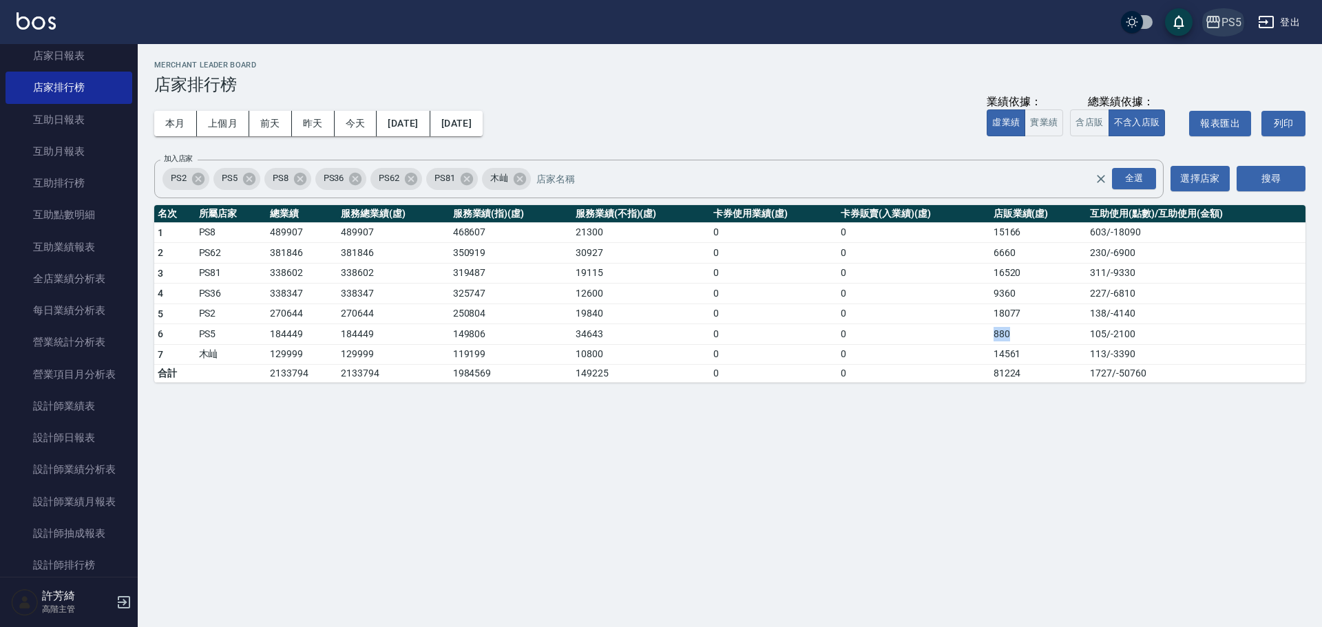
click at [1232, 21] on div "PS5" at bounding box center [1232, 22] width 20 height 17
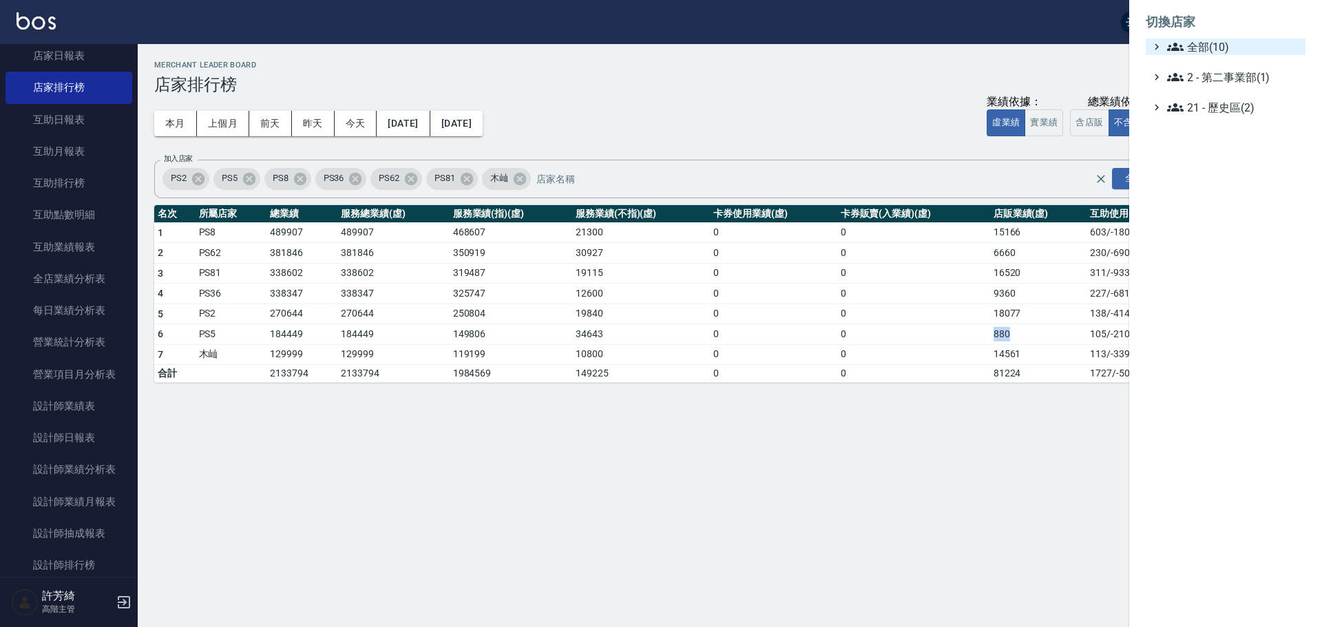
click at [1192, 45] on span "全部(10)" at bounding box center [1234, 47] width 133 height 17
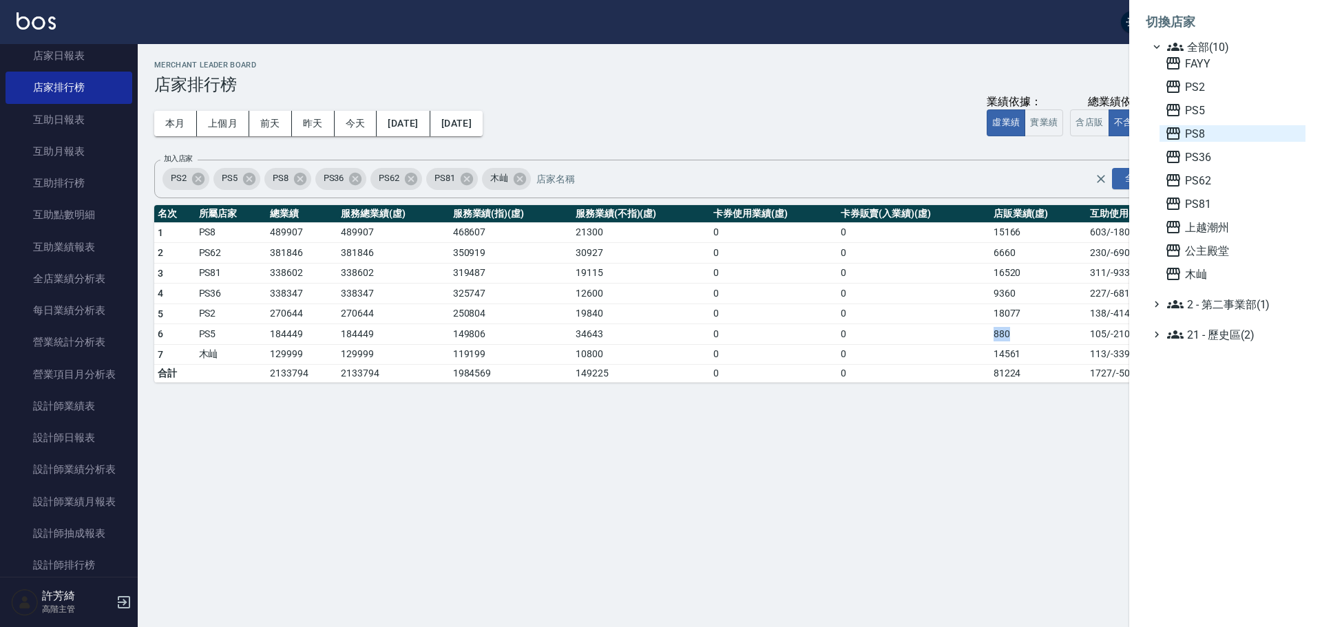
click at [1195, 137] on span "PS8" at bounding box center [1232, 133] width 135 height 17
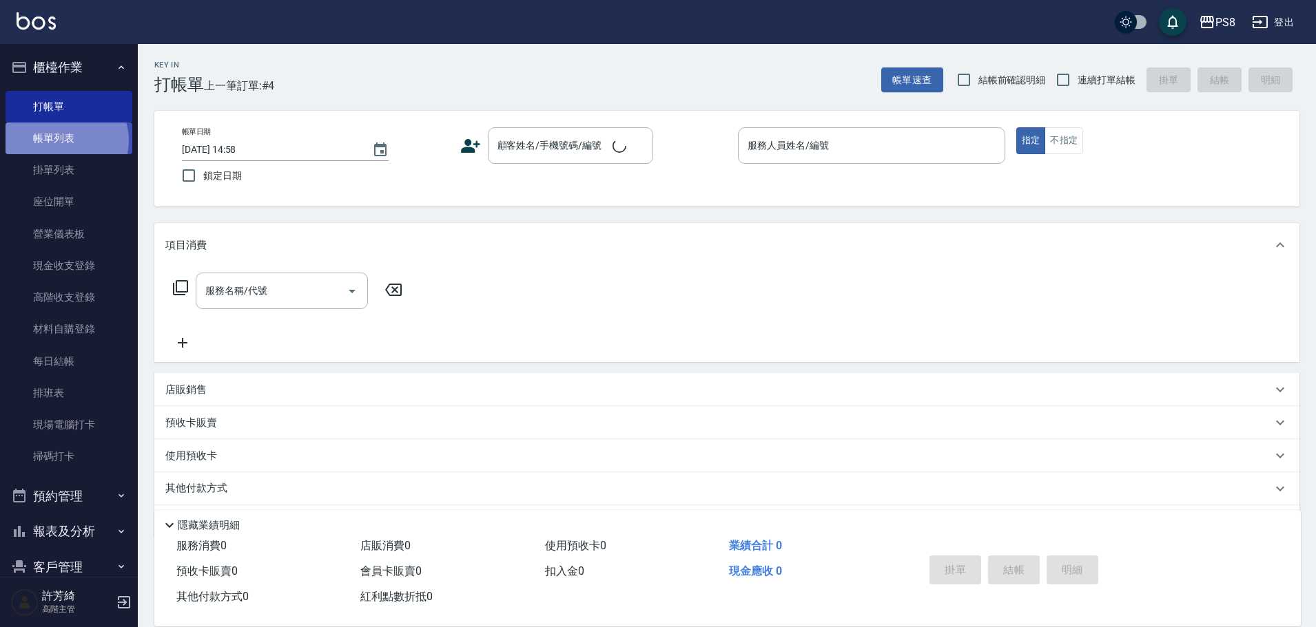
click at [65, 141] on link "帳單列表" at bounding box center [69, 139] width 127 height 32
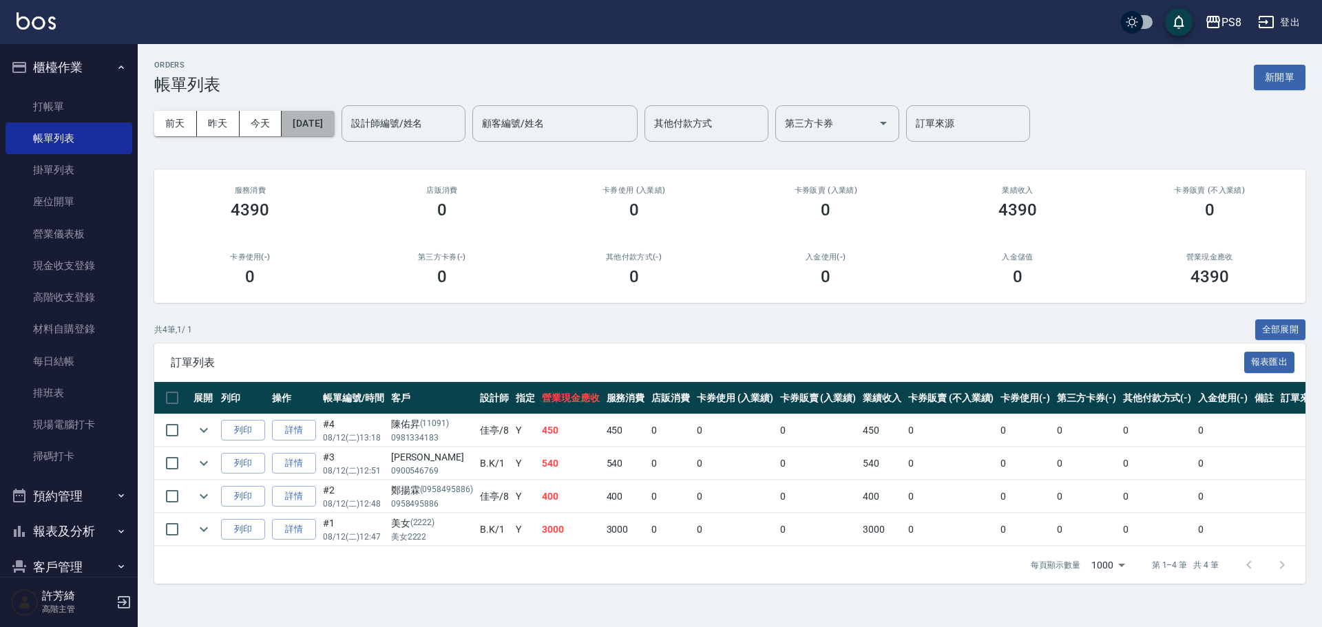
click at [315, 125] on button "[DATE]" at bounding box center [308, 123] width 52 height 25
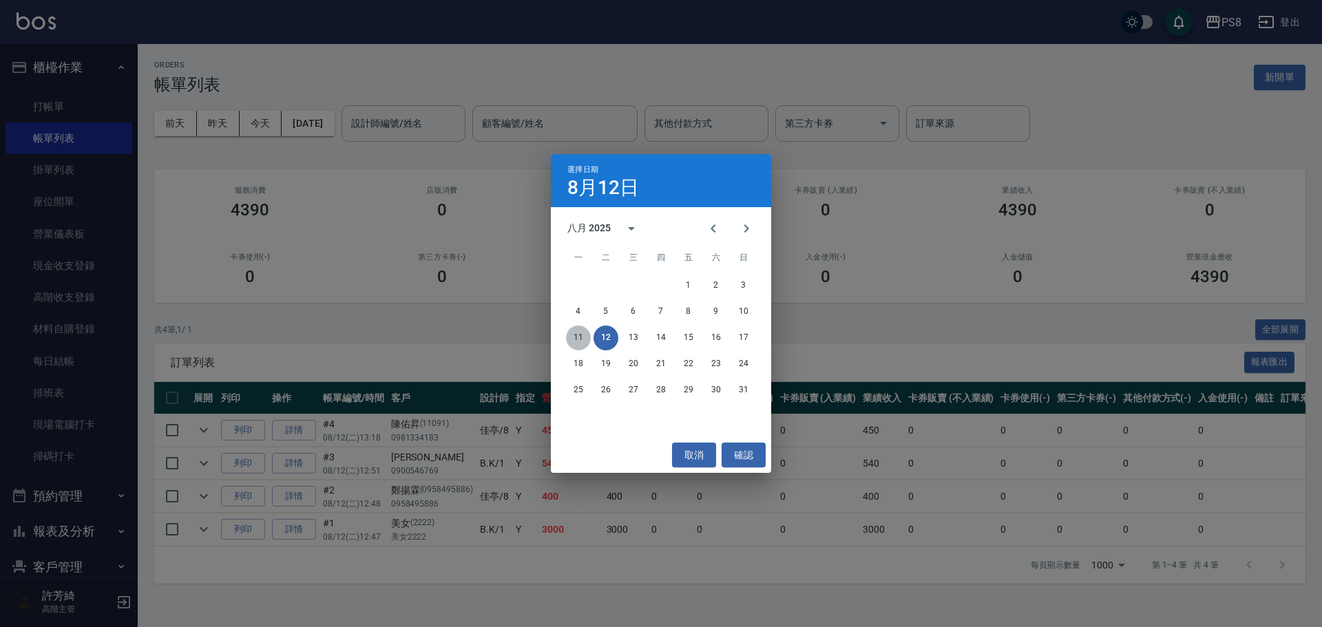
click at [572, 334] on button "11" at bounding box center [578, 338] width 25 height 25
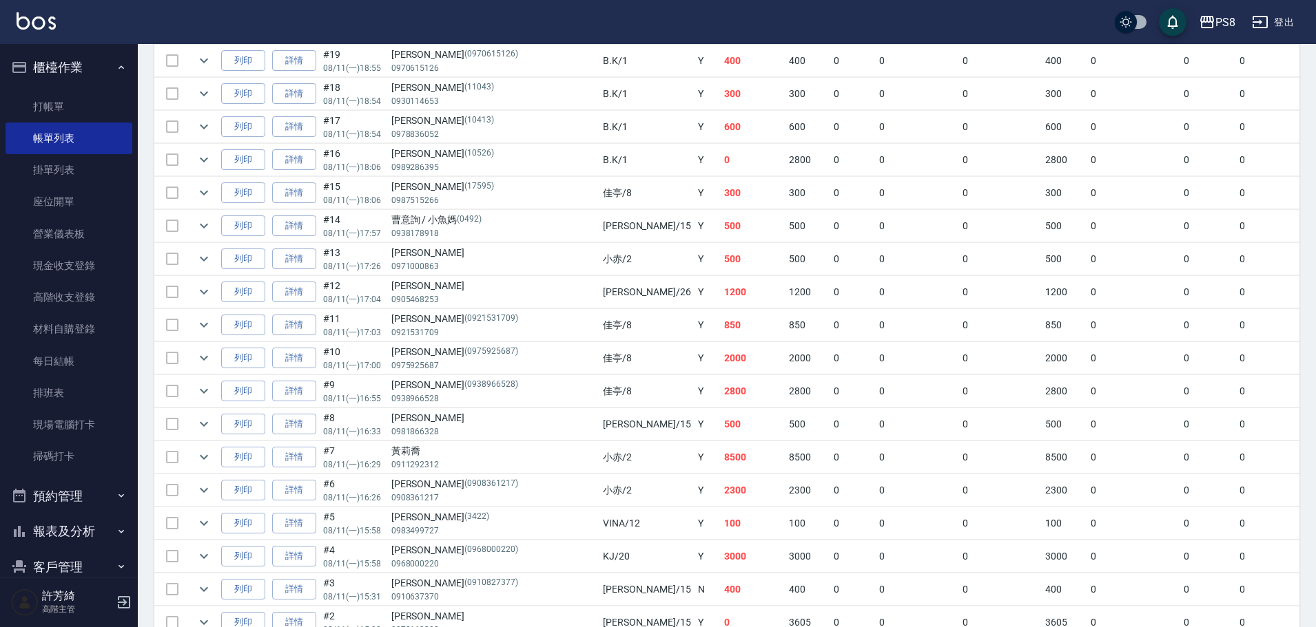
scroll to position [758, 0]
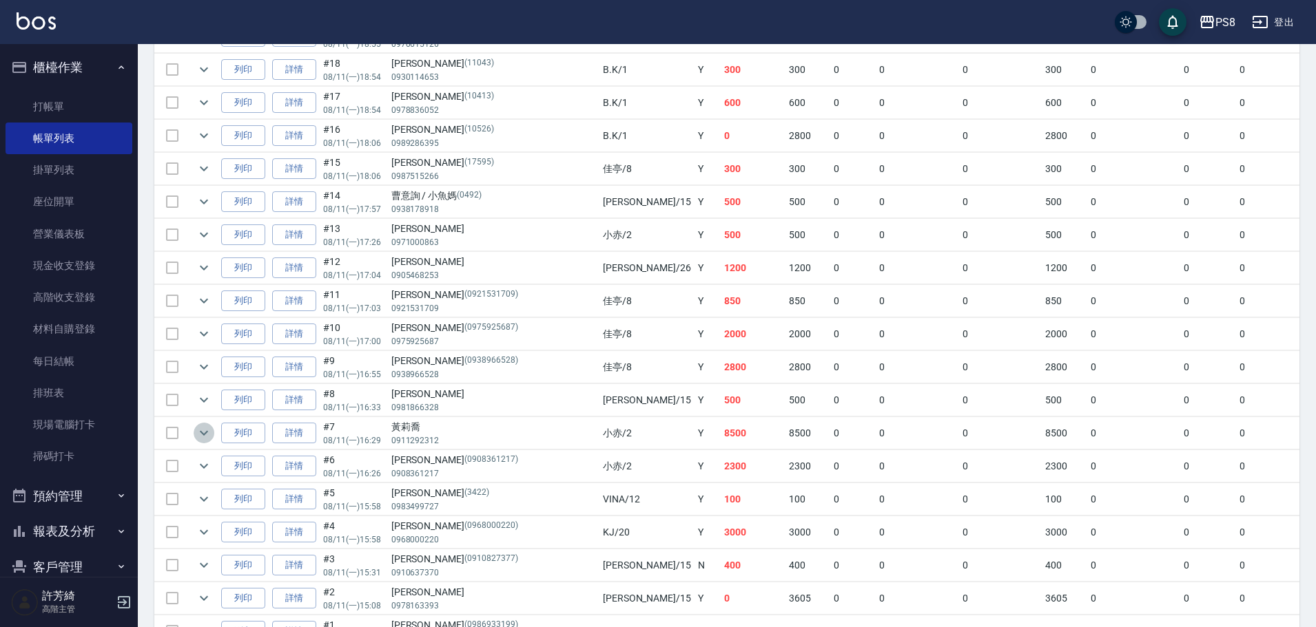
click at [210, 431] on icon "expand row" at bounding box center [204, 433] width 17 height 17
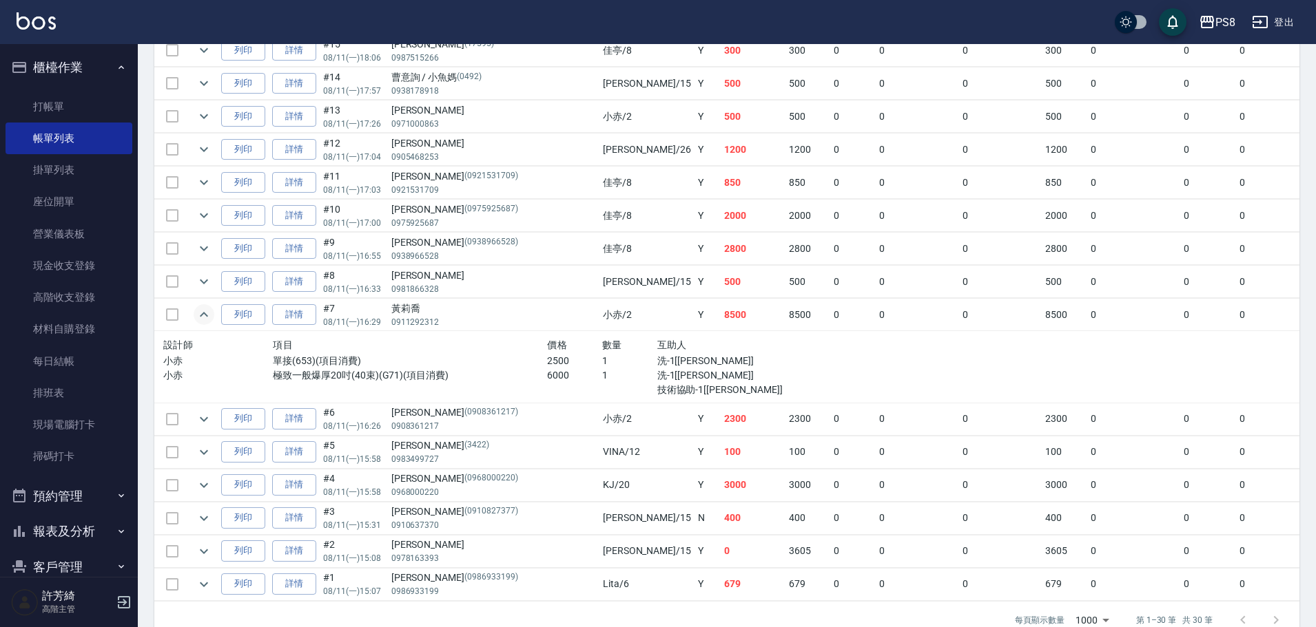
scroll to position [895, 0]
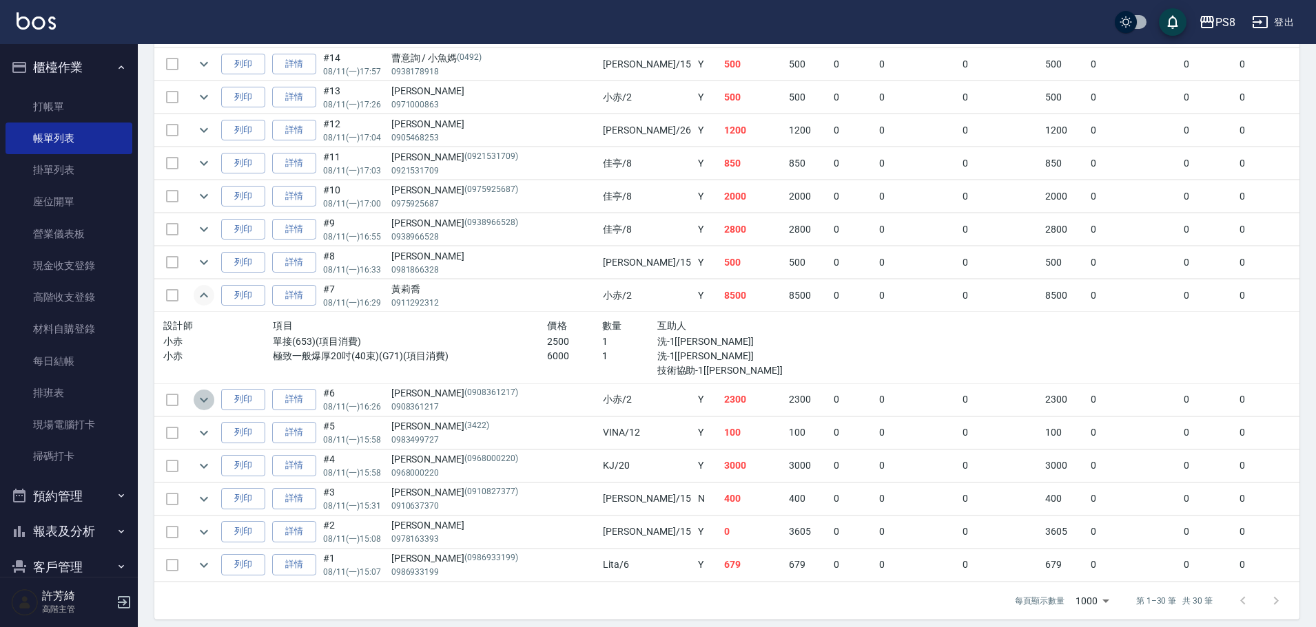
click at [213, 401] on button "expand row" at bounding box center [204, 400] width 21 height 21
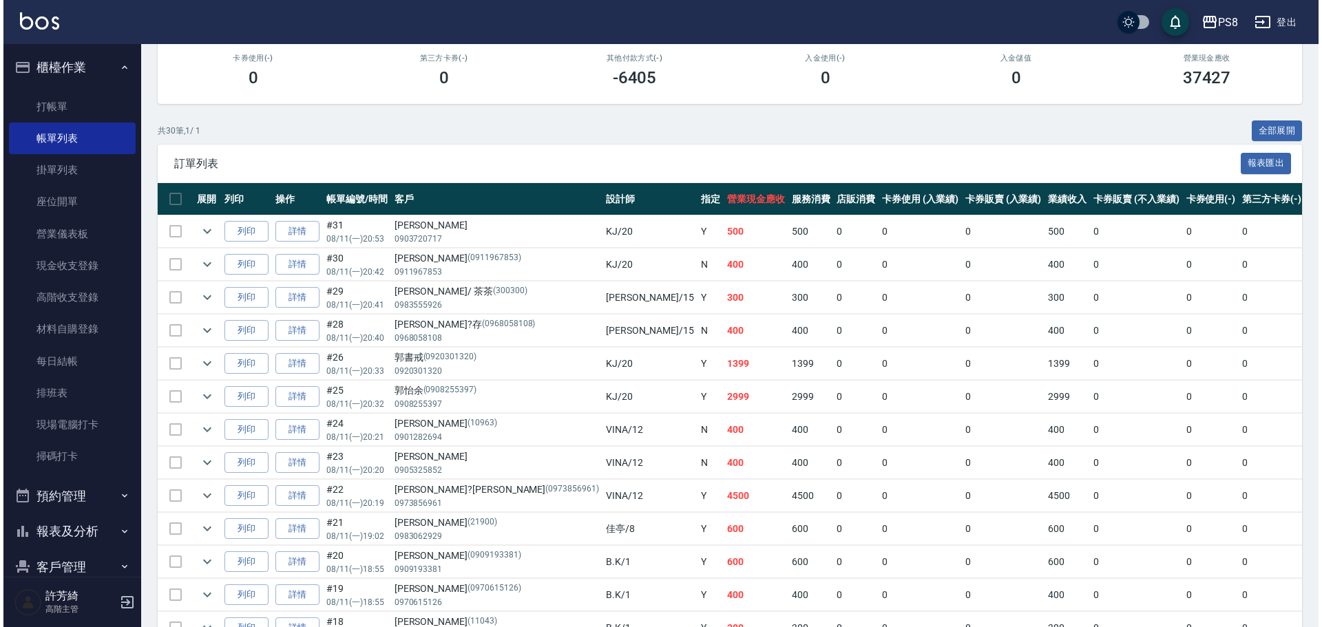
scroll to position [0, 0]
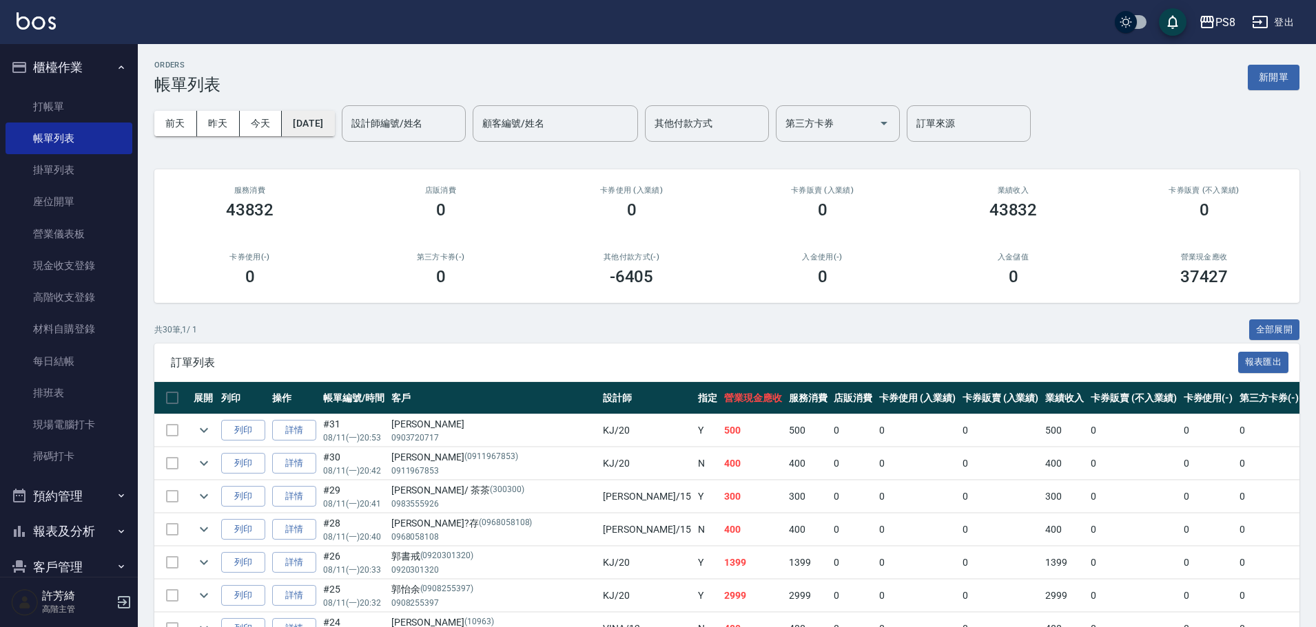
click at [314, 114] on button "[DATE]" at bounding box center [308, 123] width 52 height 25
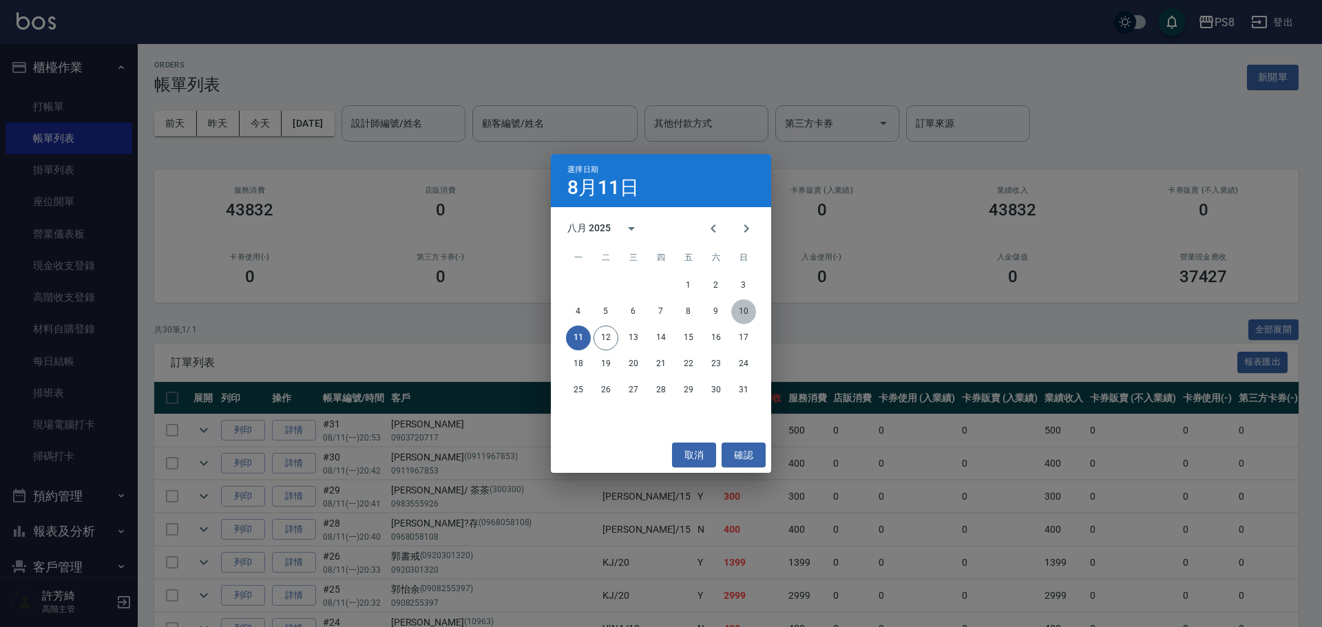
click at [745, 307] on button "10" at bounding box center [744, 312] width 25 height 25
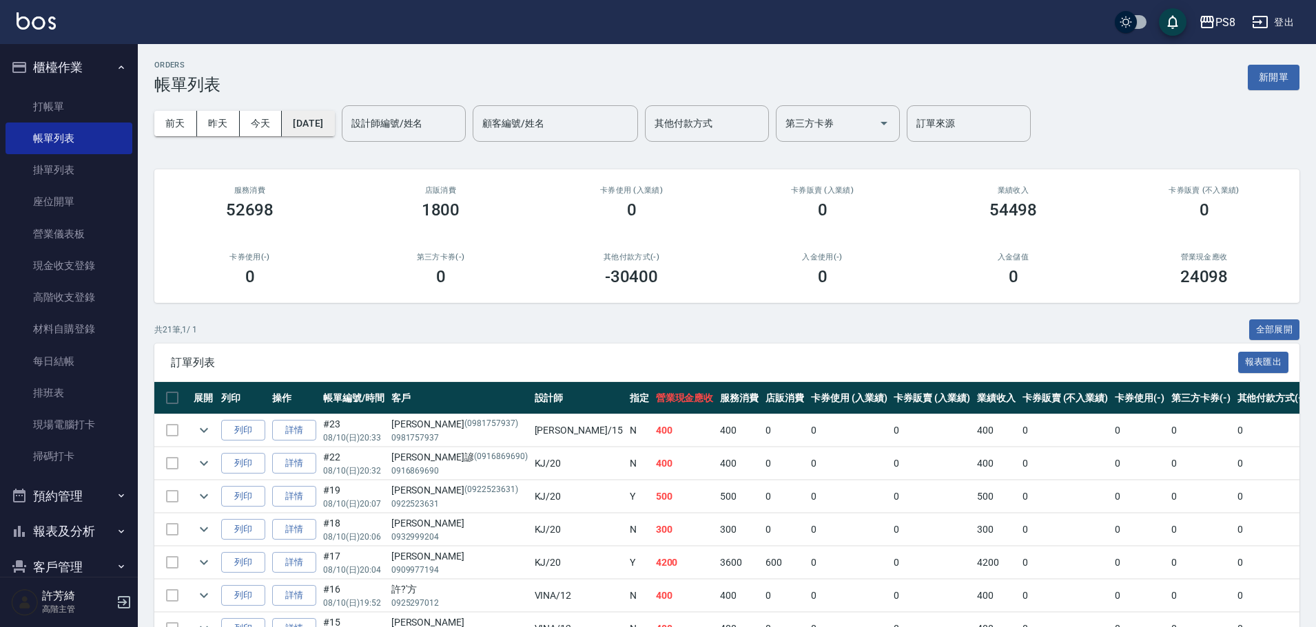
click at [329, 121] on button "[DATE]" at bounding box center [308, 123] width 52 height 25
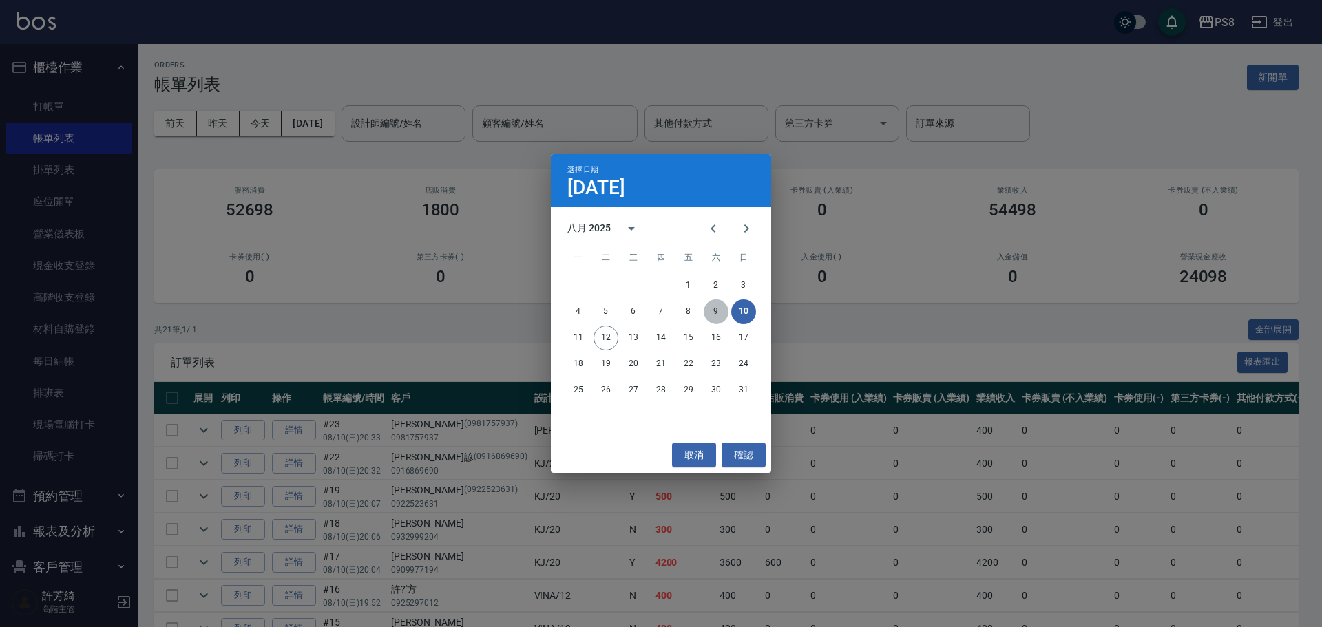
click at [717, 309] on button "9" at bounding box center [716, 312] width 25 height 25
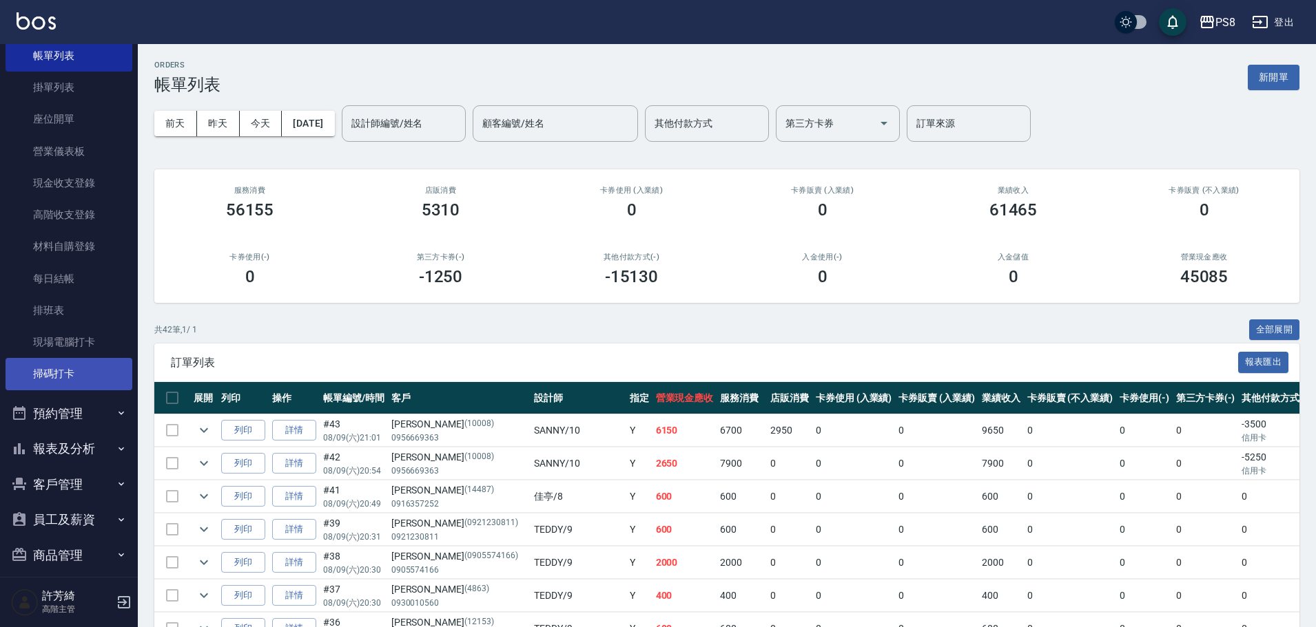
scroll to position [166, 0]
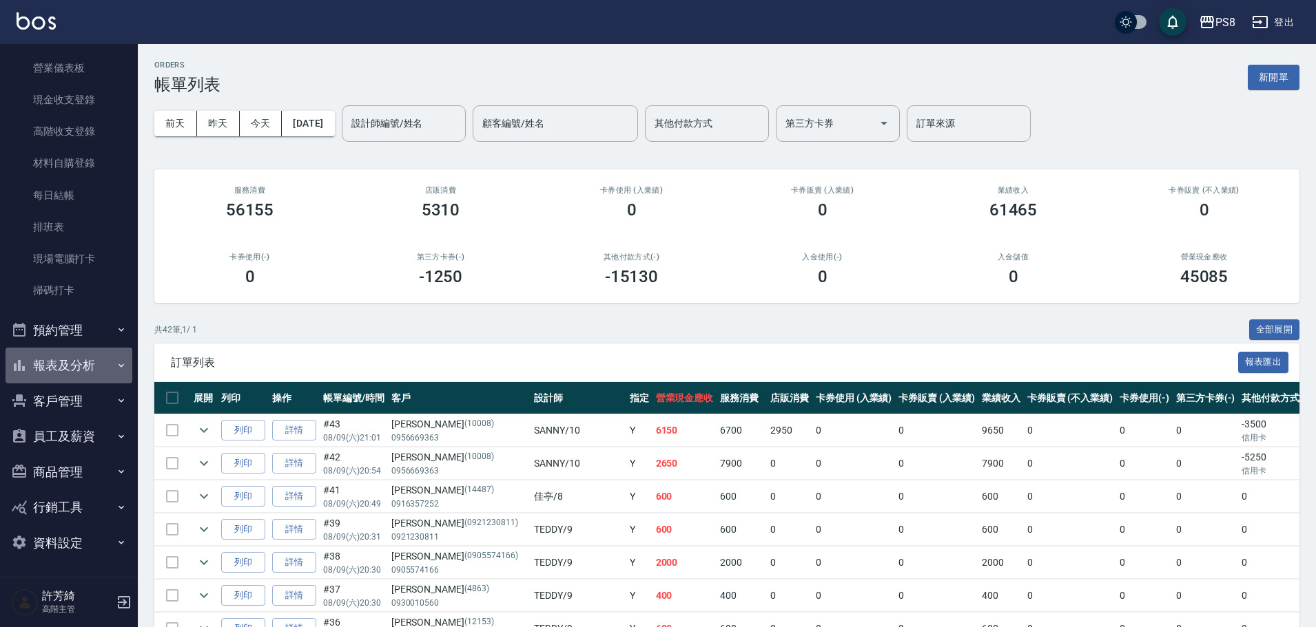
click at [76, 369] on button "報表及分析" at bounding box center [69, 366] width 127 height 36
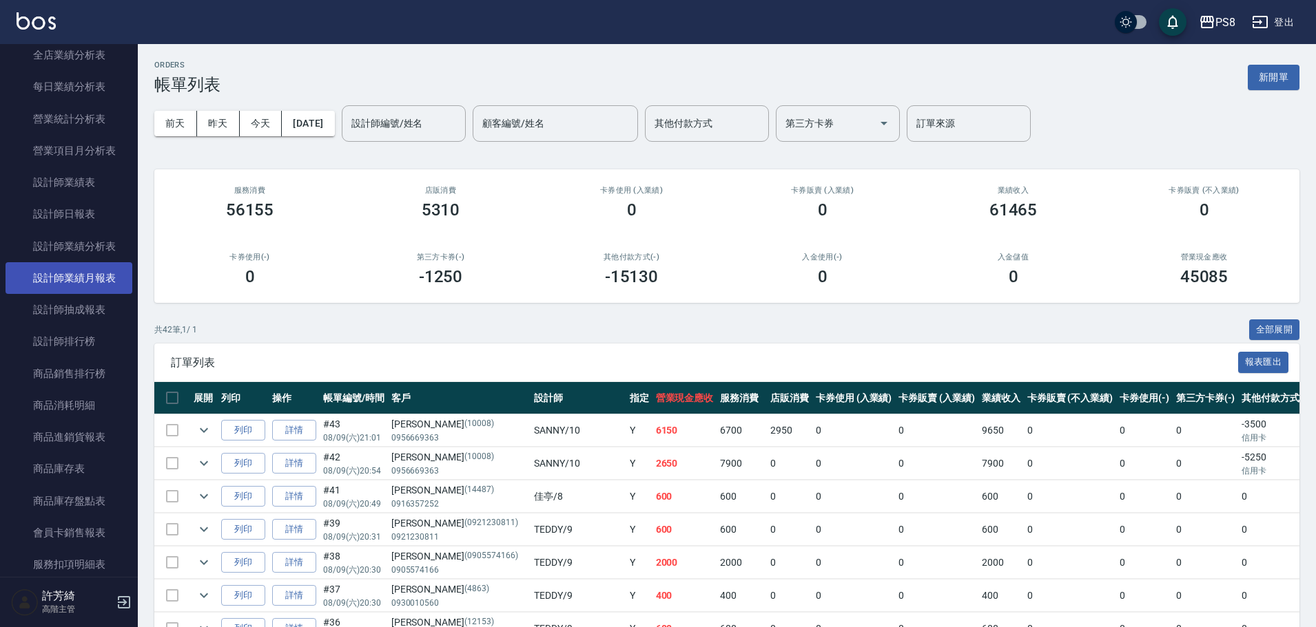
scroll to position [855, 0]
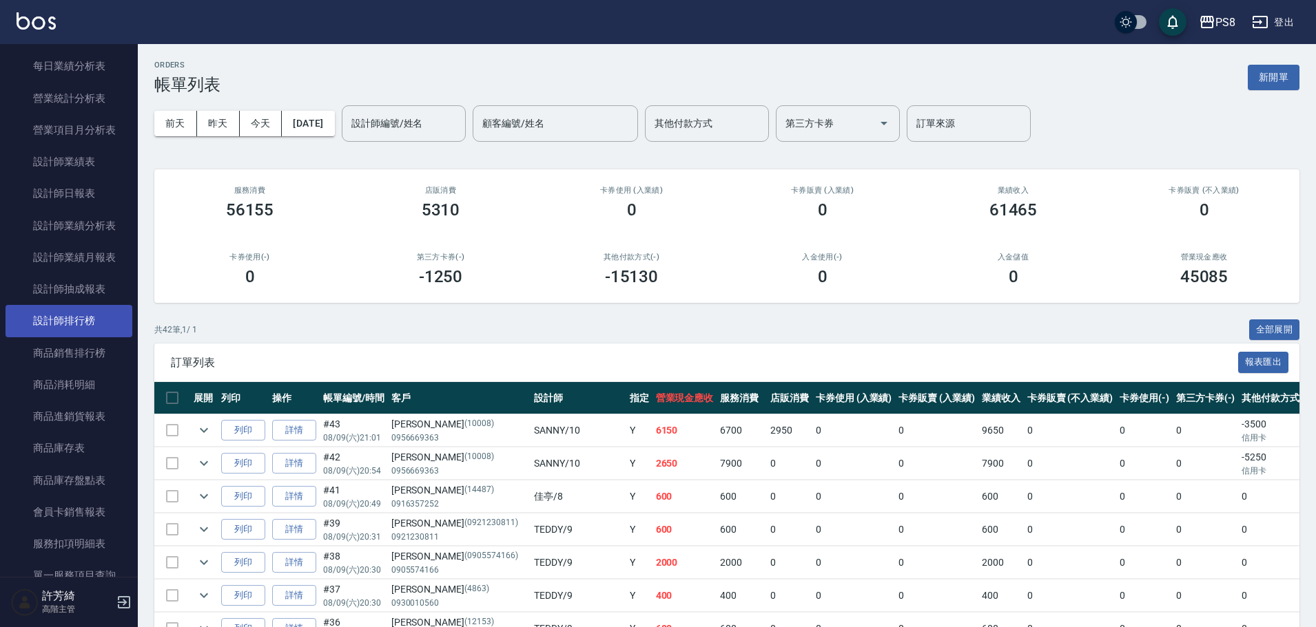
click at [81, 322] on link "設計師排行榜" at bounding box center [69, 321] width 127 height 32
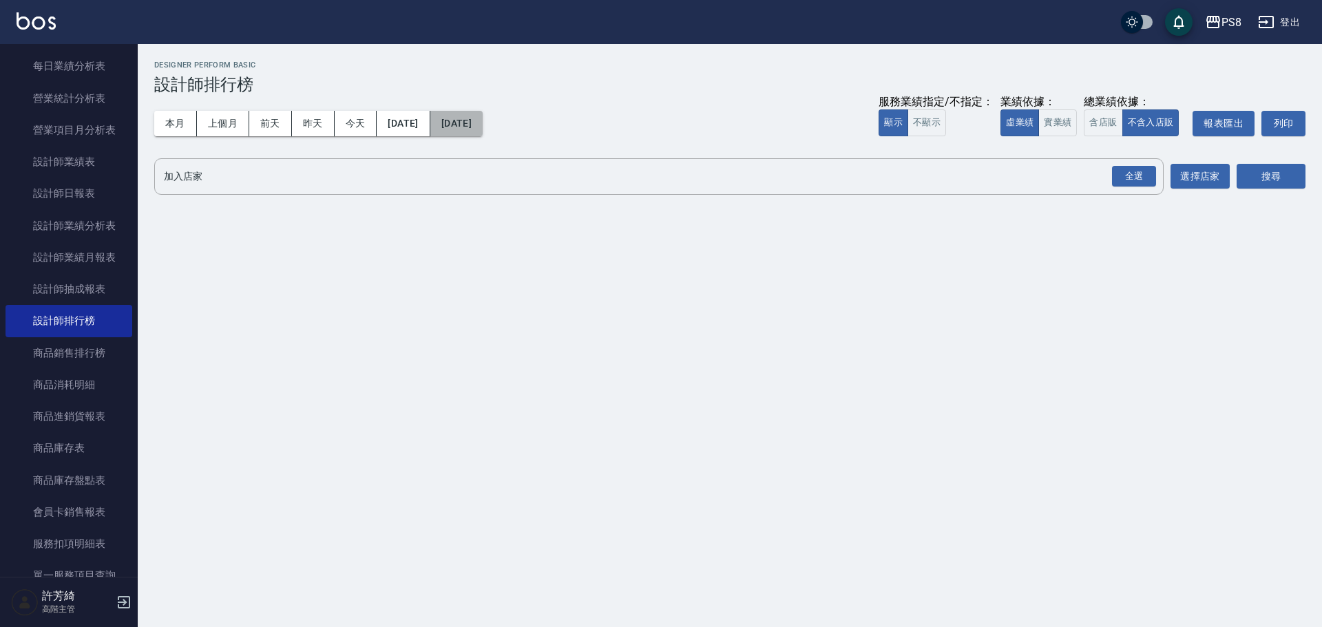
click at [483, 120] on button "[DATE]" at bounding box center [456, 123] width 52 height 25
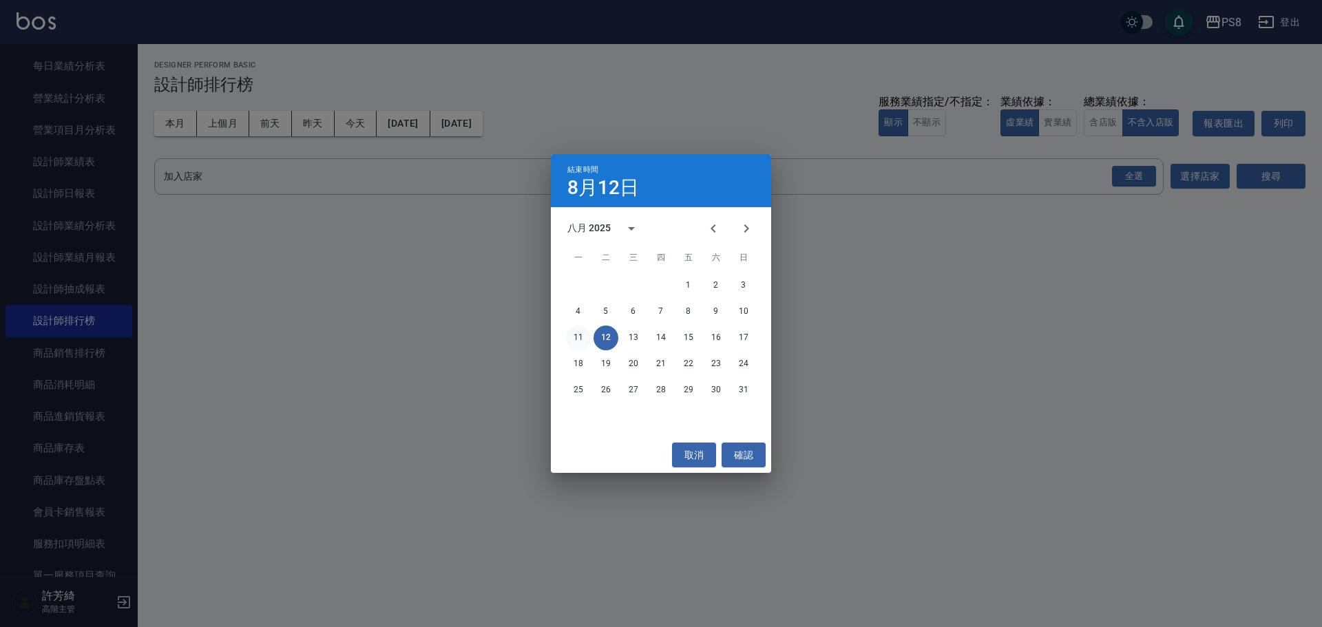
click at [577, 338] on button "11" at bounding box center [578, 338] width 25 height 25
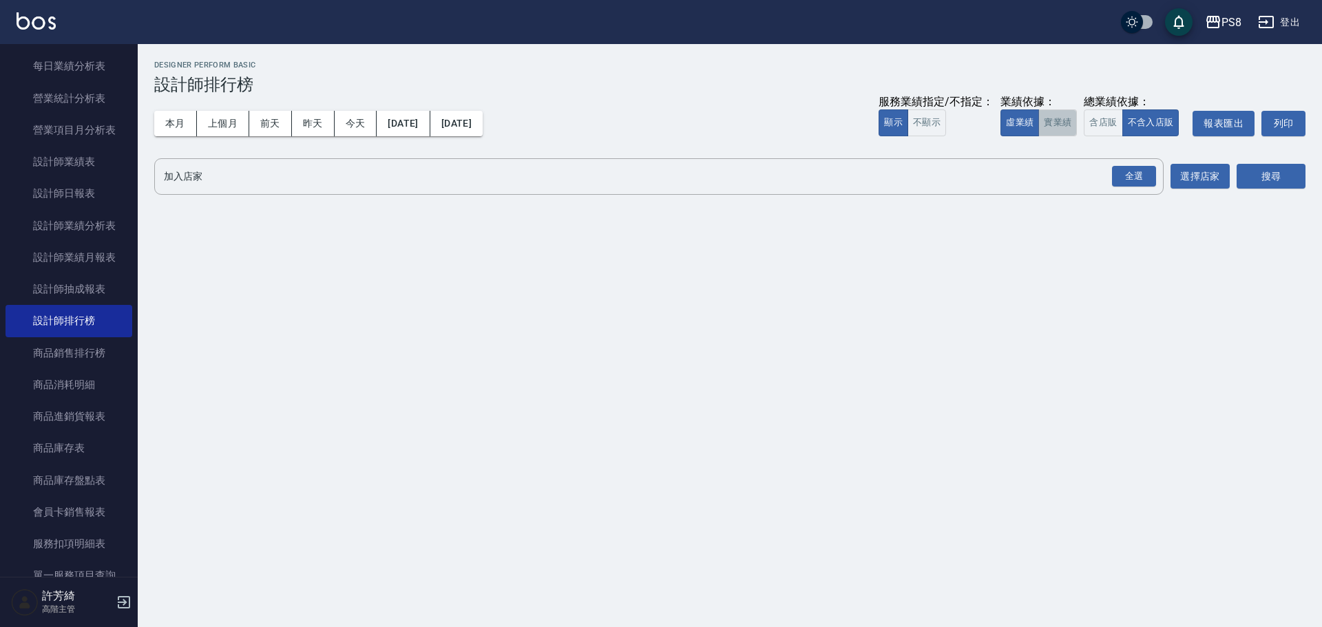
click at [1061, 121] on button "實業績" at bounding box center [1058, 123] width 39 height 27
click at [1132, 182] on div "全選" at bounding box center [1134, 176] width 44 height 21
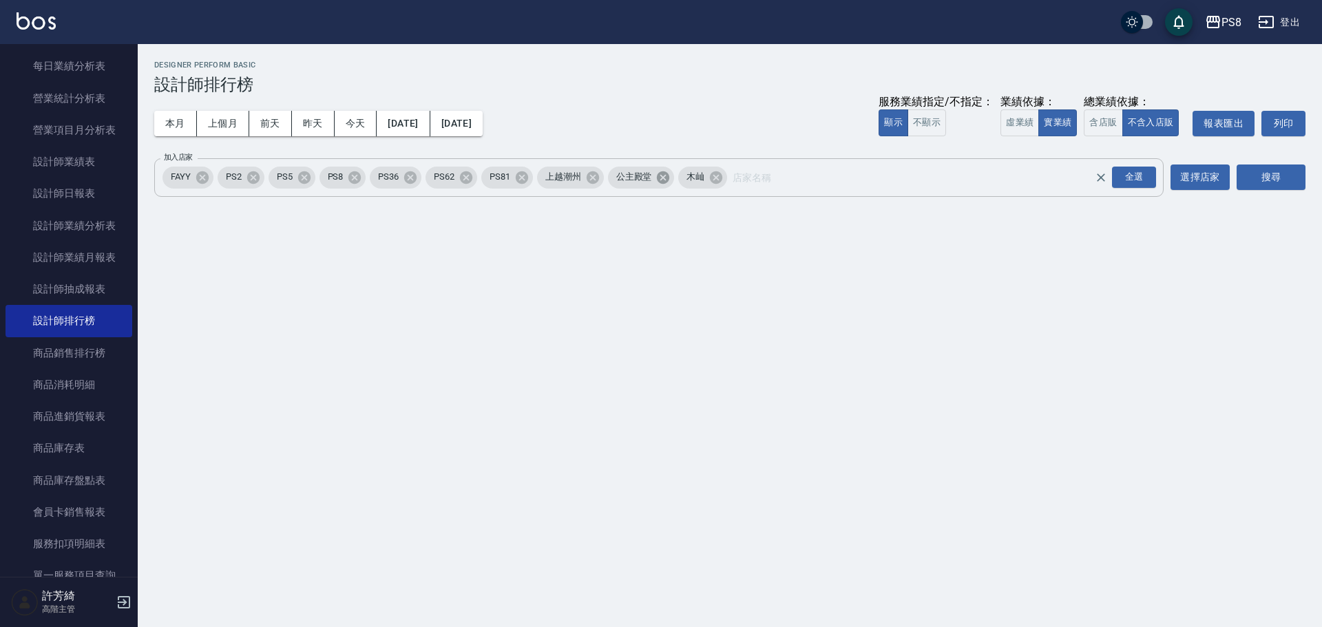
click at [666, 179] on icon at bounding box center [663, 177] width 12 height 12
drag, startPoint x: 594, startPoint y: 180, endPoint x: 336, endPoint y: 183, distance: 258.3
click at [593, 180] on icon at bounding box center [592, 177] width 15 height 15
click at [200, 178] on icon at bounding box center [202, 177] width 12 height 12
click at [1247, 178] on button "搜尋" at bounding box center [1271, 177] width 69 height 25
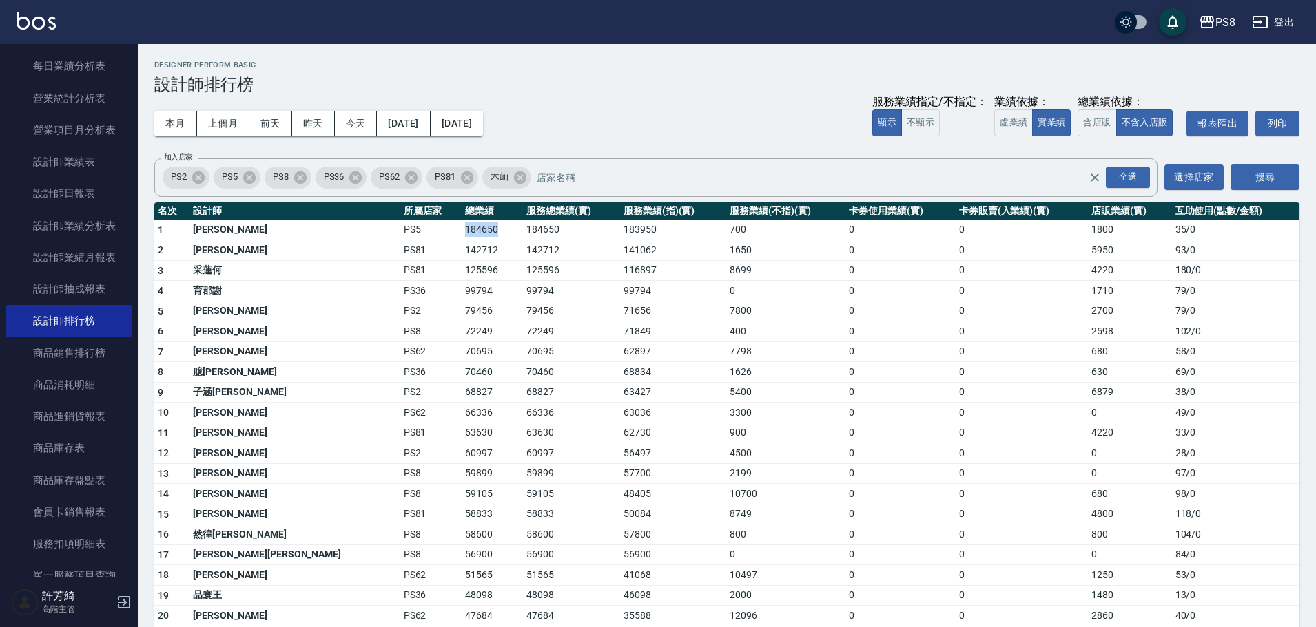
drag, startPoint x: 324, startPoint y: 229, endPoint x: 369, endPoint y: 229, distance: 44.1
click at [461, 229] on td "184650" at bounding box center [491, 230] width 61 height 21
copy td "184650"
drag, startPoint x: 322, startPoint y: 245, endPoint x: 366, endPoint y: 245, distance: 43.4
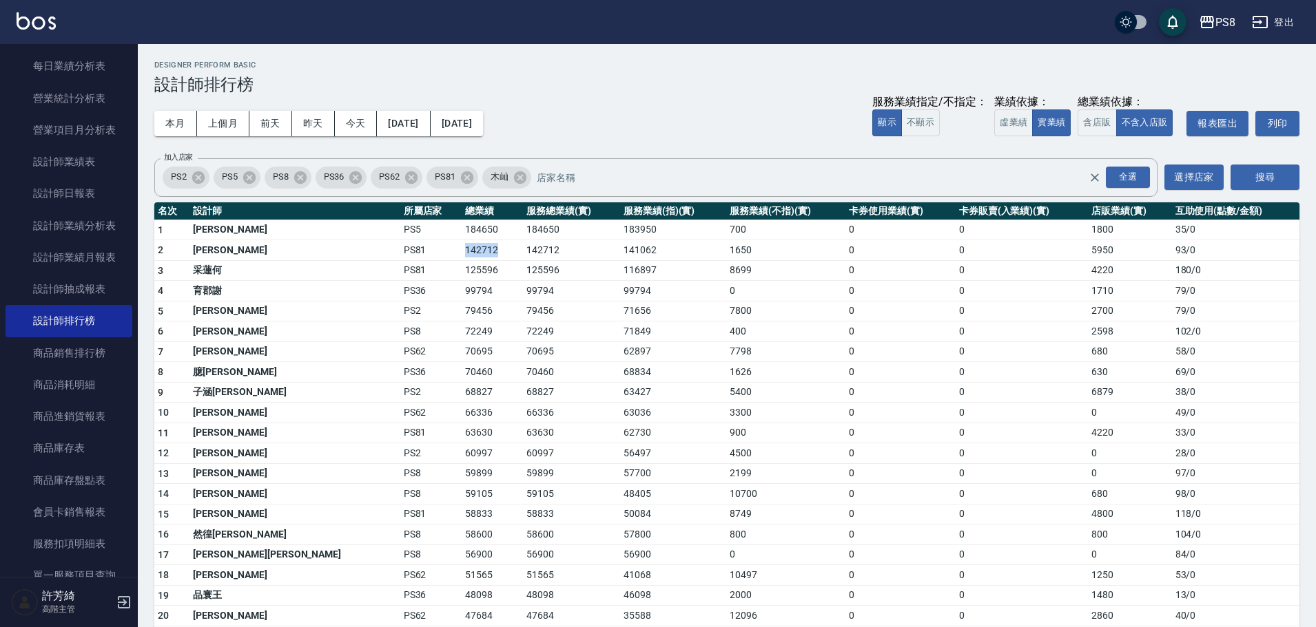
click at [366, 245] on tr "2 蔡欣肴 PS81 142712 142712 141062 1650 0 0 5950 93 / 0" at bounding box center [726, 250] width 1145 height 21
drag, startPoint x: 342, startPoint y: 266, endPoint x: 365, endPoint y: 266, distance: 23.4
click at [461, 266] on td "125596" at bounding box center [491, 270] width 61 height 21
copy td "125596"
drag, startPoint x: 322, startPoint y: 333, endPoint x: 369, endPoint y: 331, distance: 46.2
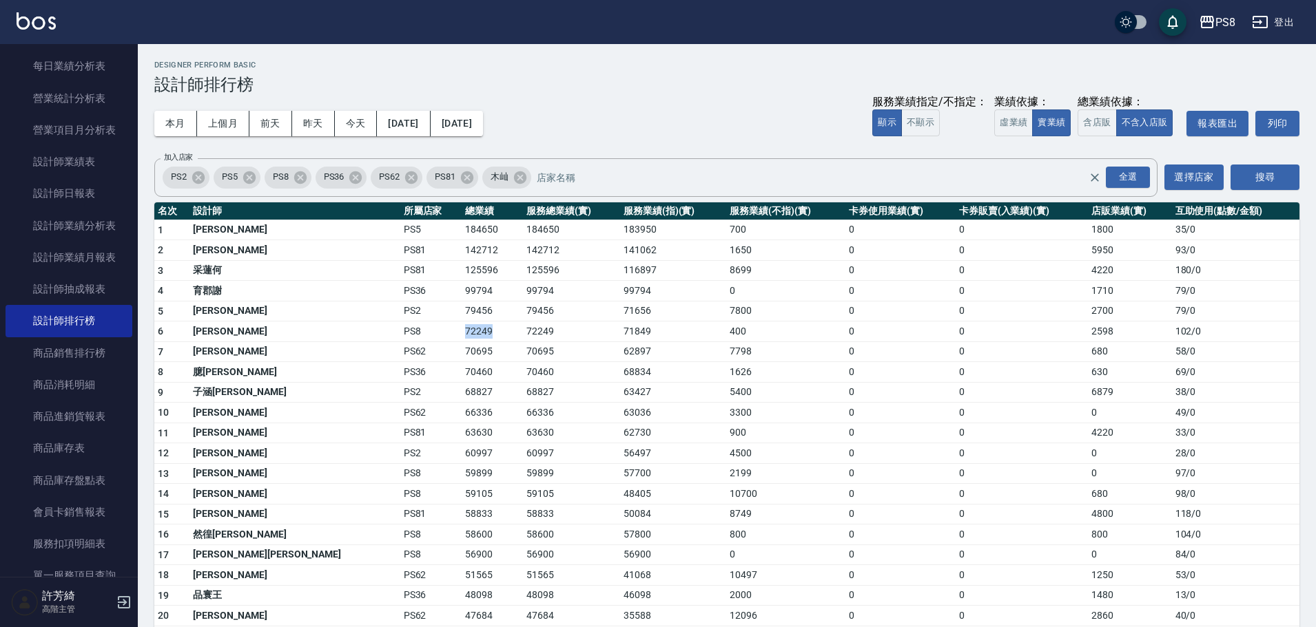
click at [369, 331] on tr "6 施妃娟 PS8 72249 72249 71849 400 0 0 2598 102 / 0" at bounding box center [726, 332] width 1145 height 21
copy tr "72249"
drag, startPoint x: 326, startPoint y: 392, endPoint x: 362, endPoint y: 388, distance: 35.3
click at [461, 388] on td "68827" at bounding box center [491, 392] width 61 height 21
copy td "68827"
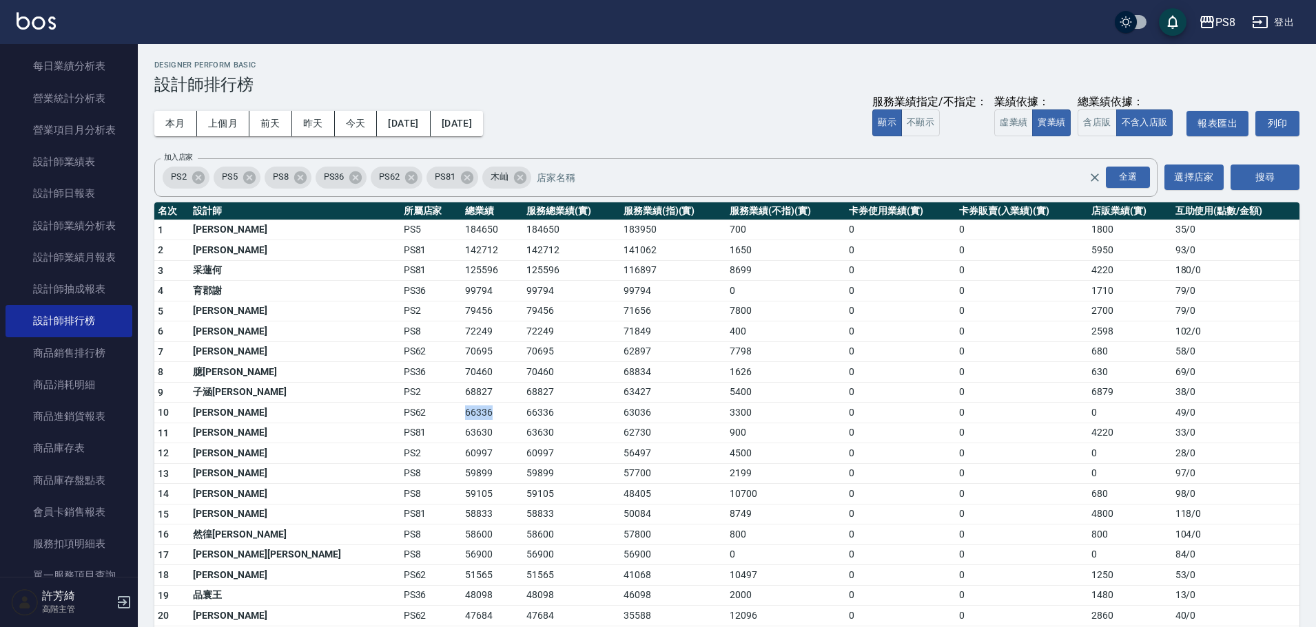
drag, startPoint x: 329, startPoint y: 412, endPoint x: 374, endPoint y: 412, distance: 44.8
click at [461, 412] on td "66336" at bounding box center [491, 413] width 61 height 21
copy td "66336"
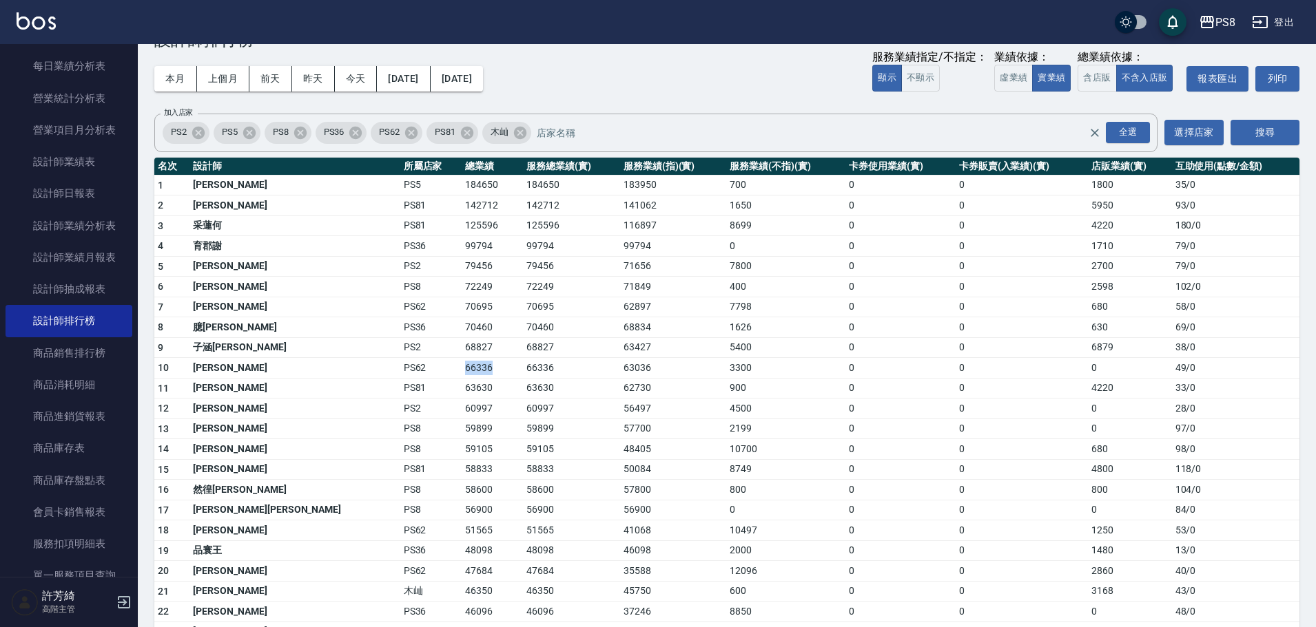
scroll to position [69, 0]
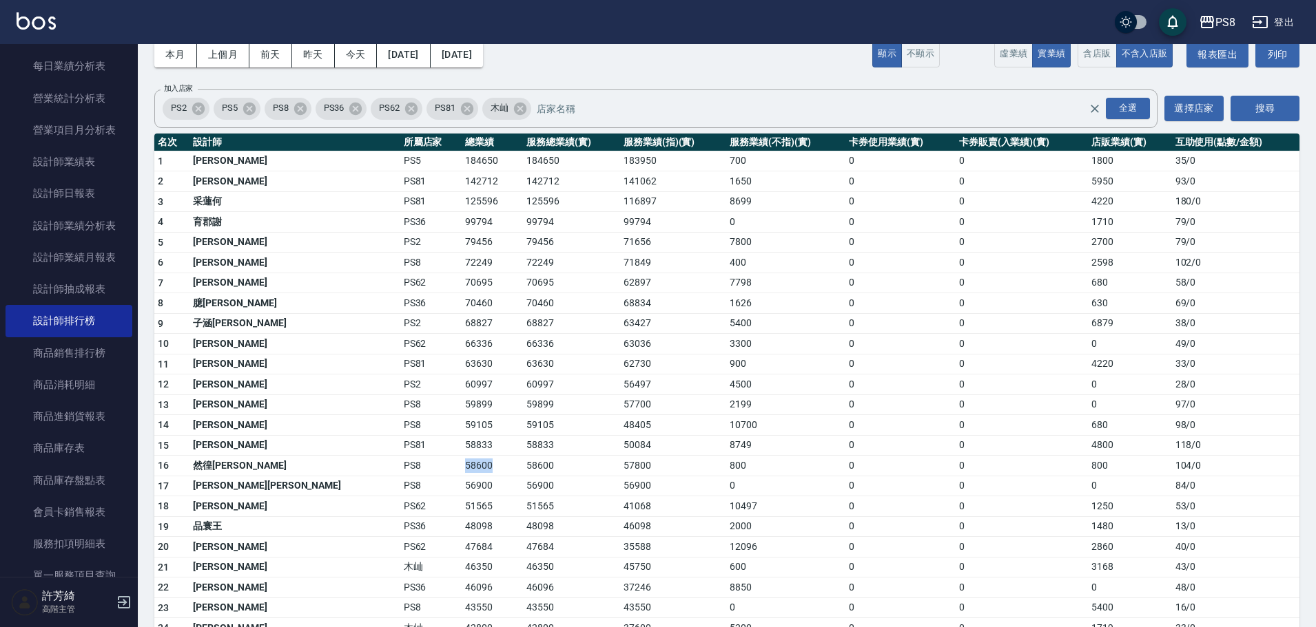
drag, startPoint x: 320, startPoint y: 464, endPoint x: 360, endPoint y: 464, distance: 40.6
click at [360, 464] on tr "16 然徨楊 PS8 58600 58600 57800 800 0 0 800 104 / 0" at bounding box center [726, 466] width 1145 height 21
copy tr "58600"
drag, startPoint x: 324, startPoint y: 484, endPoint x: 365, endPoint y: 479, distance: 41.0
click at [461, 479] on td "56900" at bounding box center [491, 486] width 61 height 21
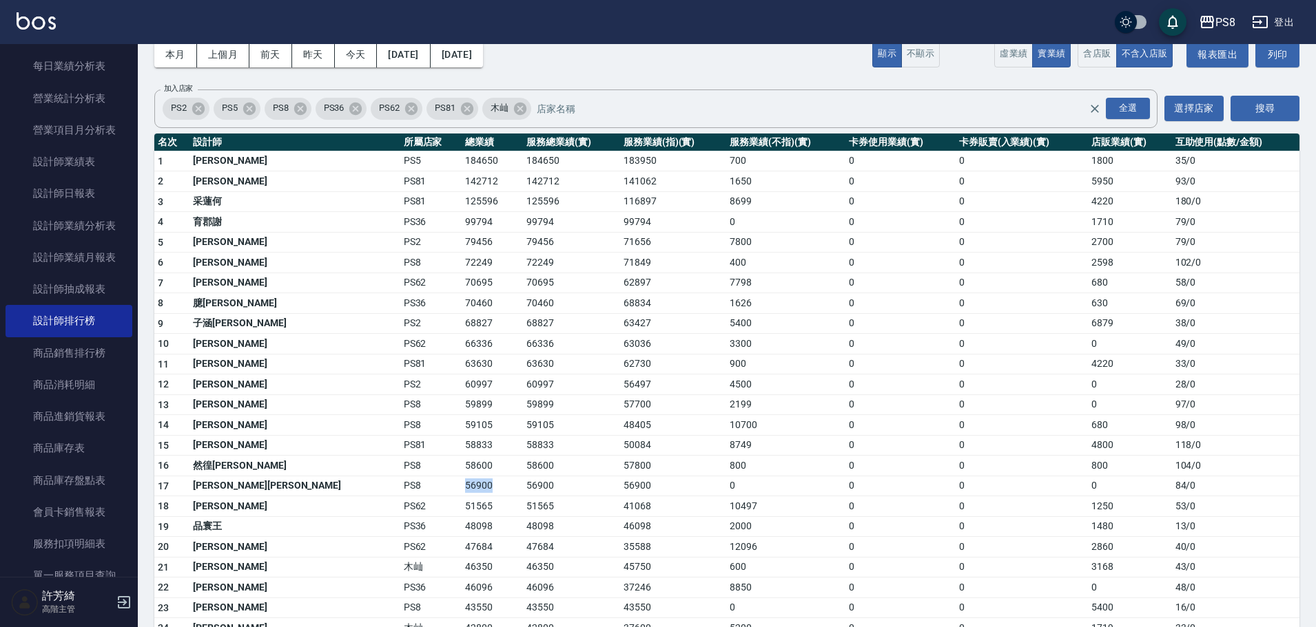
copy td "56900"
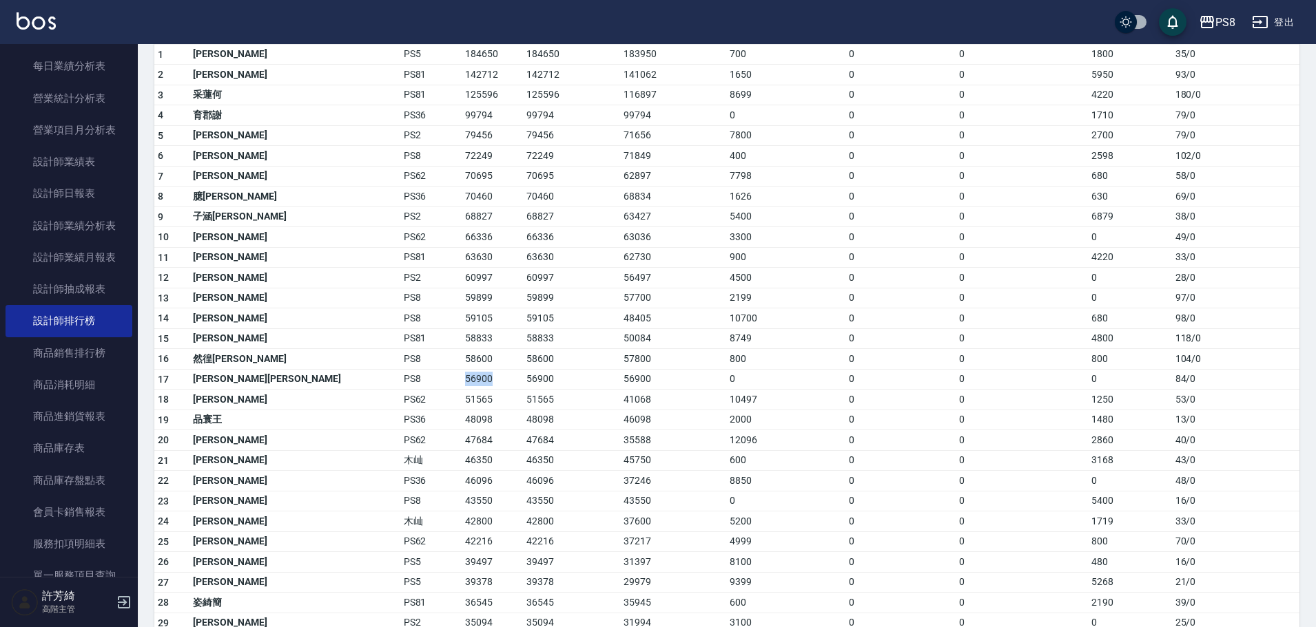
scroll to position [207, 0]
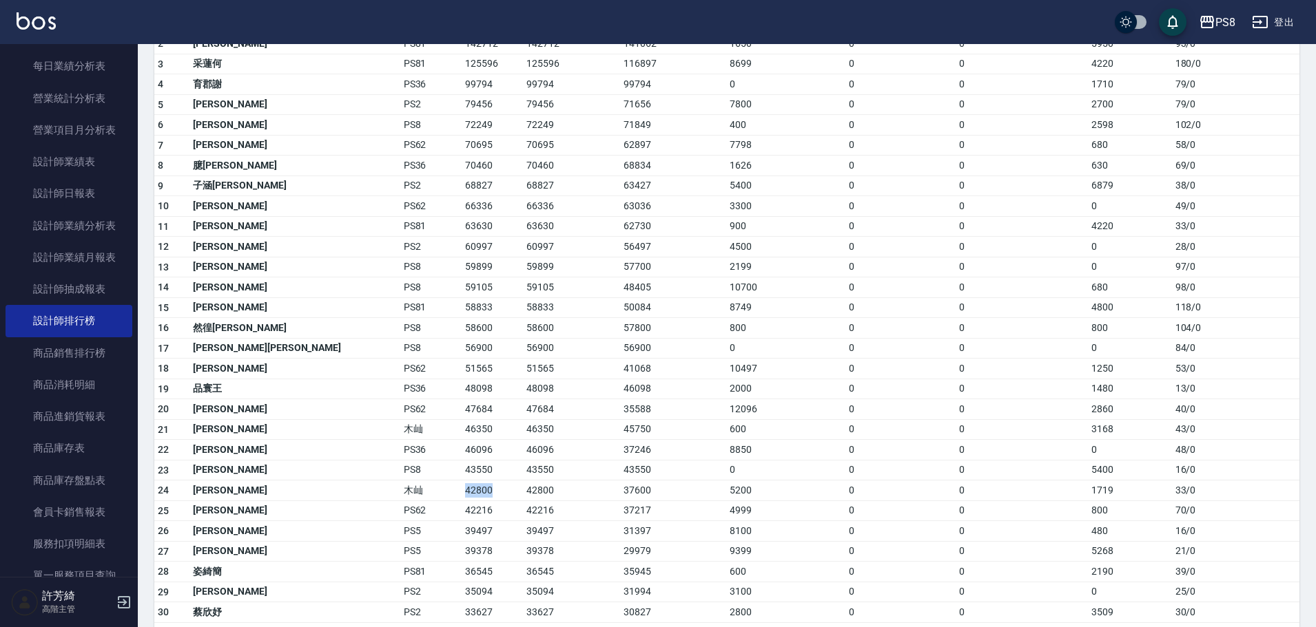
drag, startPoint x: 315, startPoint y: 486, endPoint x: 355, endPoint y: 488, distance: 39.3
click at [355, 487] on tr "24 雅芳蔡 木屾 42800 42800 37600 5200 0 0 1719 33 / 0" at bounding box center [726, 491] width 1145 height 21
copy tr "木屾 42800"
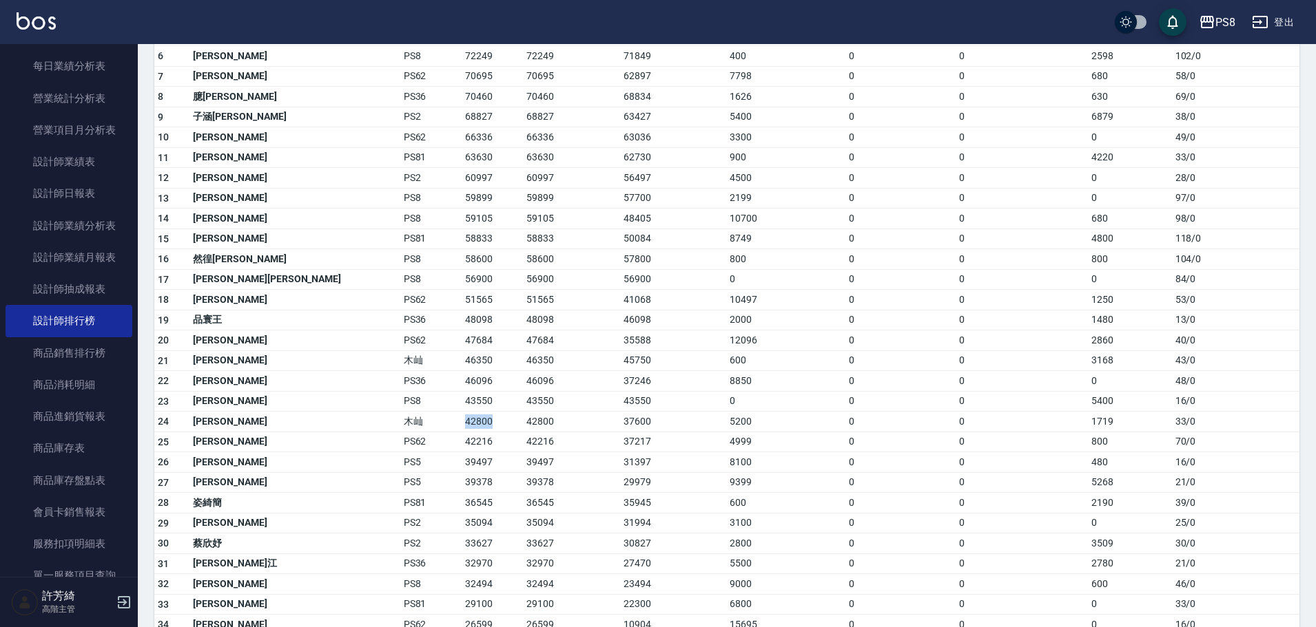
click at [461, 422] on td "42800" at bounding box center [491, 422] width 61 height 21
